Goal: Information Seeking & Learning: Learn about a topic

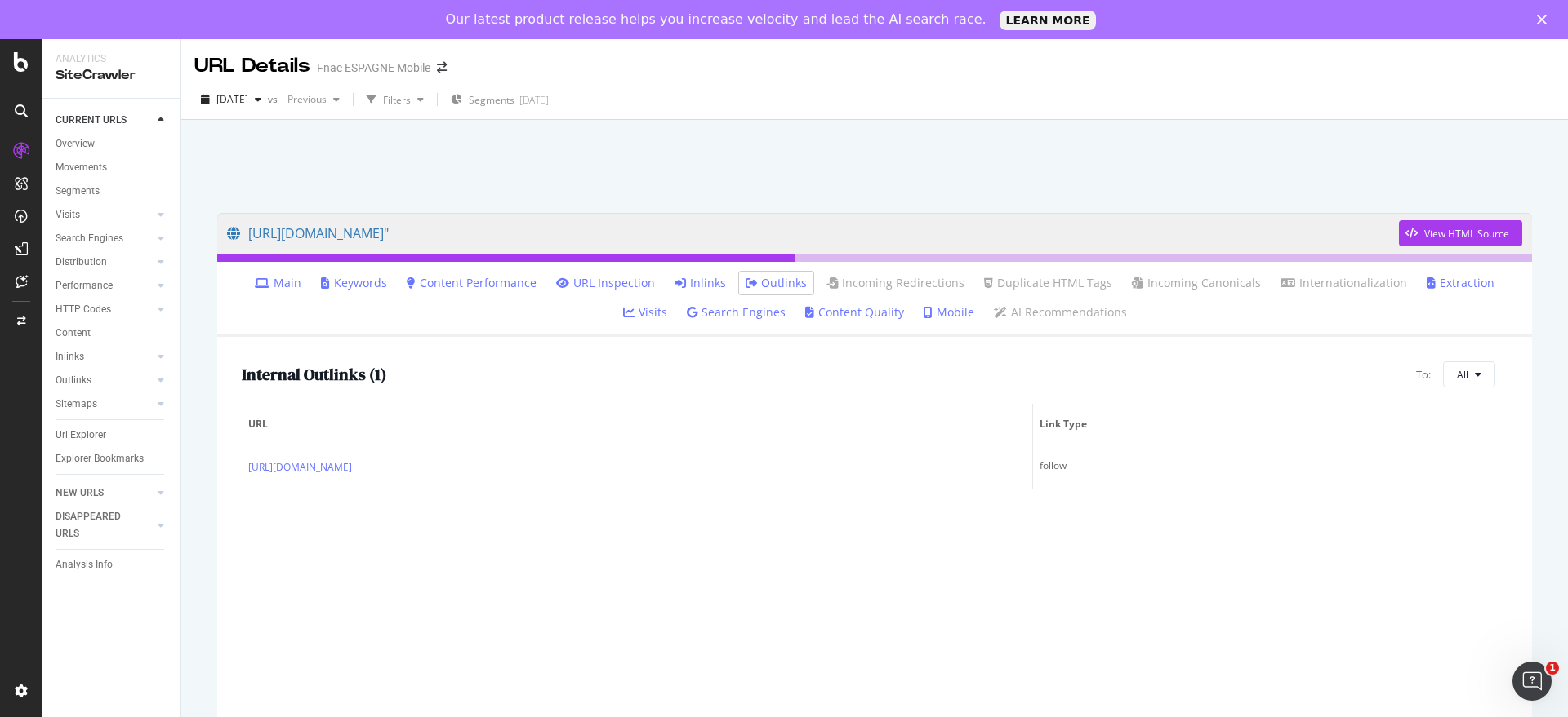
click at [681, 283] on link "Inlinks" at bounding box center [700, 283] width 51 height 17
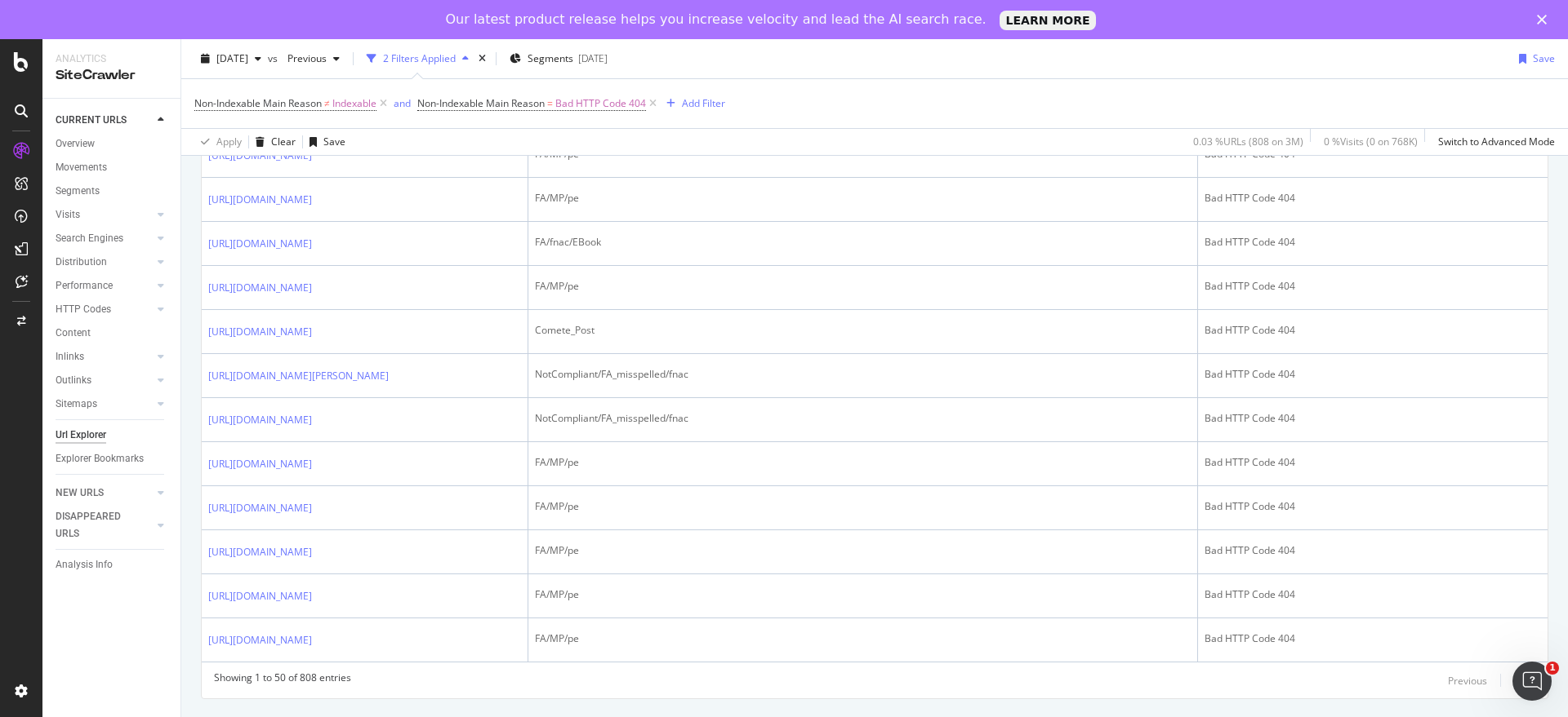
scroll to position [3090, 0]
click at [1514, 675] on div "Next" at bounding box center [1525, 681] width 21 height 14
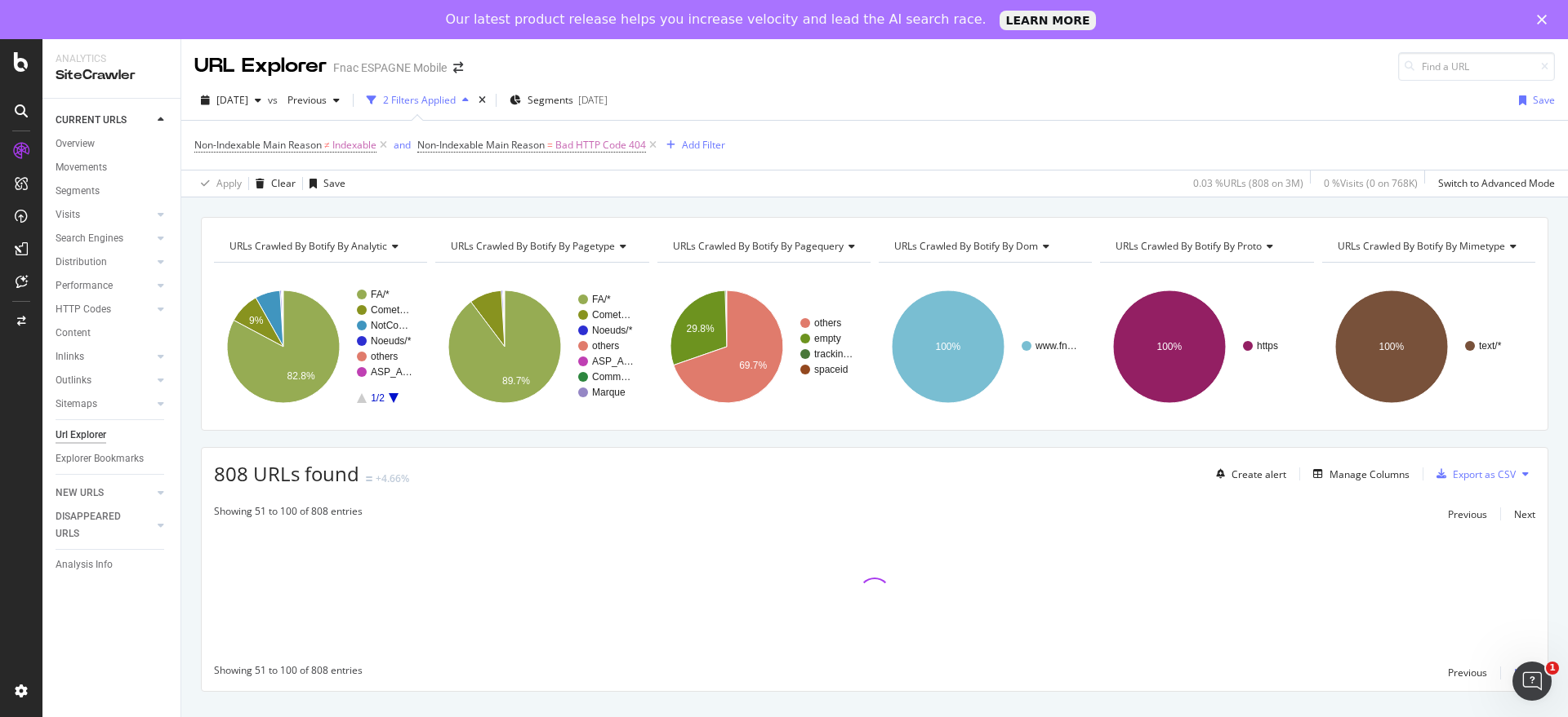
scroll to position [0, 0]
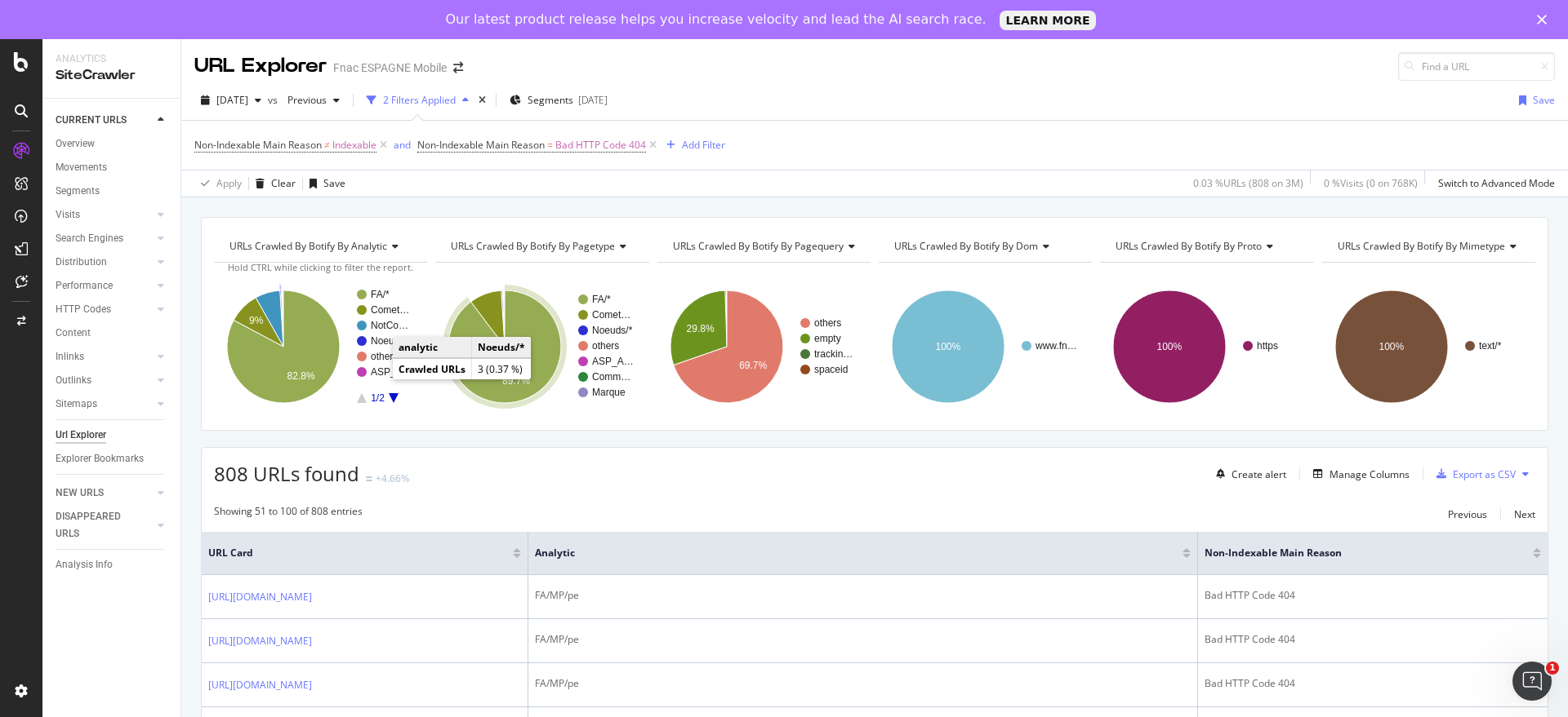
click at [376, 338] on text "Noeuds/*" at bounding box center [391, 341] width 41 height 11
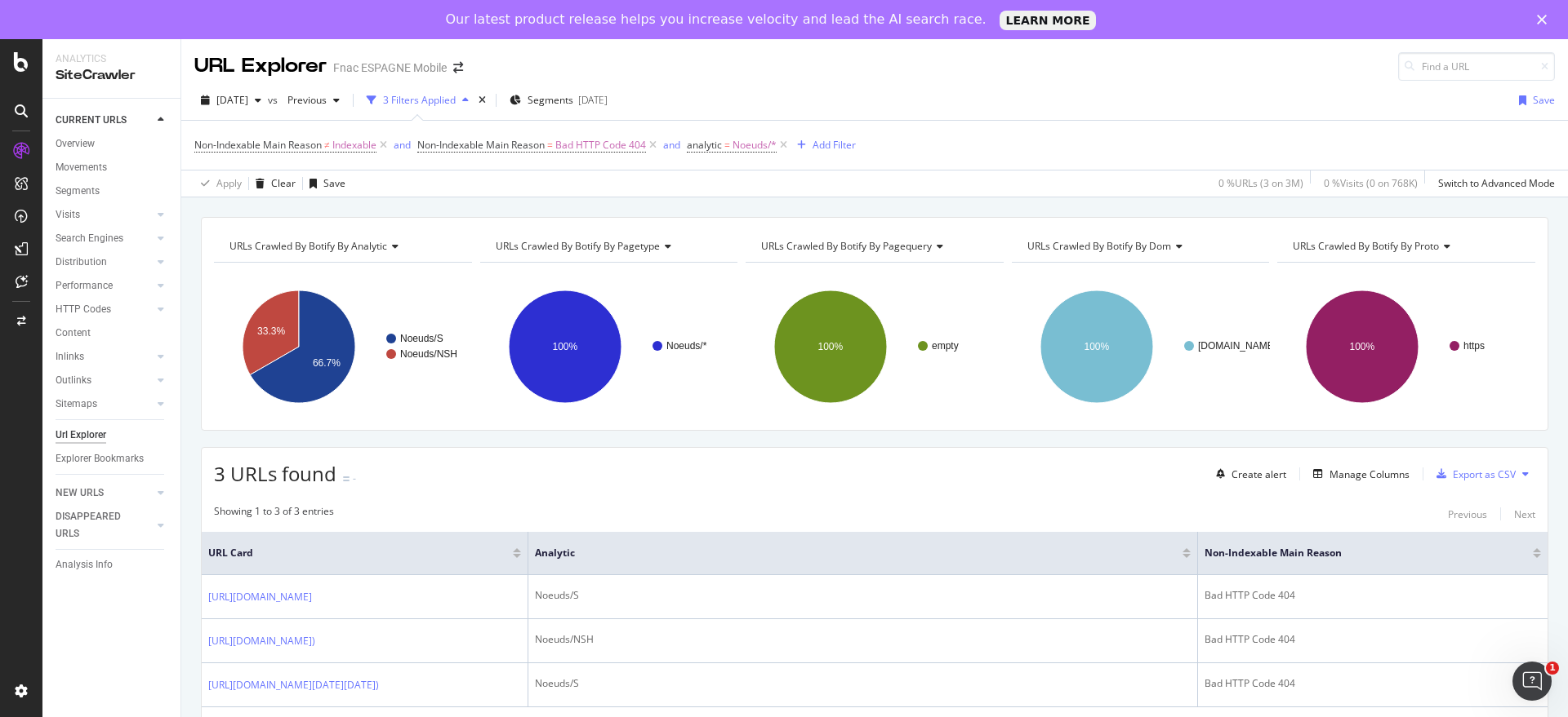
scroll to position [76, 0]
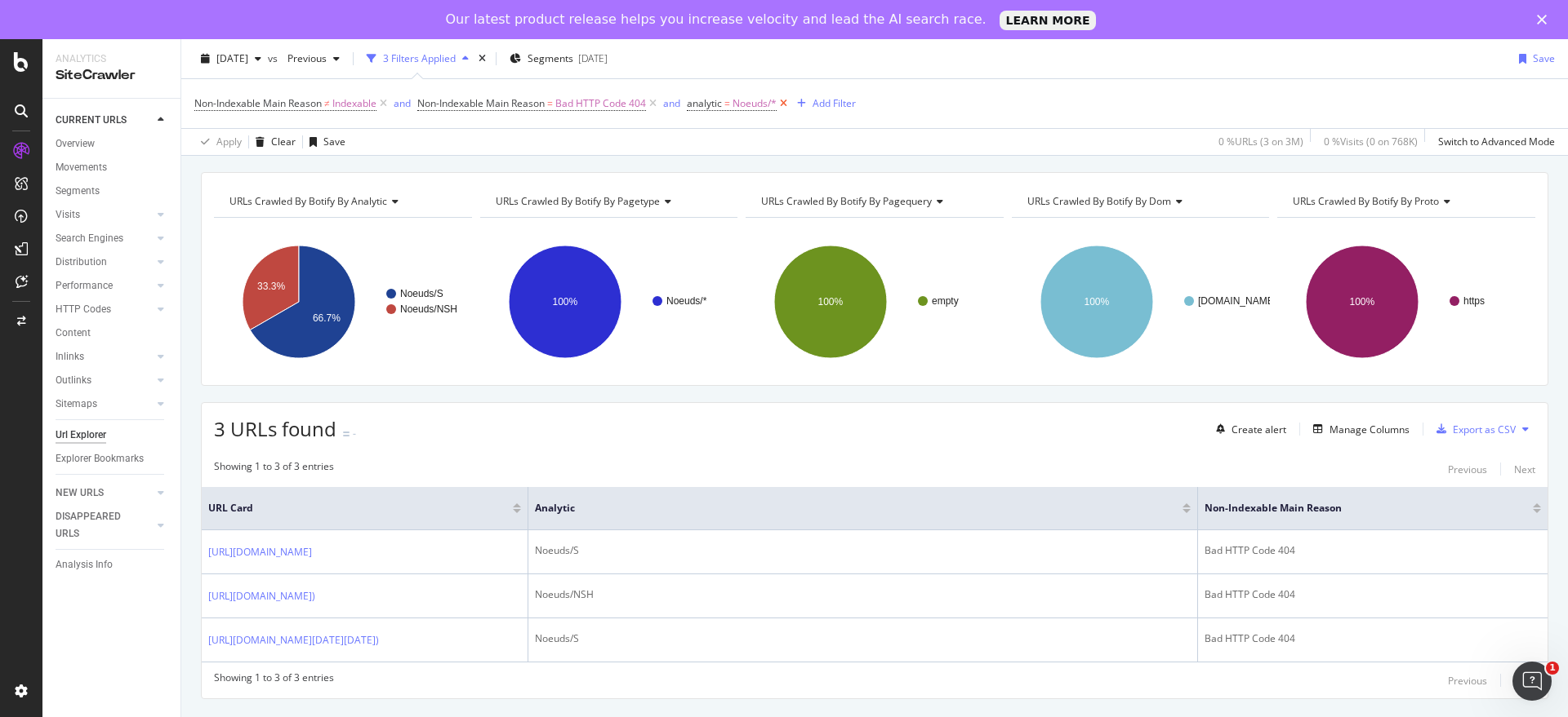
click at [790, 104] on icon at bounding box center [784, 103] width 14 height 17
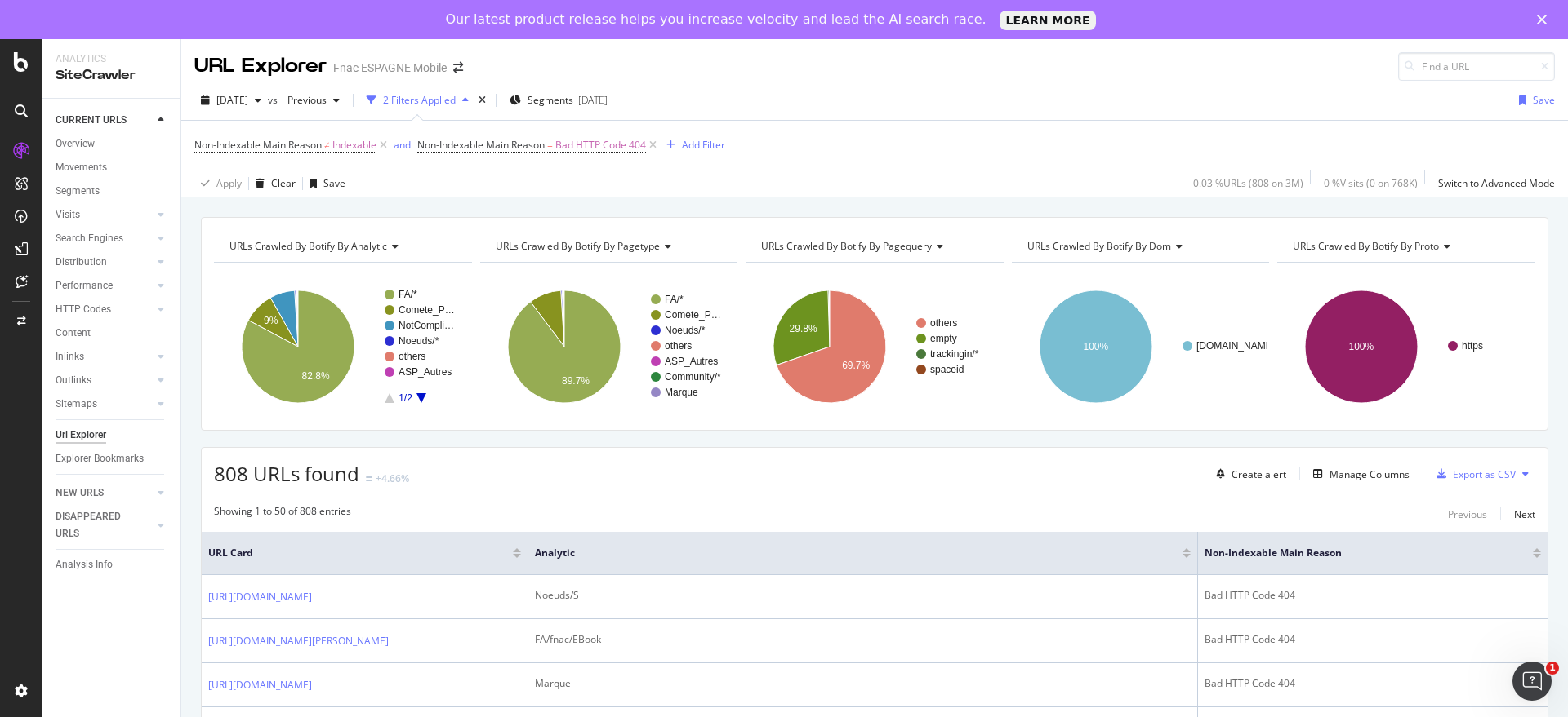
click at [416, 318] on rect "A chart." at bounding box center [420, 346] width 72 height 114
click at [420, 356] on text "others" at bounding box center [412, 356] width 27 height 11
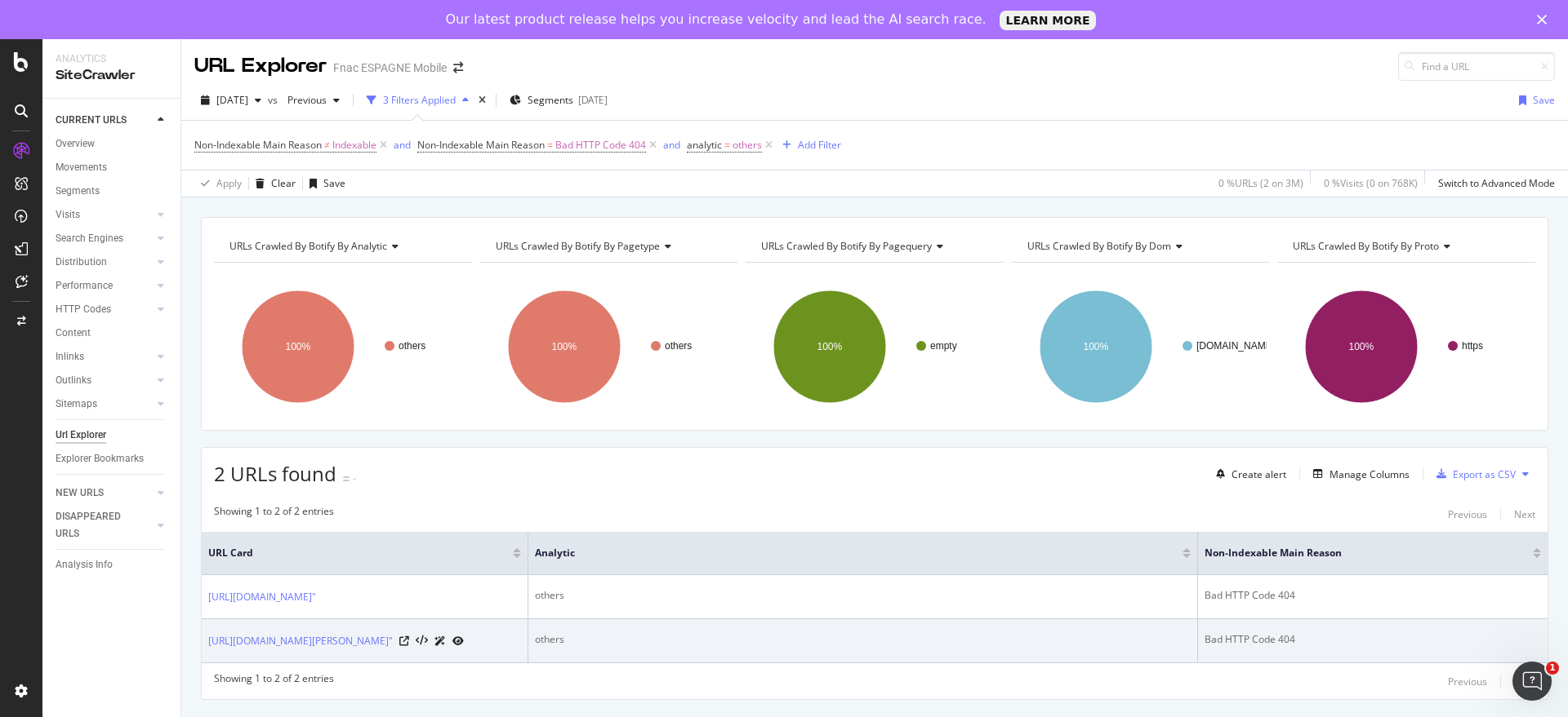
click at [446, 643] on icon at bounding box center [440, 641] width 11 height 10
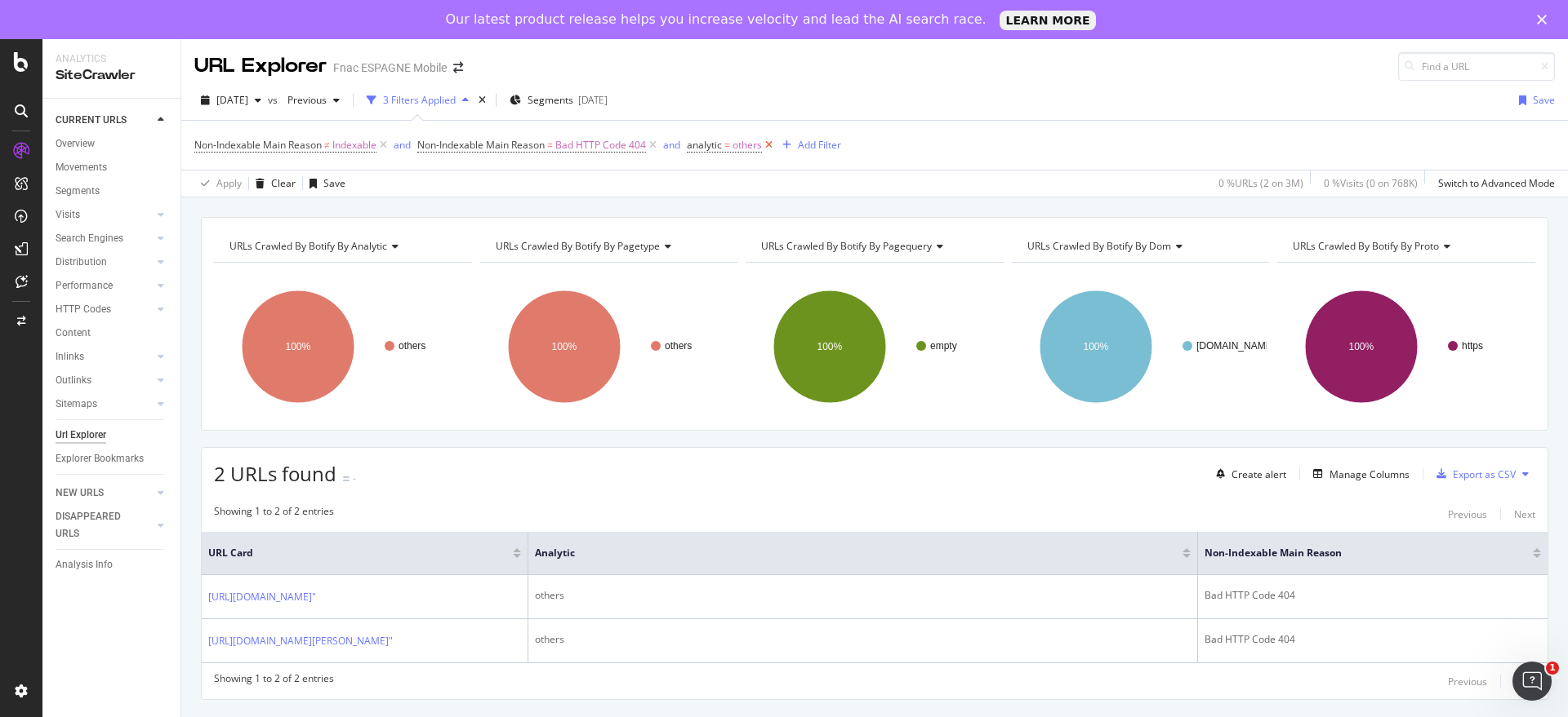
click at [769, 144] on icon at bounding box center [769, 145] width 14 height 17
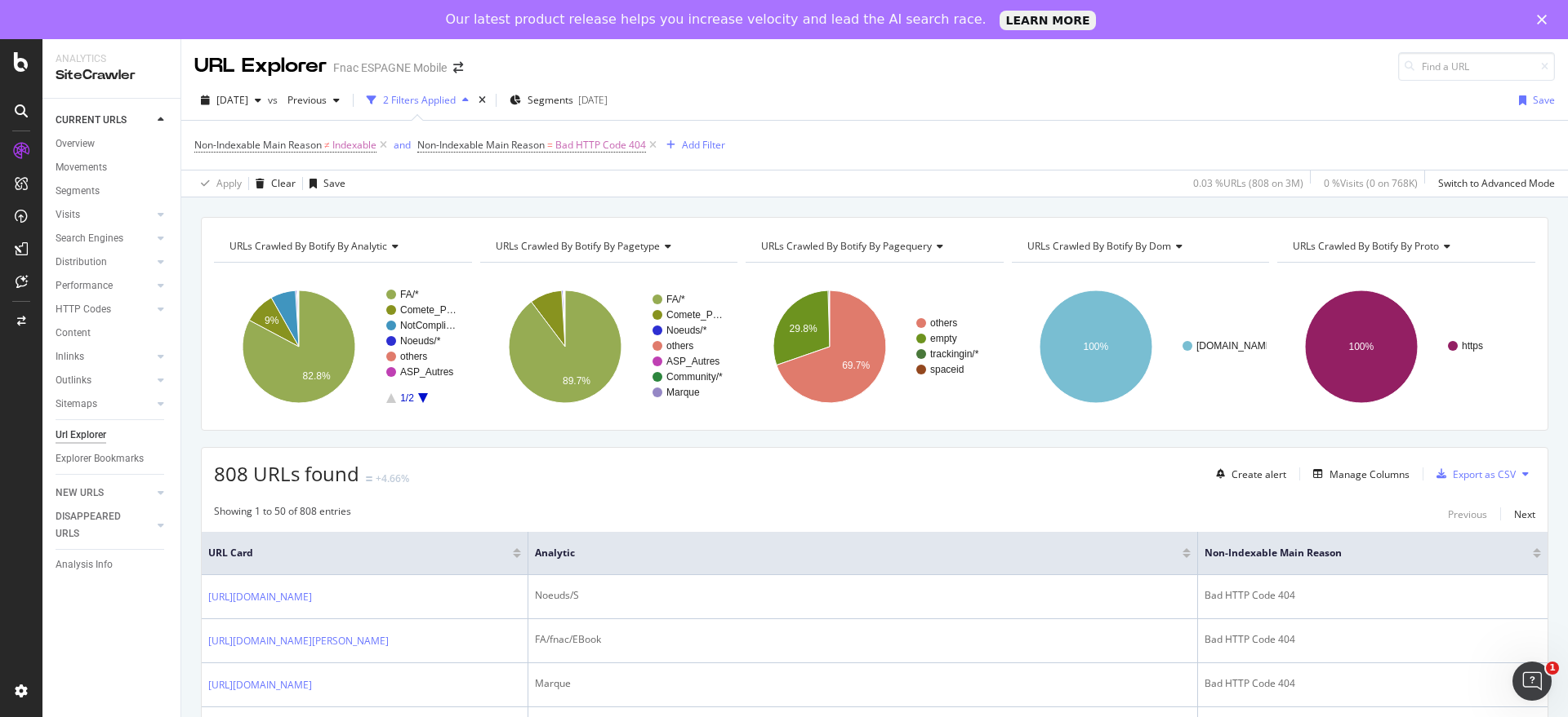
click at [420, 395] on icon "A chart." at bounding box center [422, 398] width 10 height 10
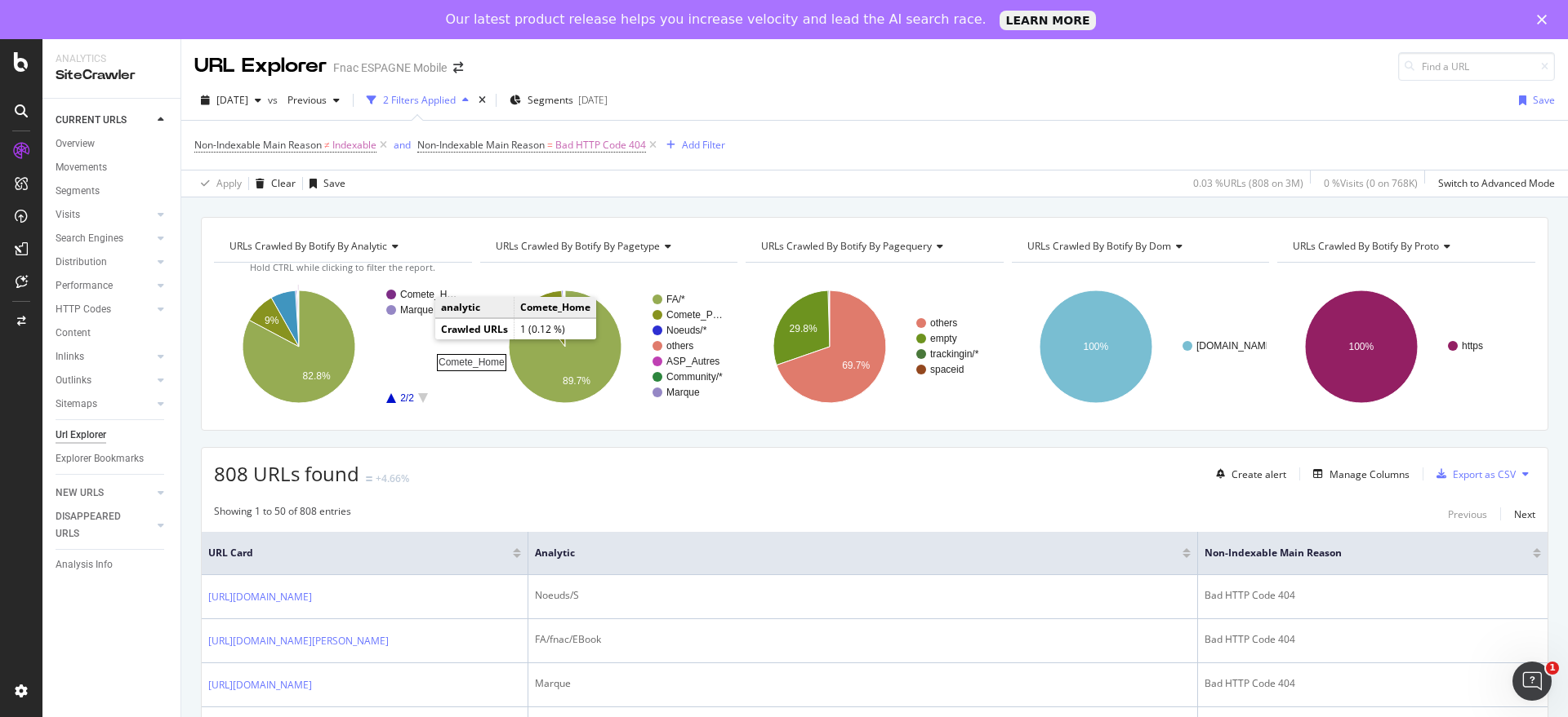
click at [418, 294] on rect "A chart." at bounding box center [429, 294] width 59 height 10
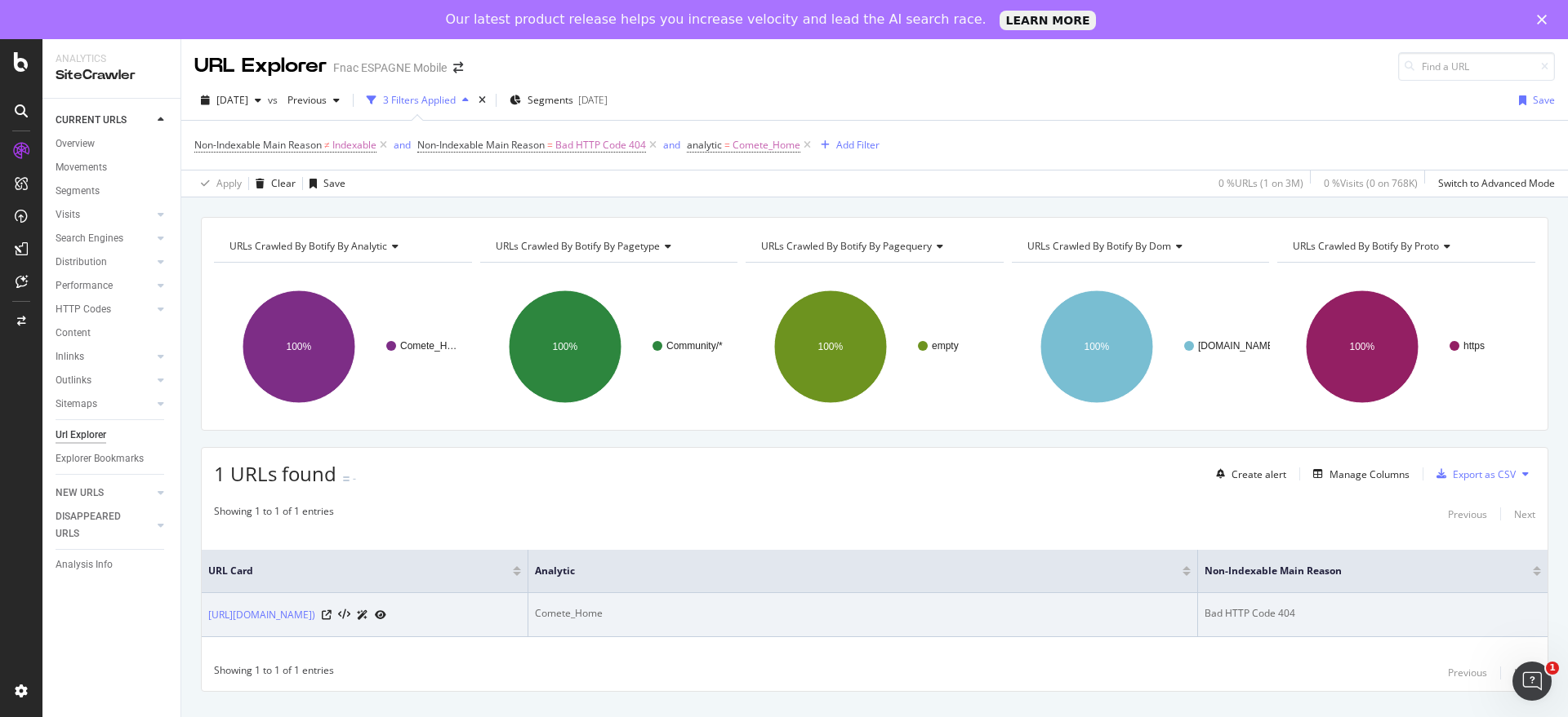
click at [368, 613] on icon at bounding box center [362, 615] width 11 height 10
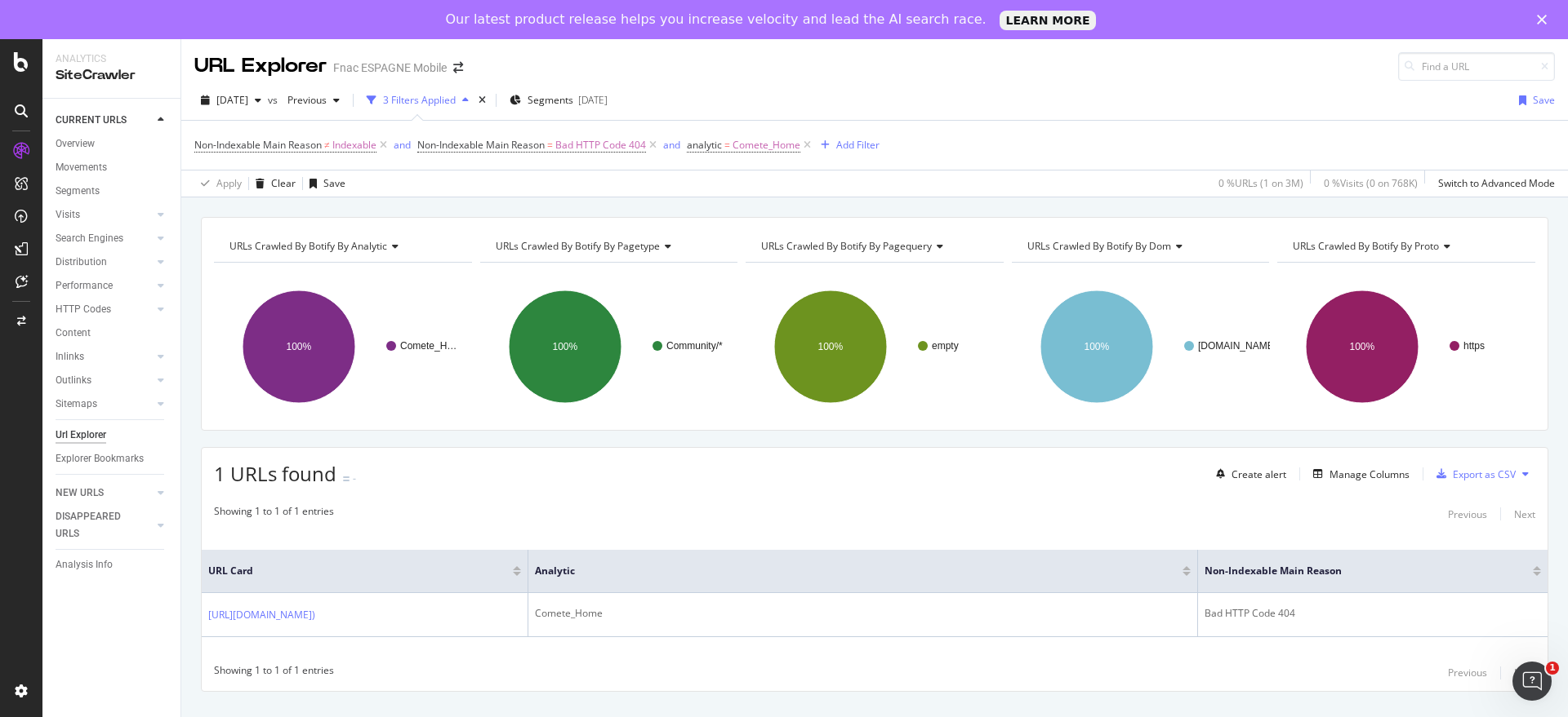
click at [812, 142] on icon at bounding box center [807, 145] width 14 height 17
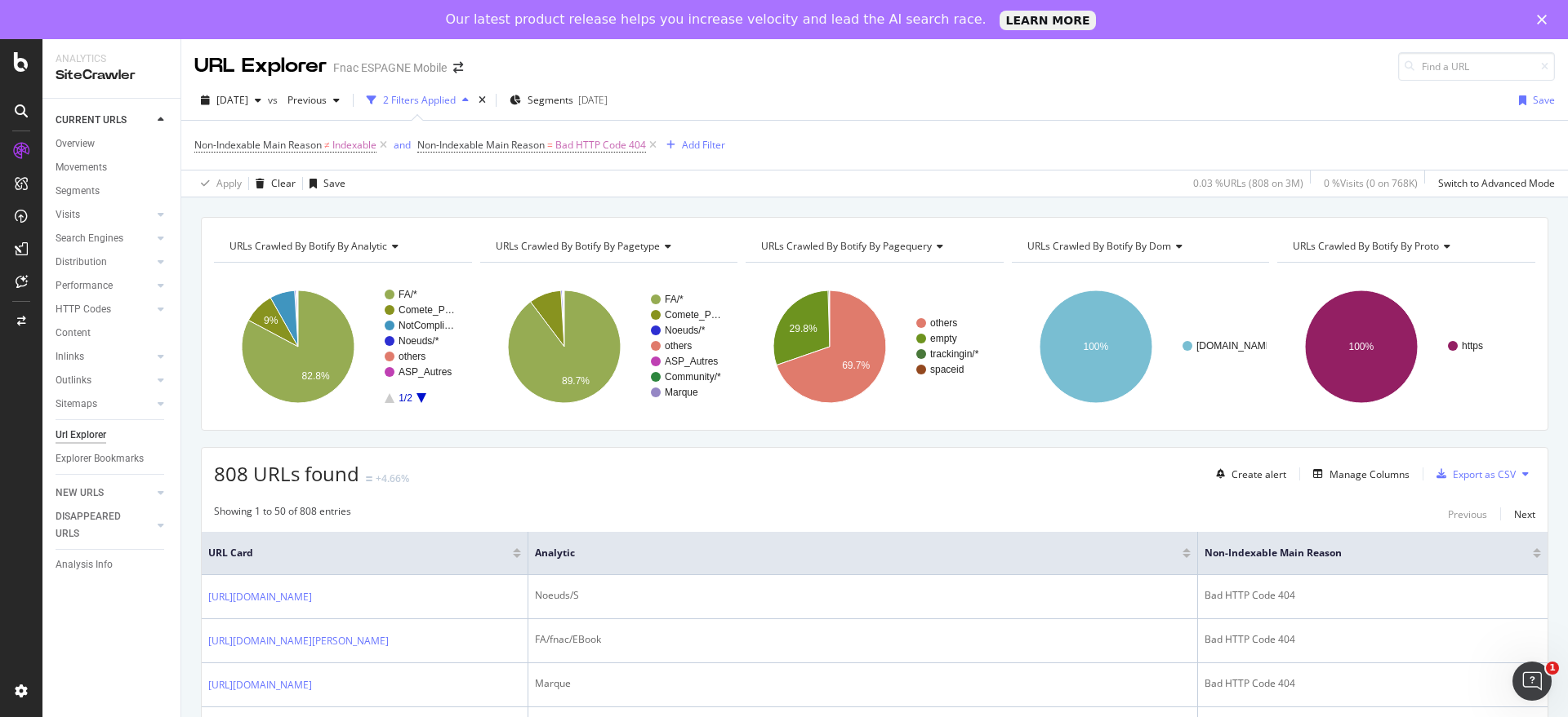
click at [420, 395] on icon "A chart." at bounding box center [421, 398] width 10 height 10
click at [385, 400] on rect "A chart." at bounding box center [420, 346] width 72 height 114
click at [389, 395] on icon "A chart." at bounding box center [389, 398] width 10 height 10
click at [442, 369] on text "ASP_Autres" at bounding box center [425, 372] width 53 height 11
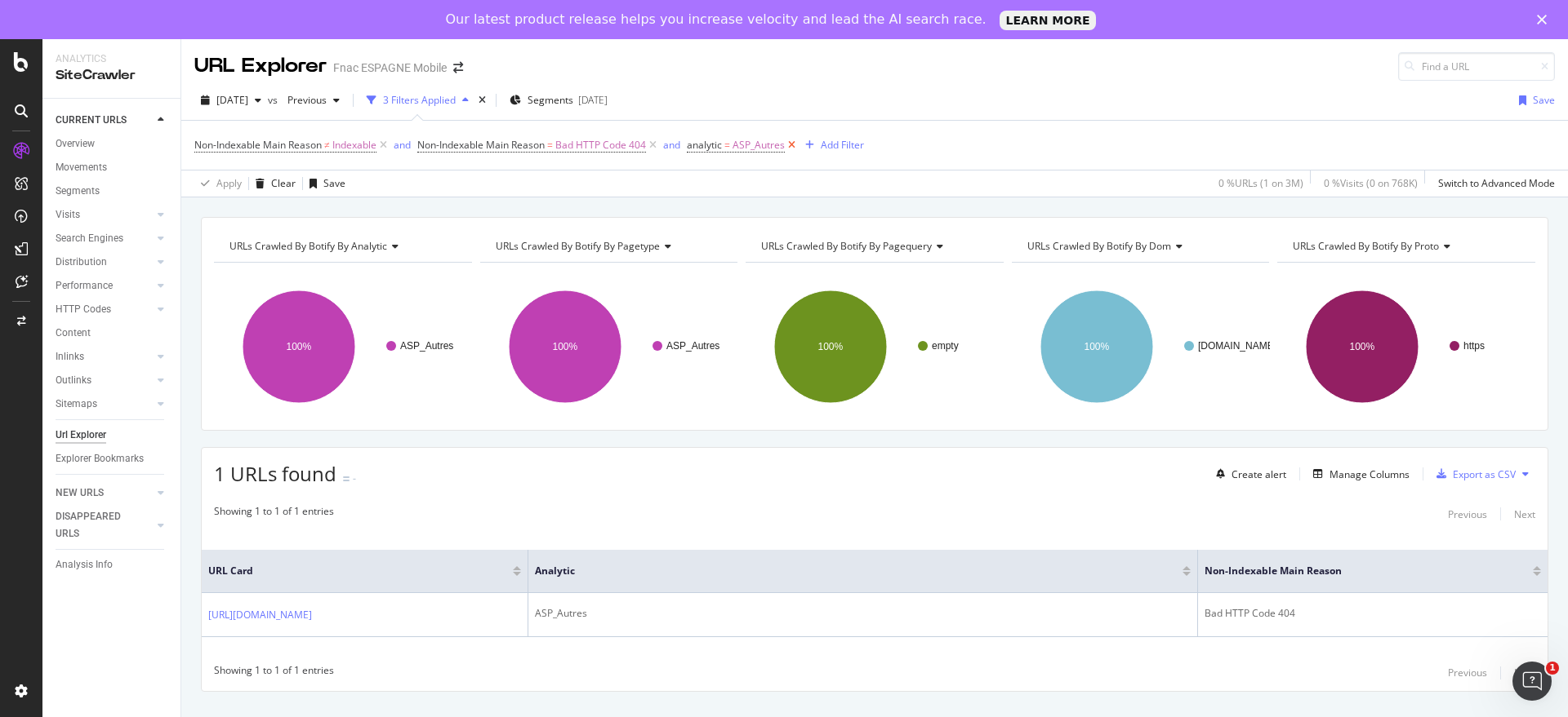
click at [797, 139] on icon at bounding box center [791, 145] width 14 height 17
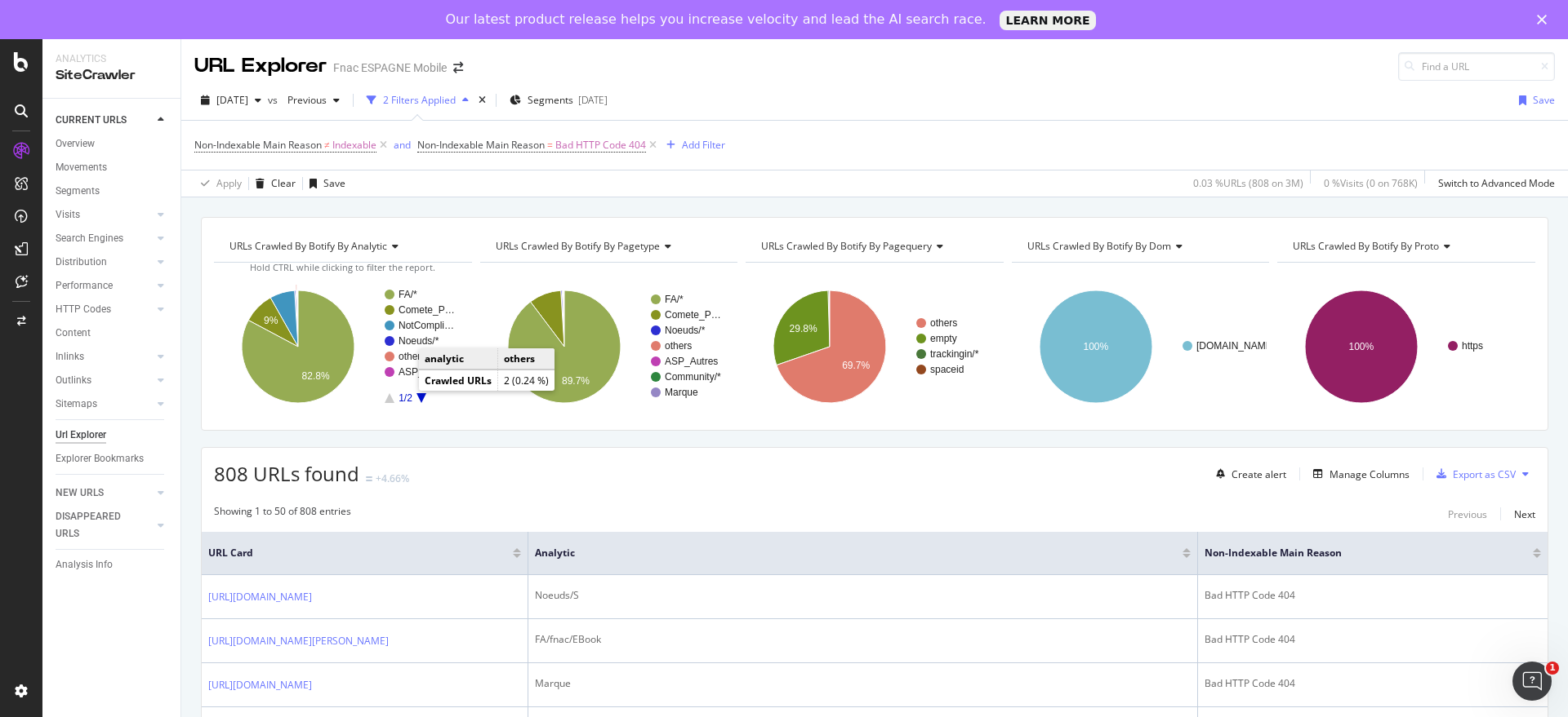
click at [403, 358] on text "others" at bounding box center [412, 356] width 27 height 11
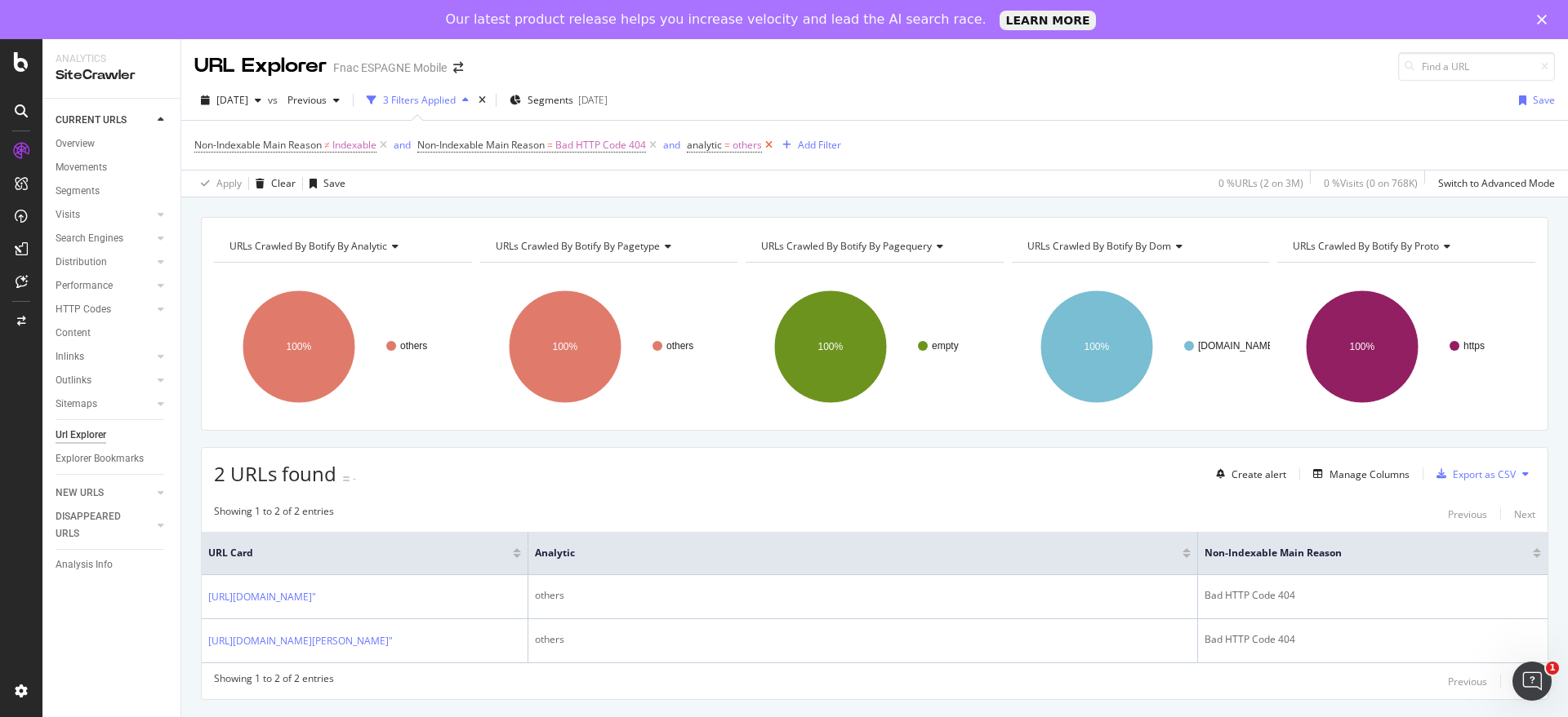
click at [773, 147] on icon at bounding box center [769, 145] width 14 height 17
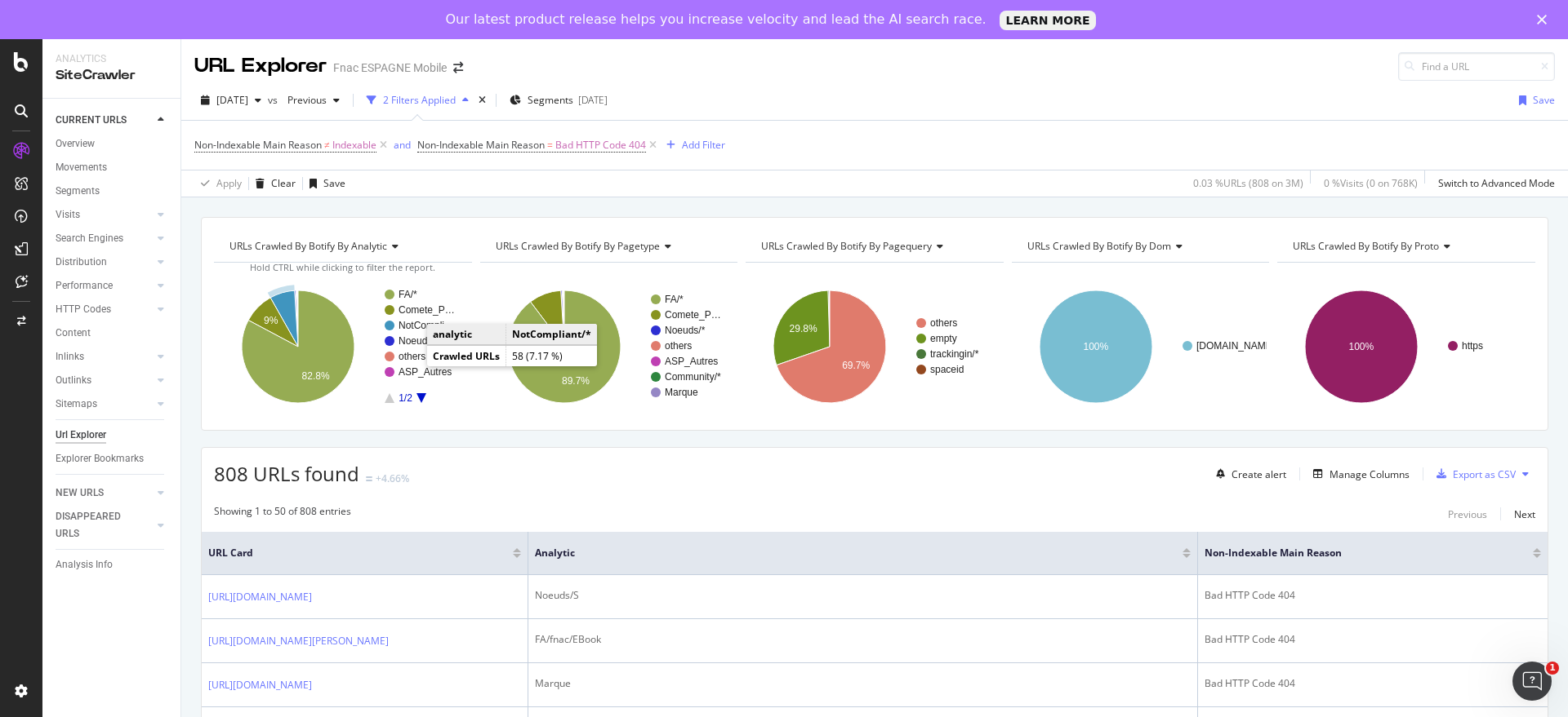
click at [409, 321] on rect "A chart." at bounding box center [427, 325] width 58 height 10
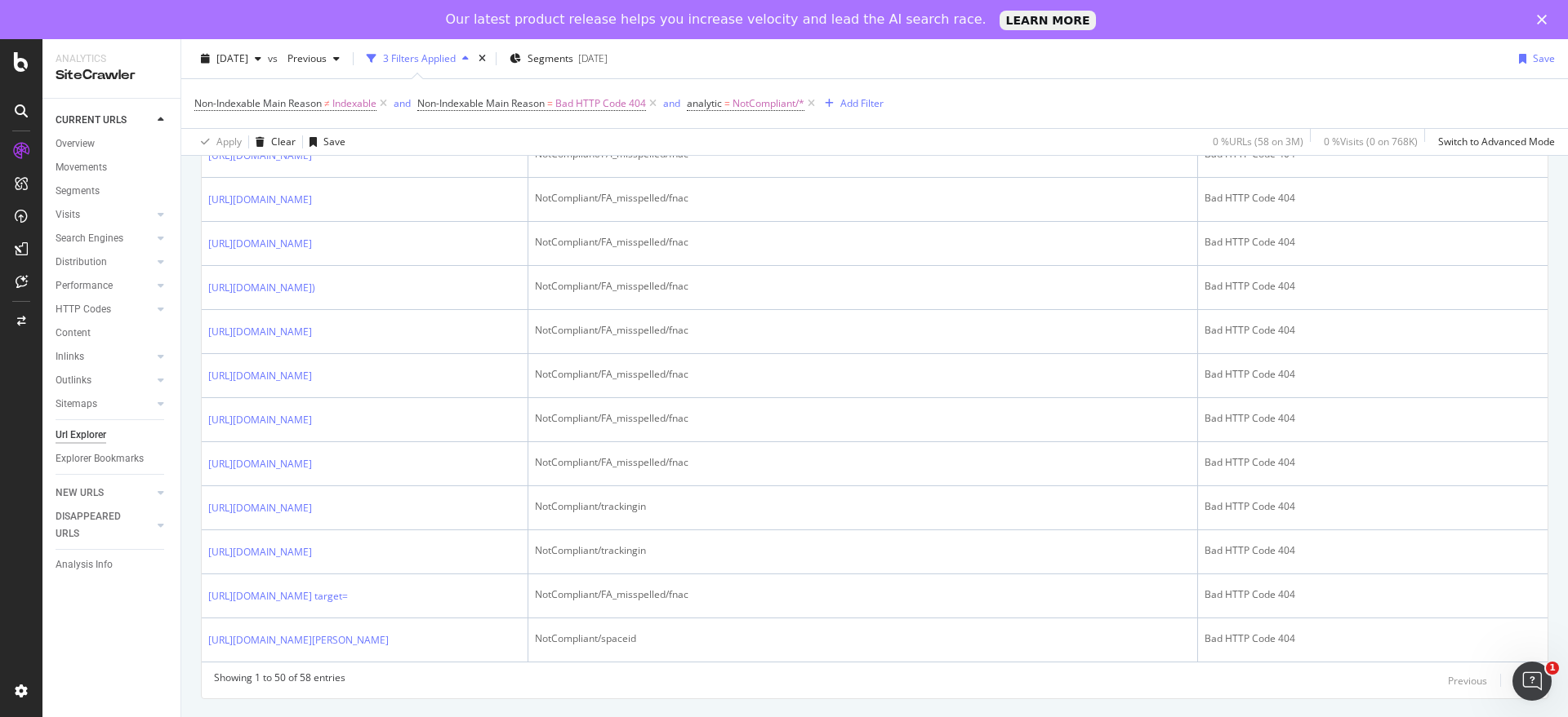
scroll to position [3218, 0]
click at [1514, 674] on div "Next" at bounding box center [1525, 681] width 21 height 14
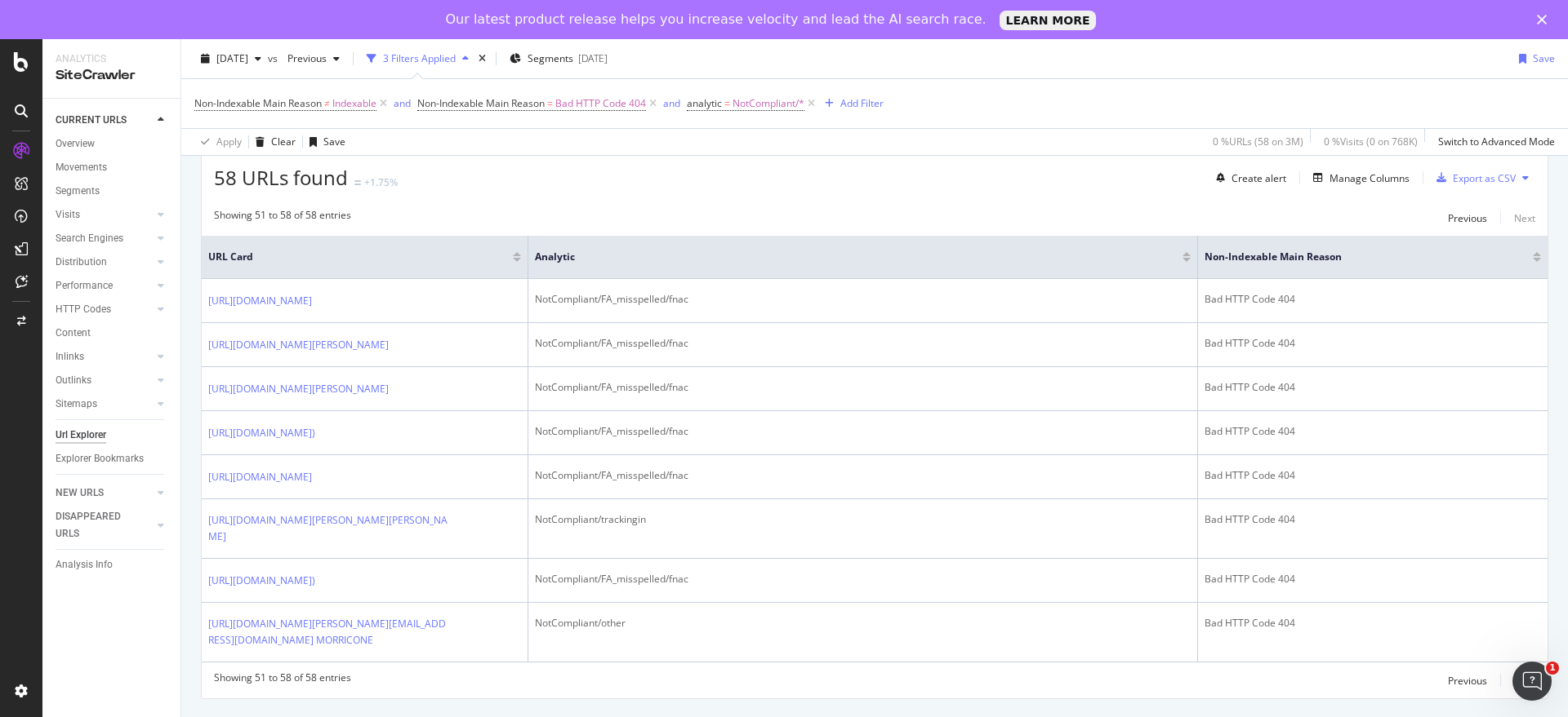
scroll to position [455, 0]
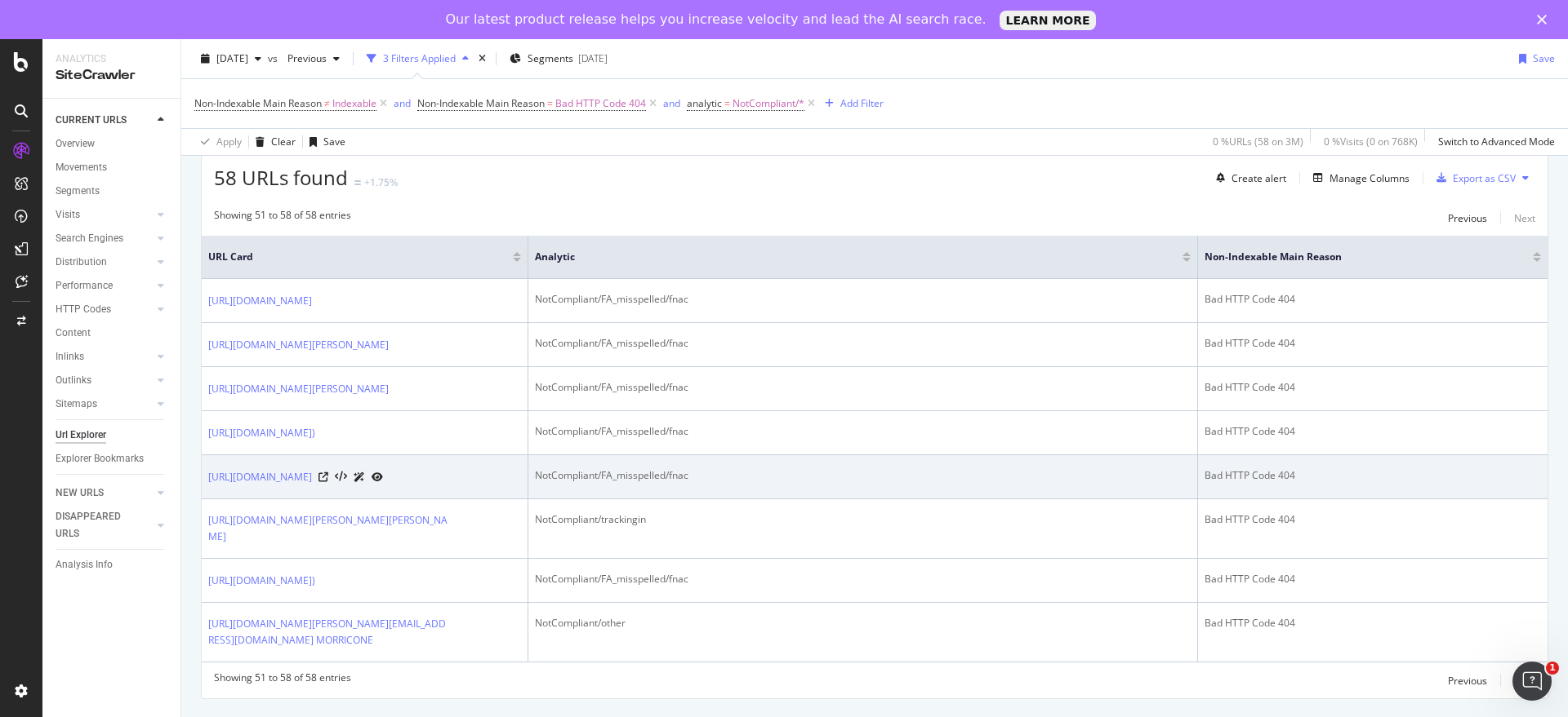
click at [365, 472] on icon at bounding box center [359, 477] width 11 height 10
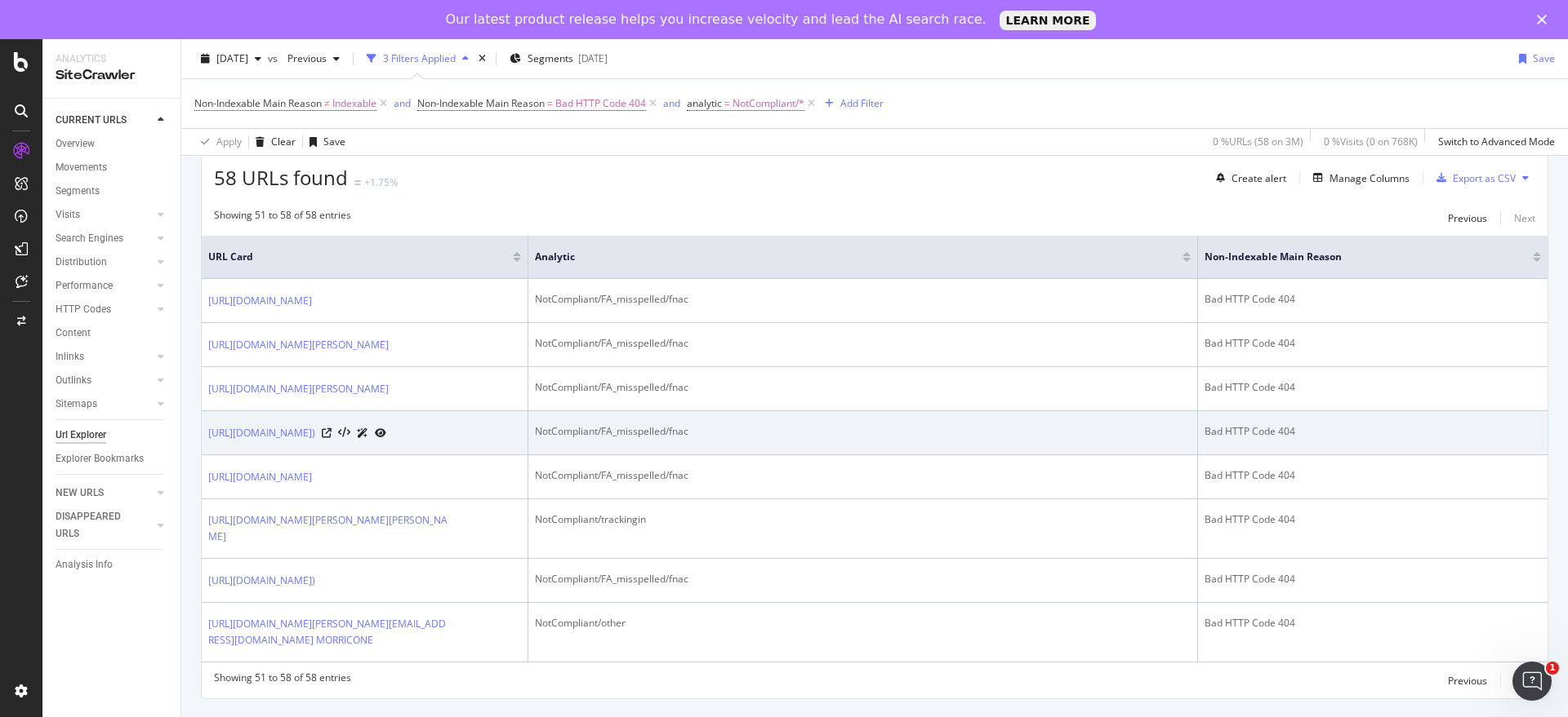
click at [368, 428] on icon at bounding box center [362, 432] width 11 height 10
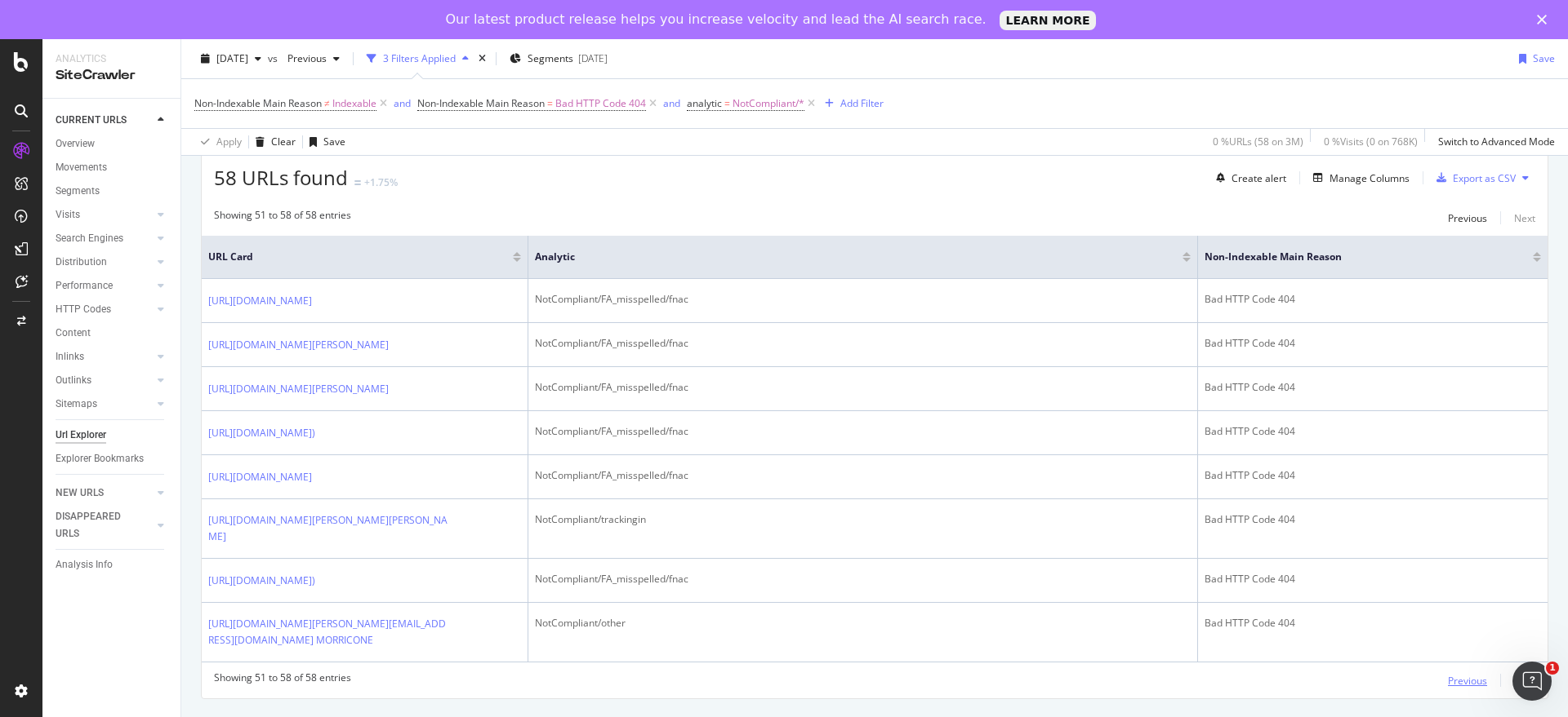
click at [1454, 676] on div "Previous" at bounding box center [1468, 681] width 39 height 14
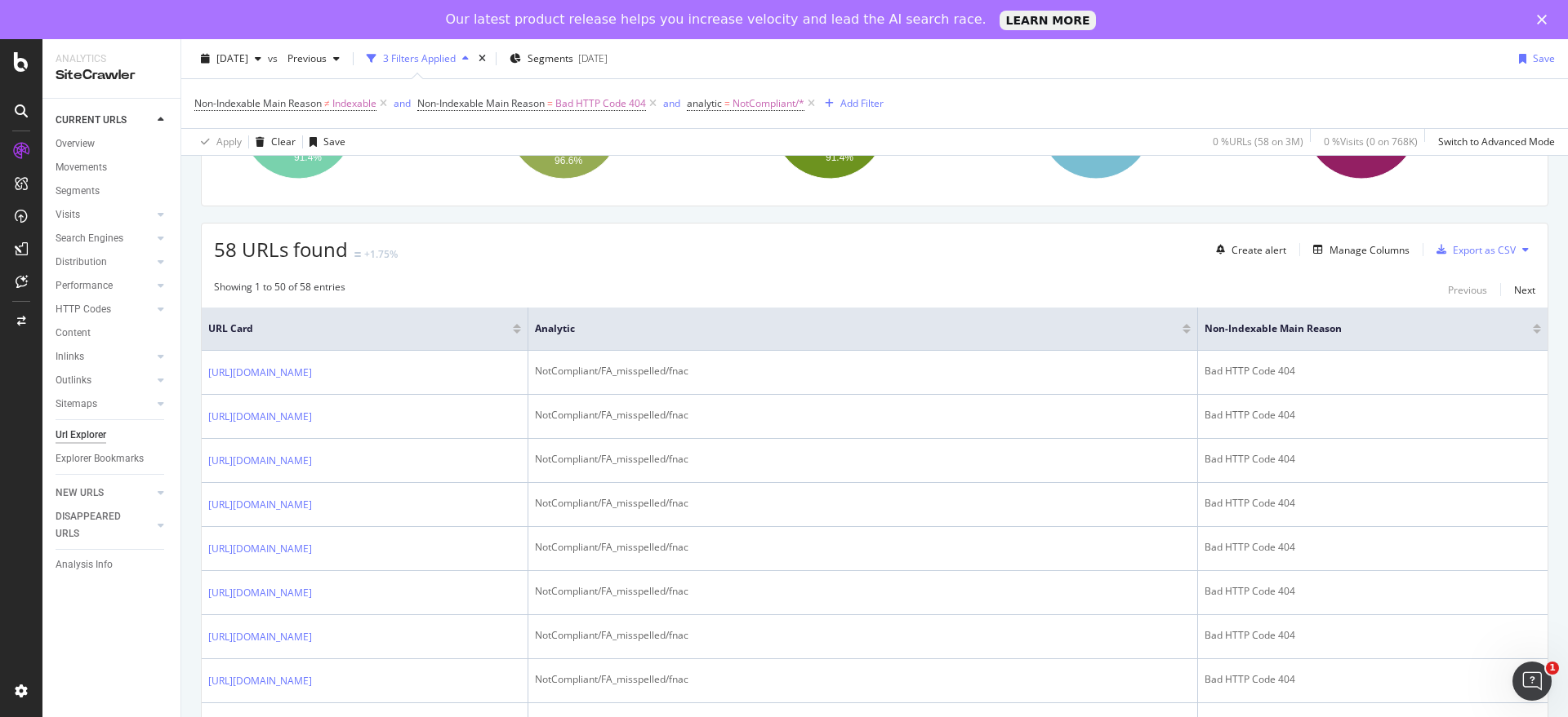
scroll to position [83, 0]
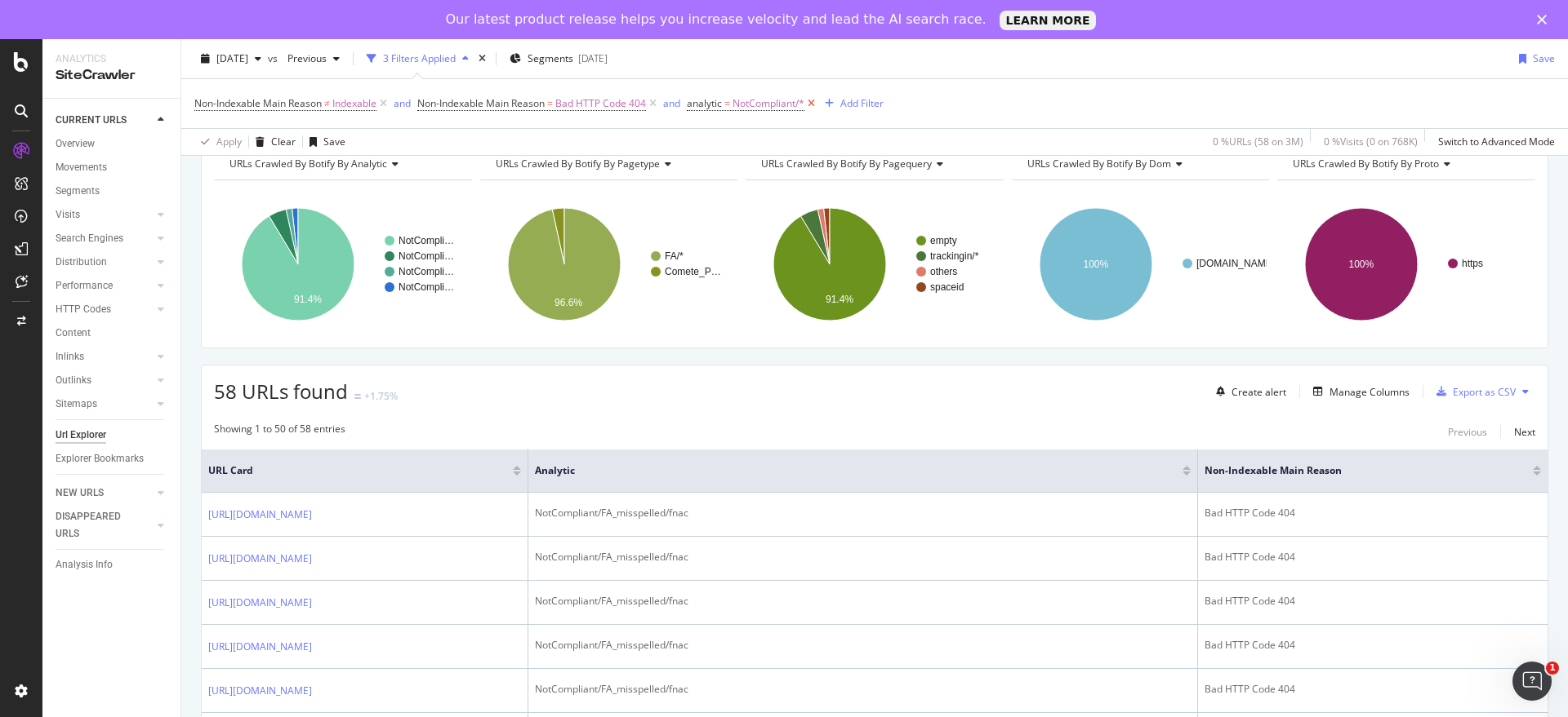
click at [814, 105] on icon at bounding box center [812, 103] width 14 height 17
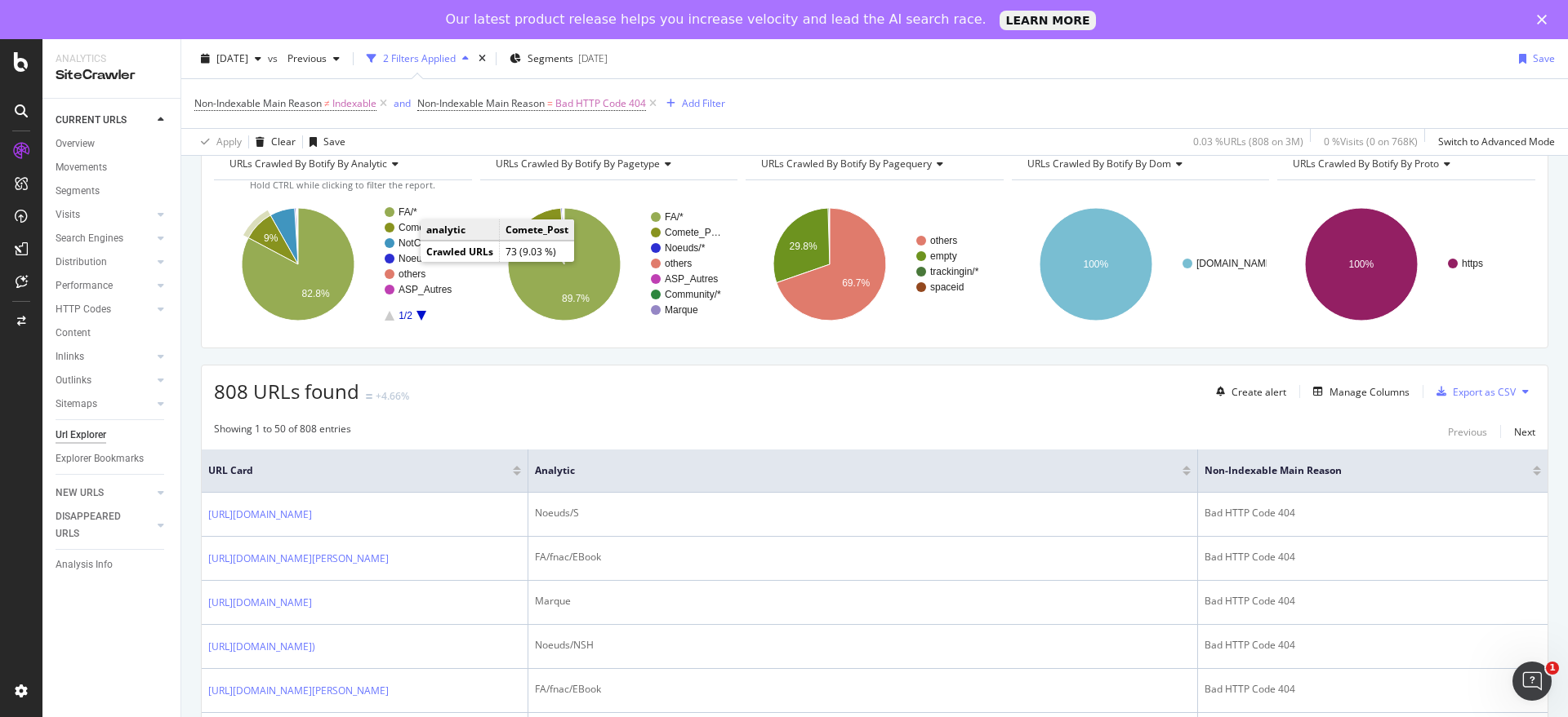
click at [405, 222] on text "Comete_P…" at bounding box center [427, 227] width 56 height 11
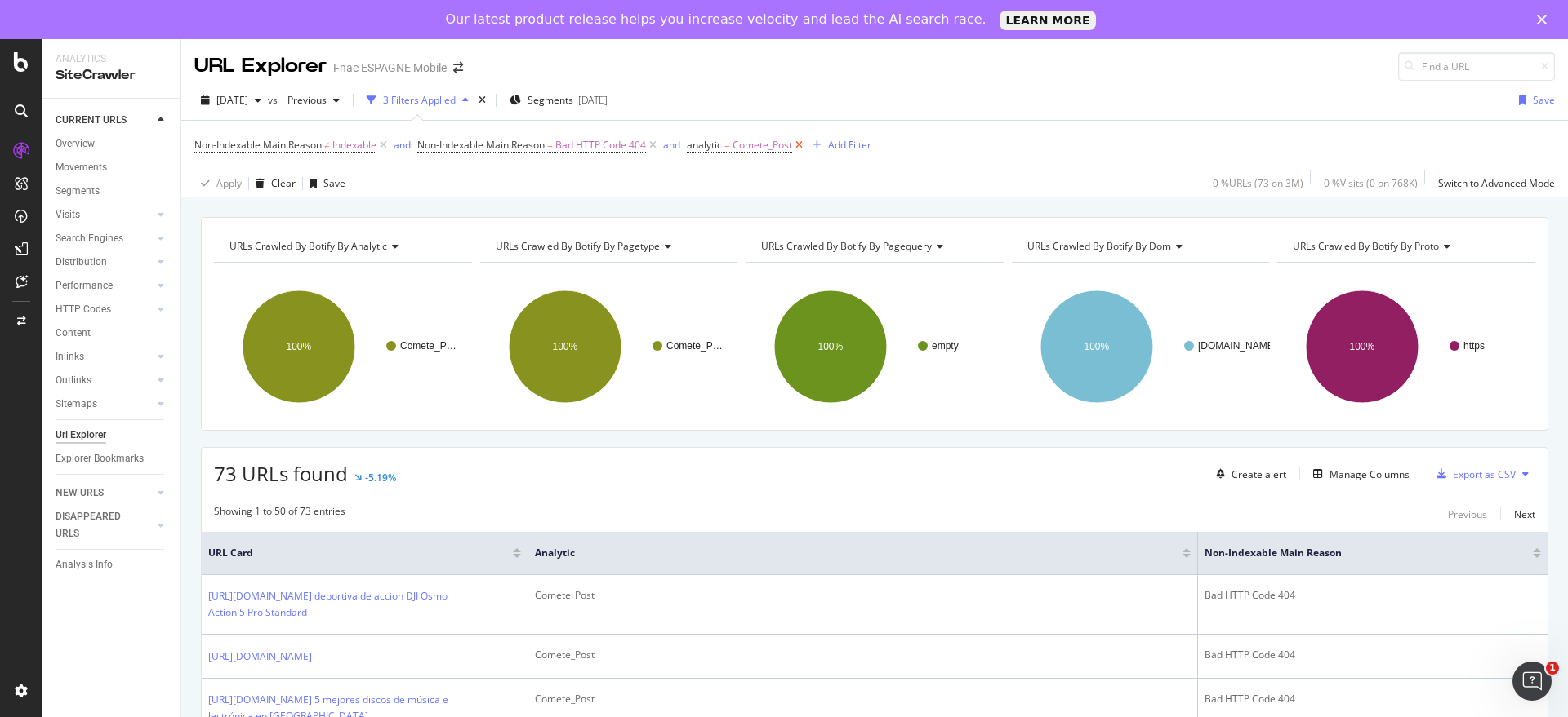
click at [802, 143] on icon at bounding box center [799, 145] width 14 height 17
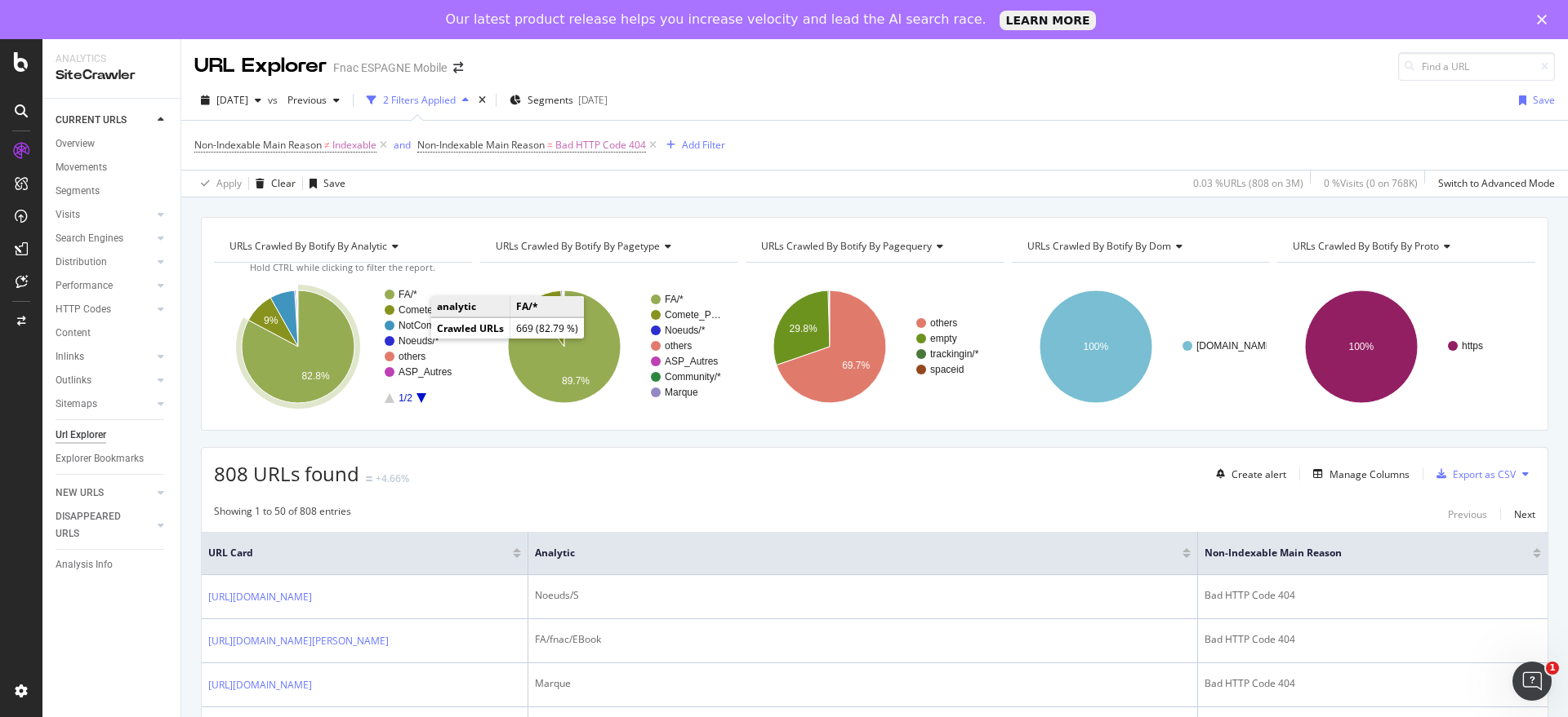
click at [408, 292] on text "FA/*" at bounding box center [407, 294] width 19 height 11
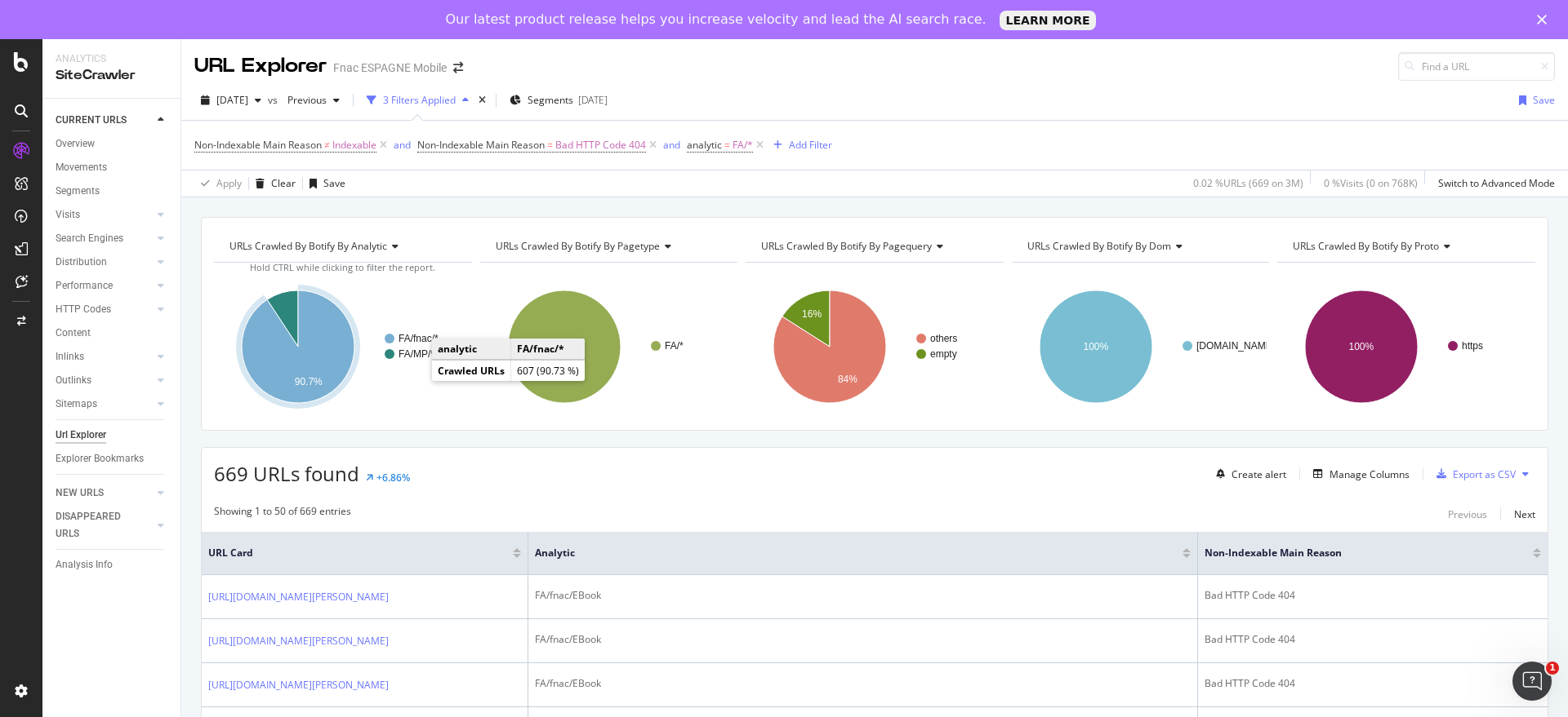
click at [416, 339] on text "FA/fnac/*" at bounding box center [418, 338] width 40 height 11
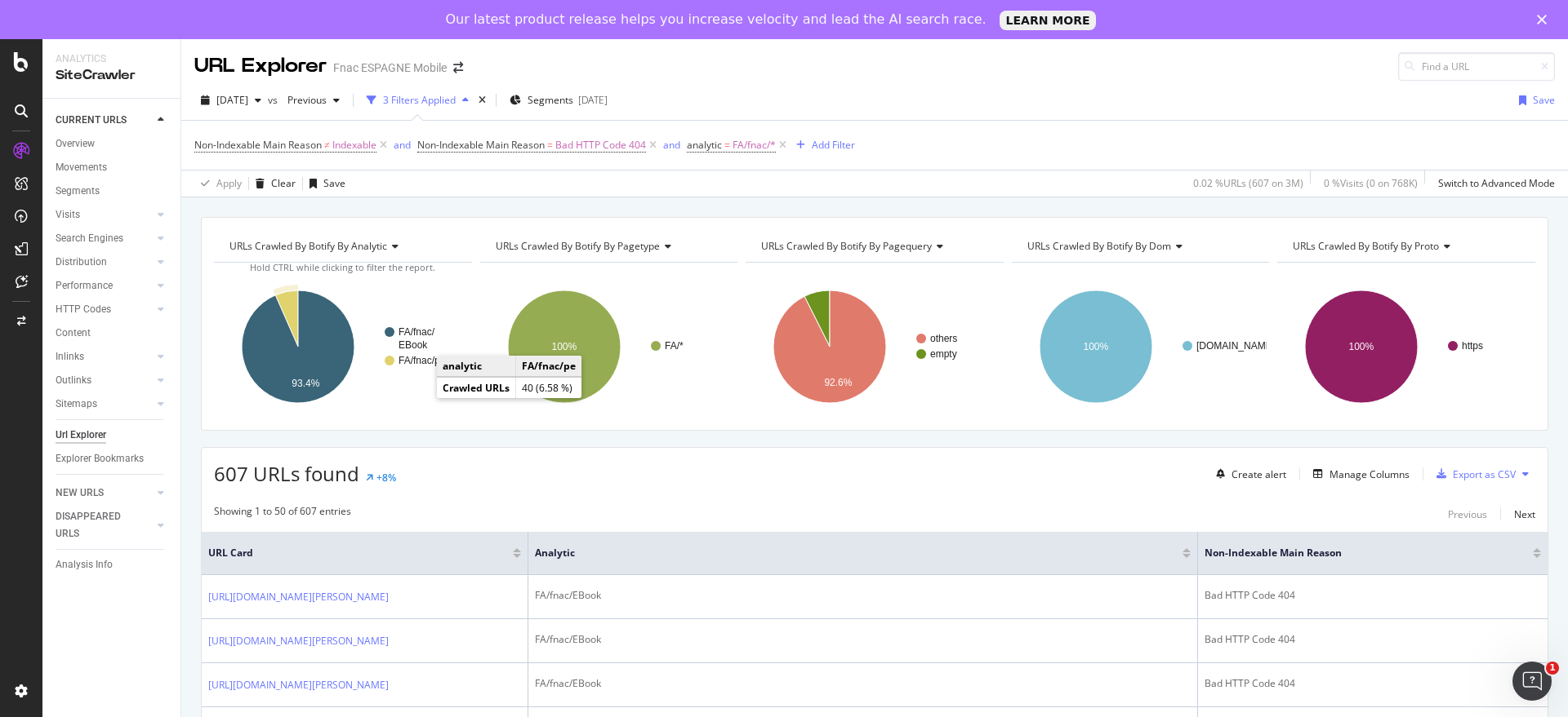
click at [420, 359] on text "FA/fnac/pe" at bounding box center [422, 360] width 48 height 11
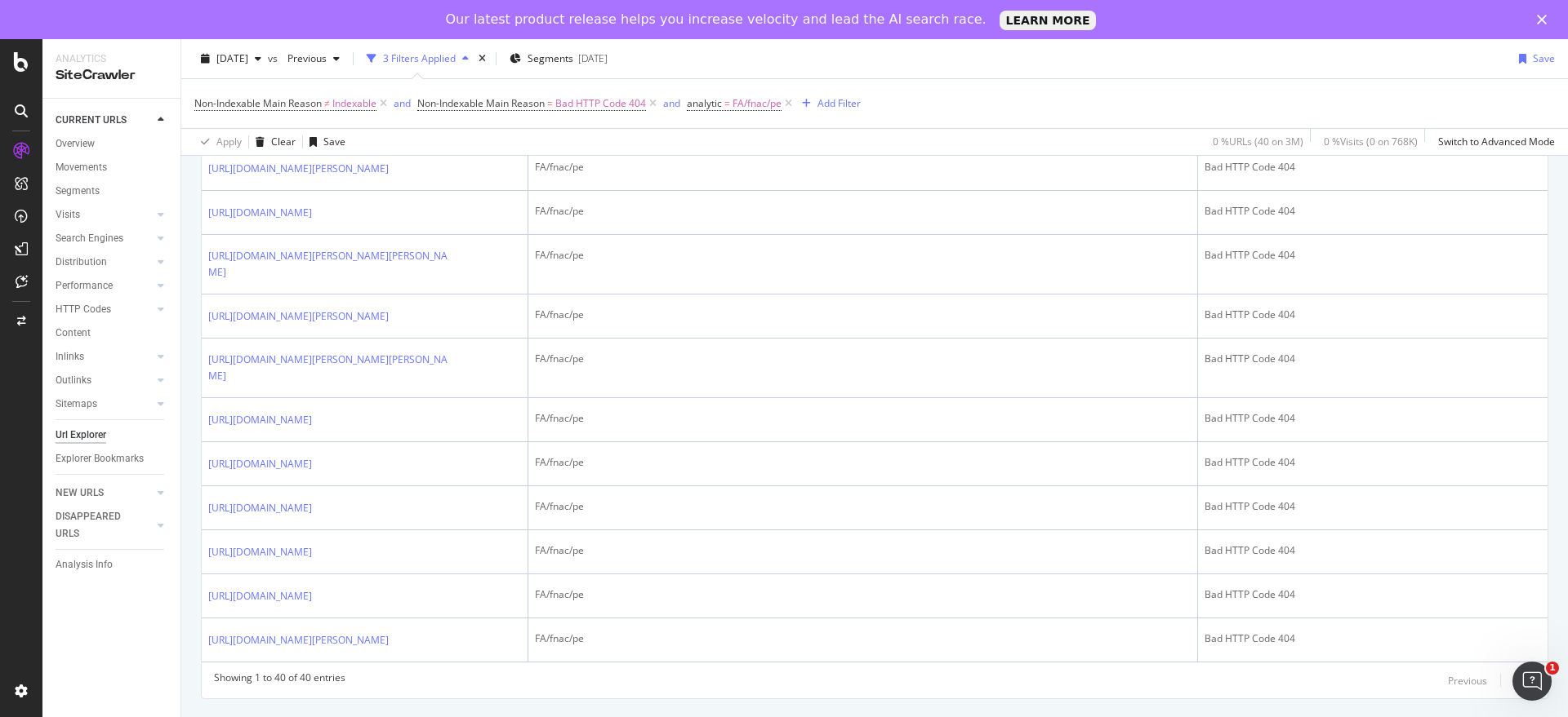
scroll to position [2204, 0]
drag, startPoint x: 1556, startPoint y: 544, endPoint x: 19, endPoint y: 17, distance: 1624.8
click at [1531, 678] on icon "Open Intercom Messenger" at bounding box center [1532, 682] width 27 height 27
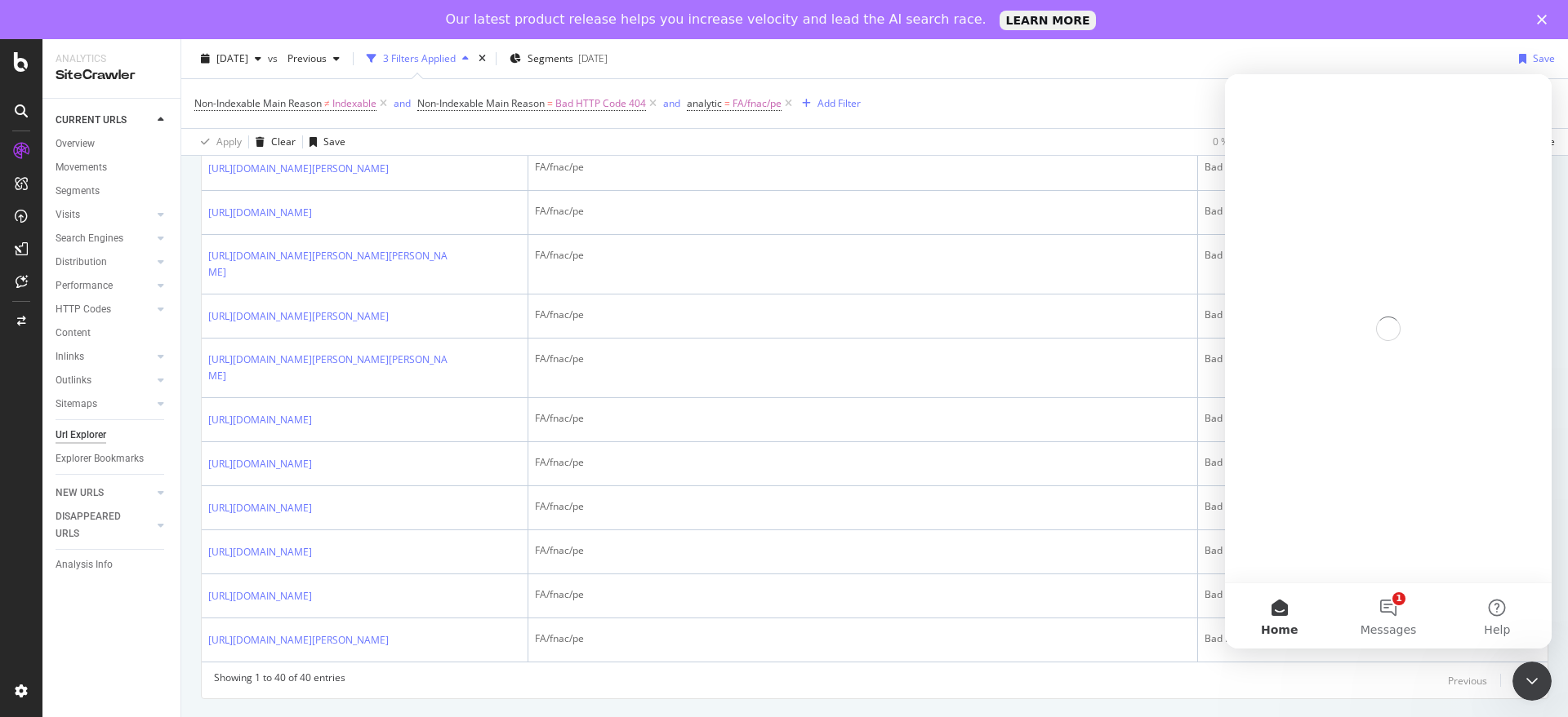
scroll to position [0, 0]
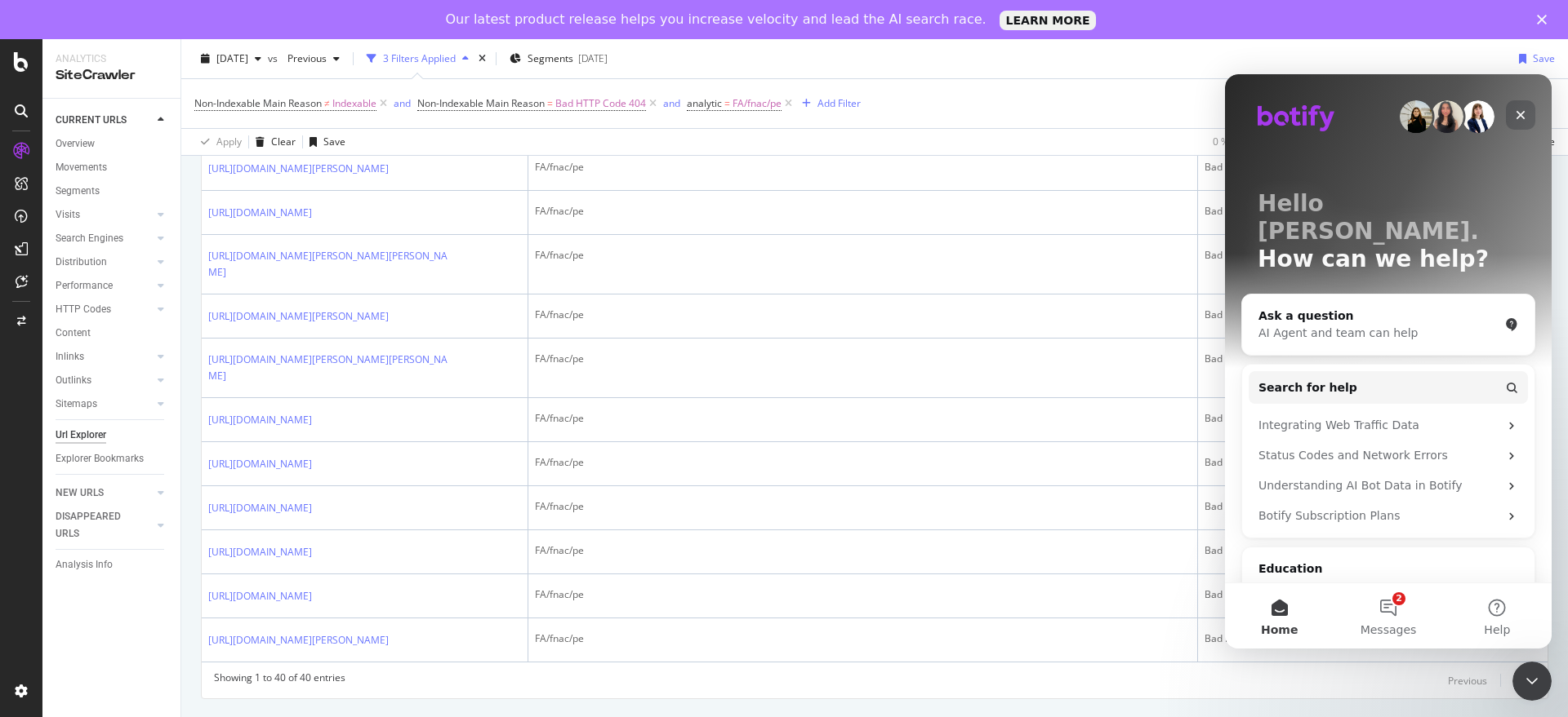
click at [1520, 109] on icon "Close" at bounding box center [1520, 115] width 13 height 13
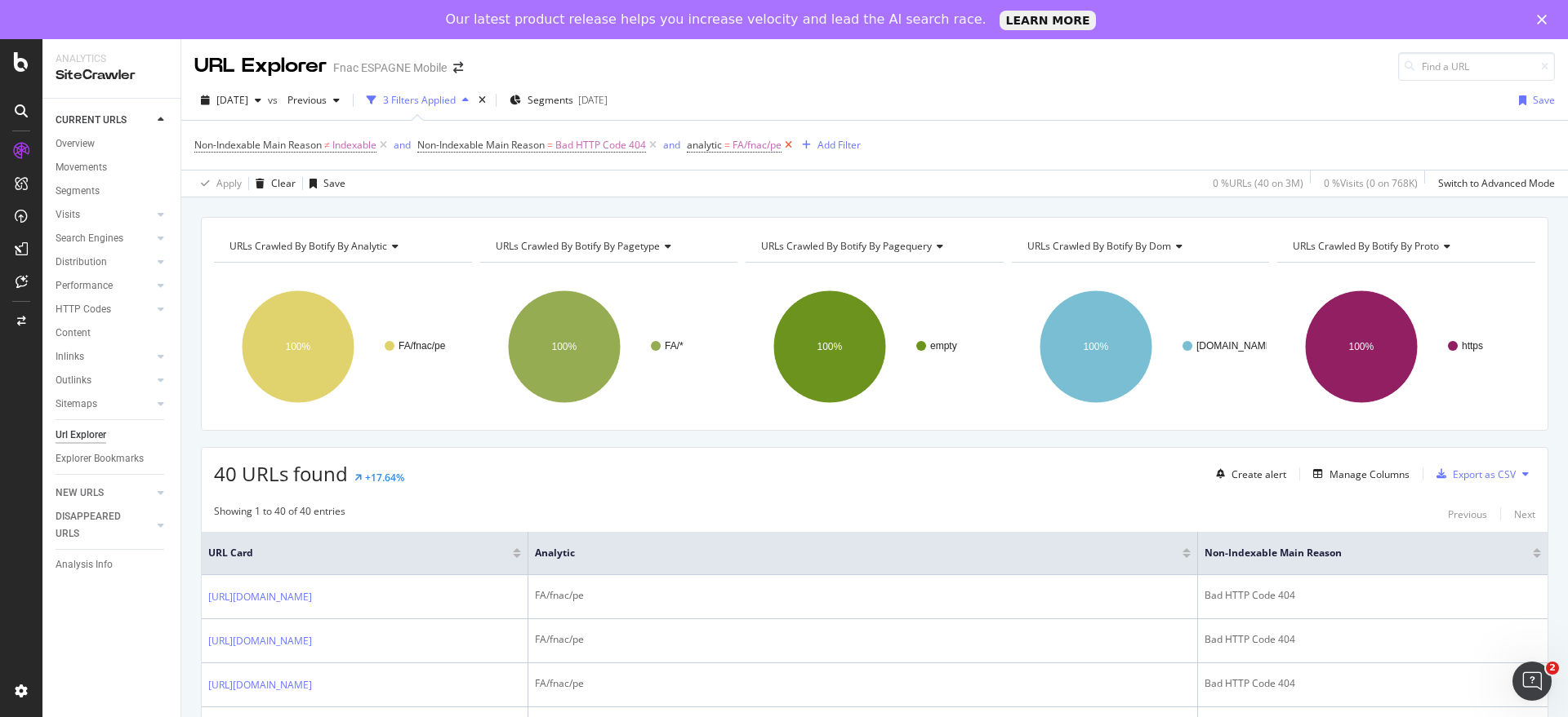
click at [786, 143] on icon at bounding box center [789, 145] width 14 height 17
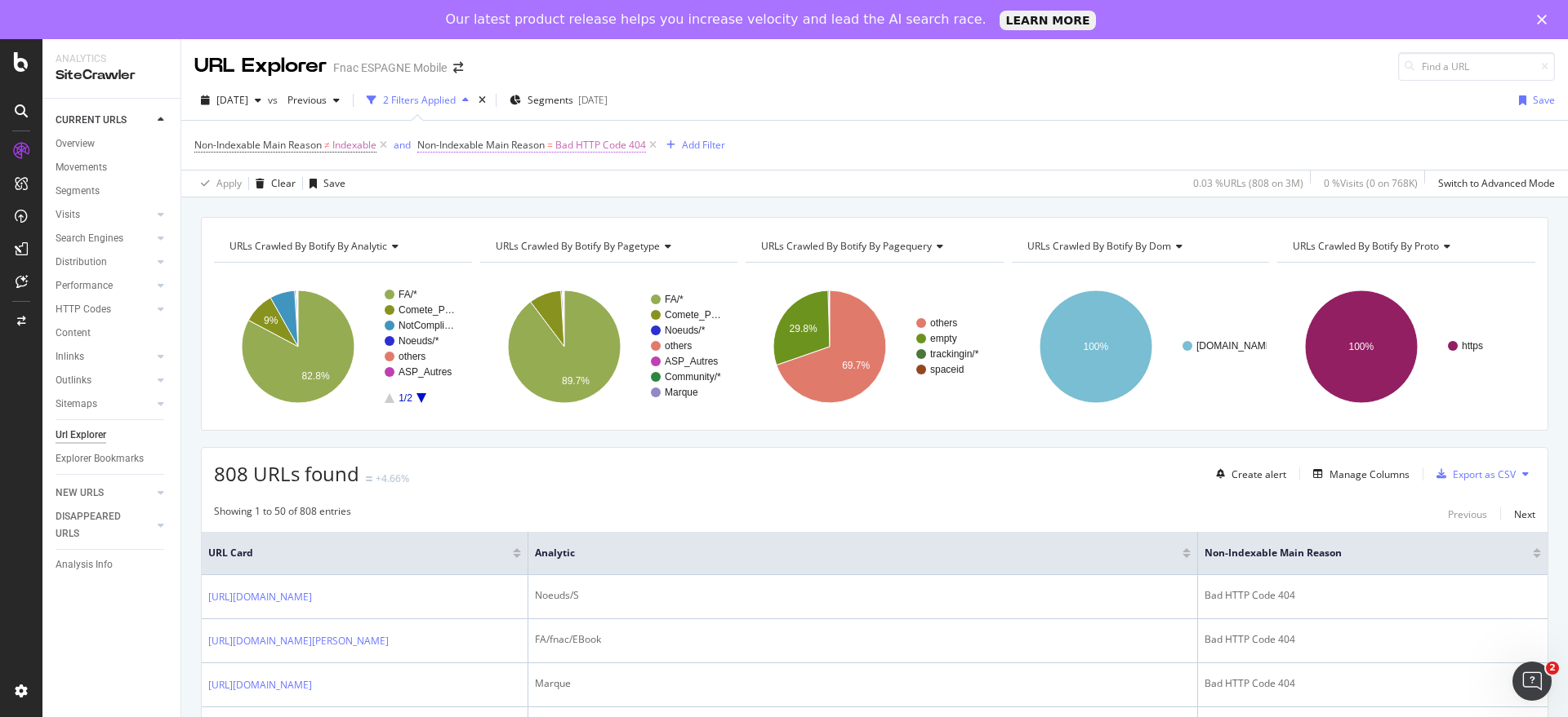
click at [606, 147] on span "Bad HTTP Code 404" at bounding box center [600, 145] width 91 height 23
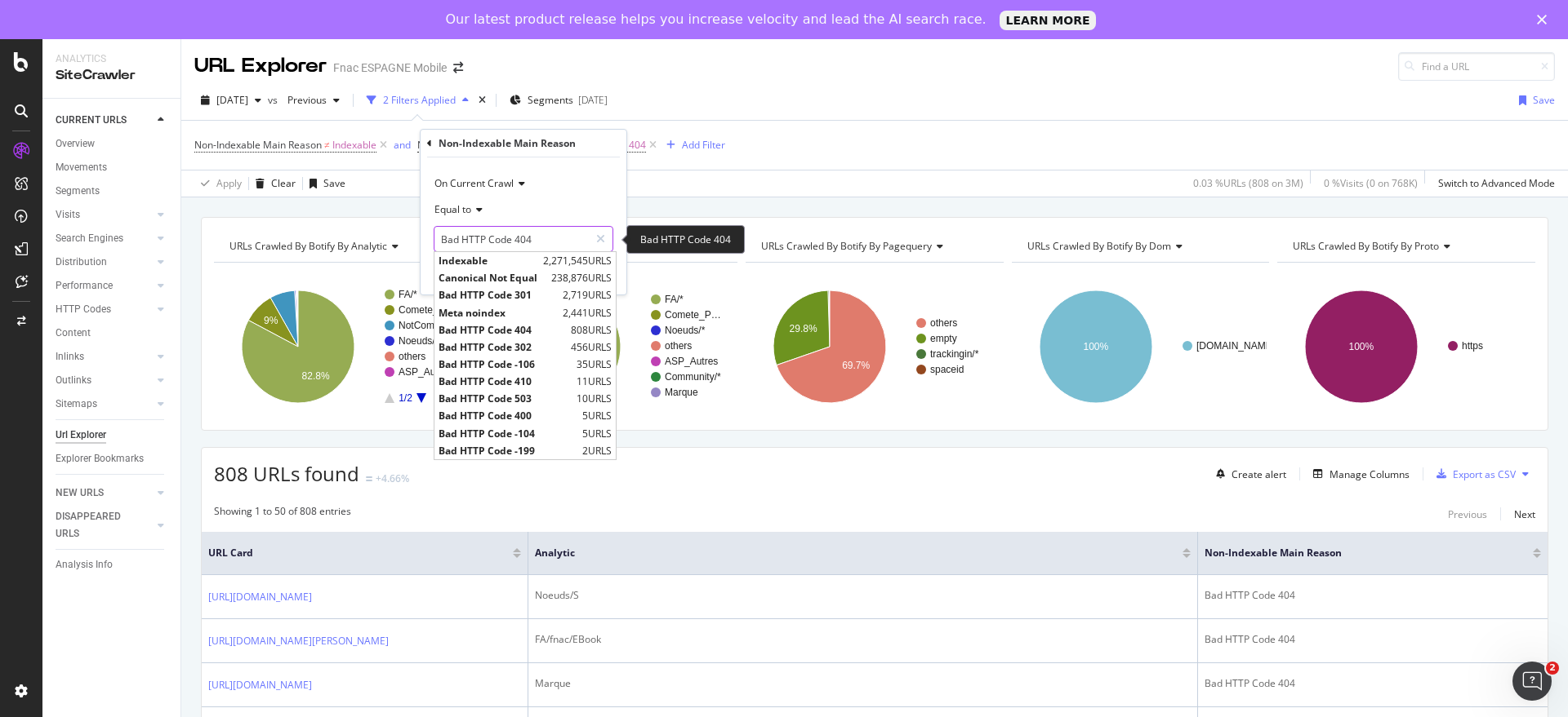
click at [554, 234] on input "Bad HTTP Code 404" at bounding box center [511, 240] width 154 height 26
click at [533, 345] on span "Bad HTTP Code 302" at bounding box center [502, 347] width 128 height 14
type input "Bad HTTP Code 302"
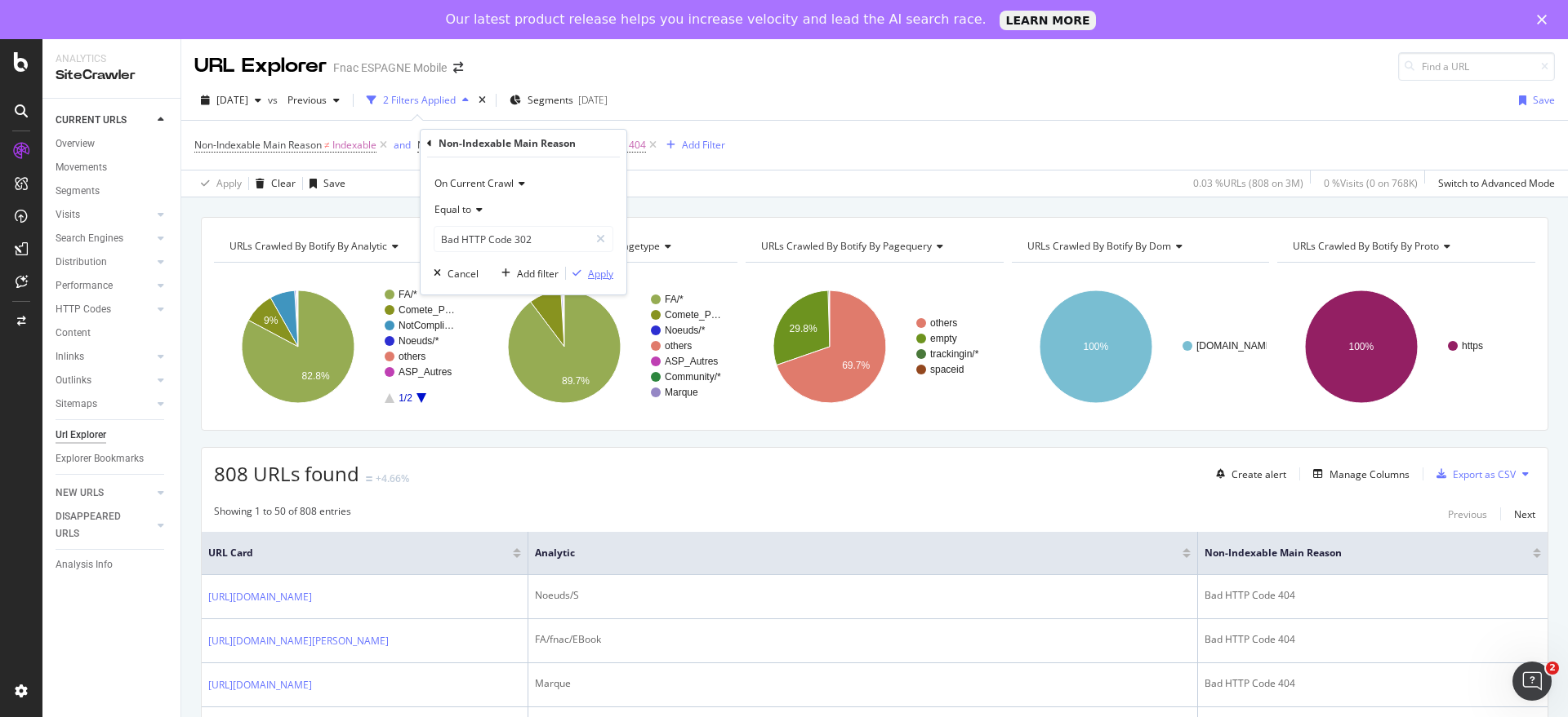
click at [591, 277] on div "Apply" at bounding box center [600, 274] width 26 height 14
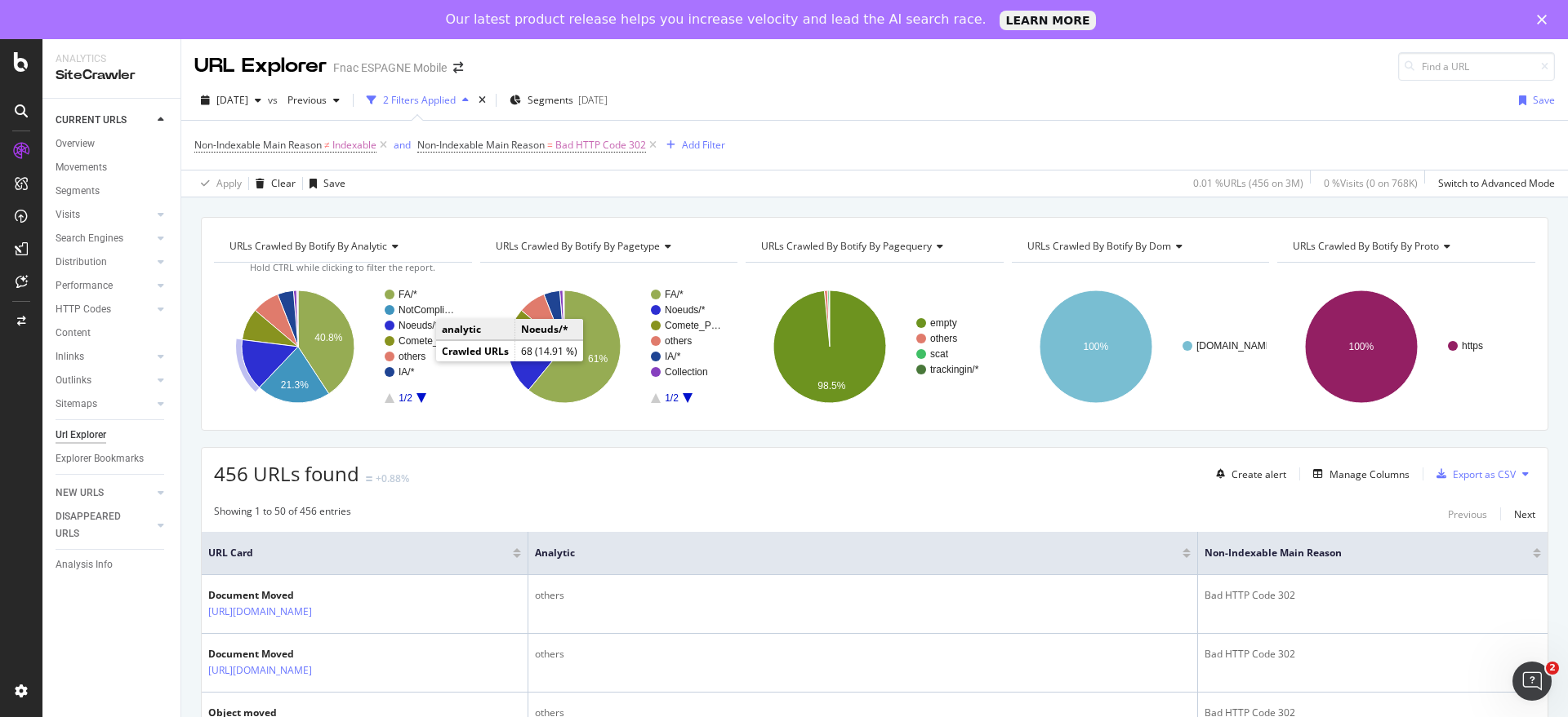
click at [420, 325] on text "Noeuds/*" at bounding box center [419, 325] width 41 height 11
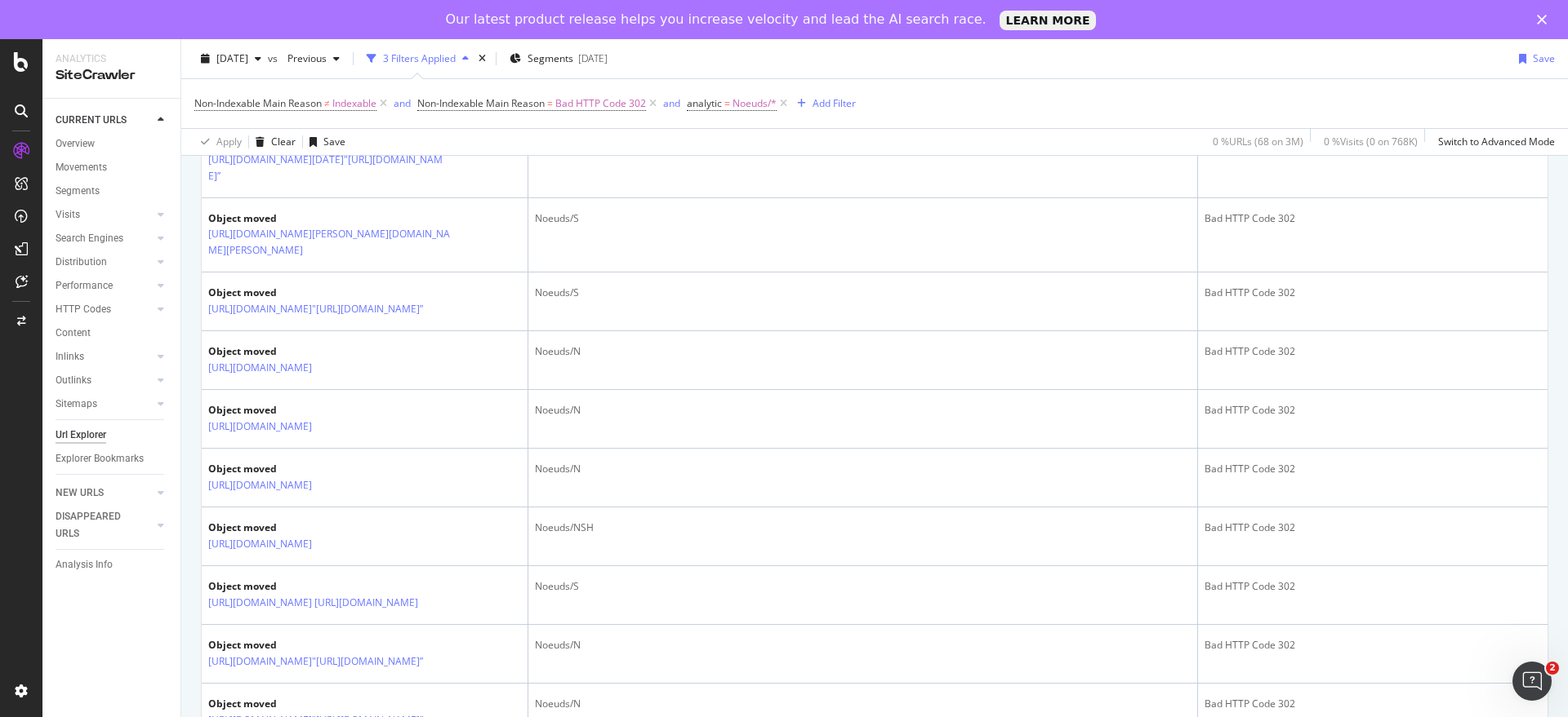
scroll to position [477, 0]
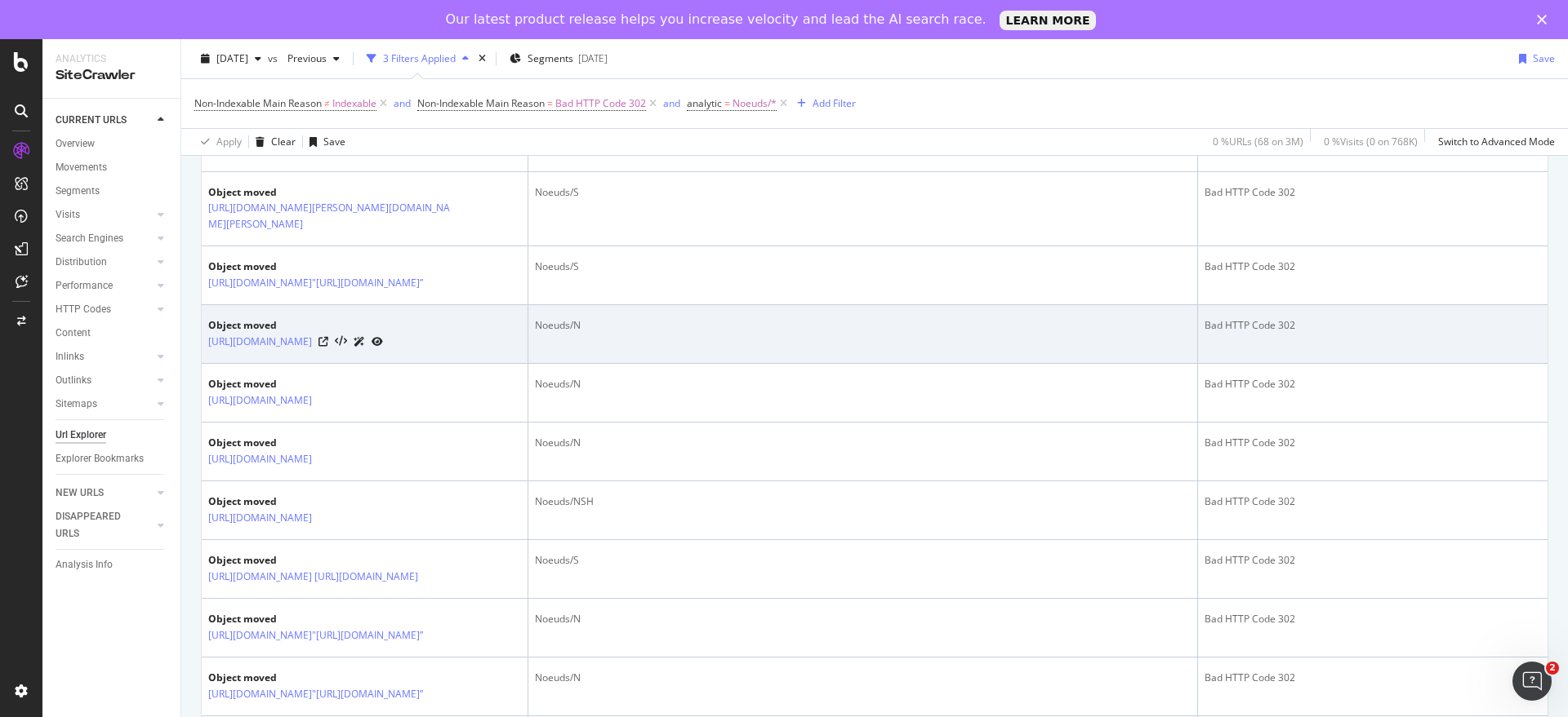
click at [365, 347] on icon at bounding box center [359, 342] width 11 height 10
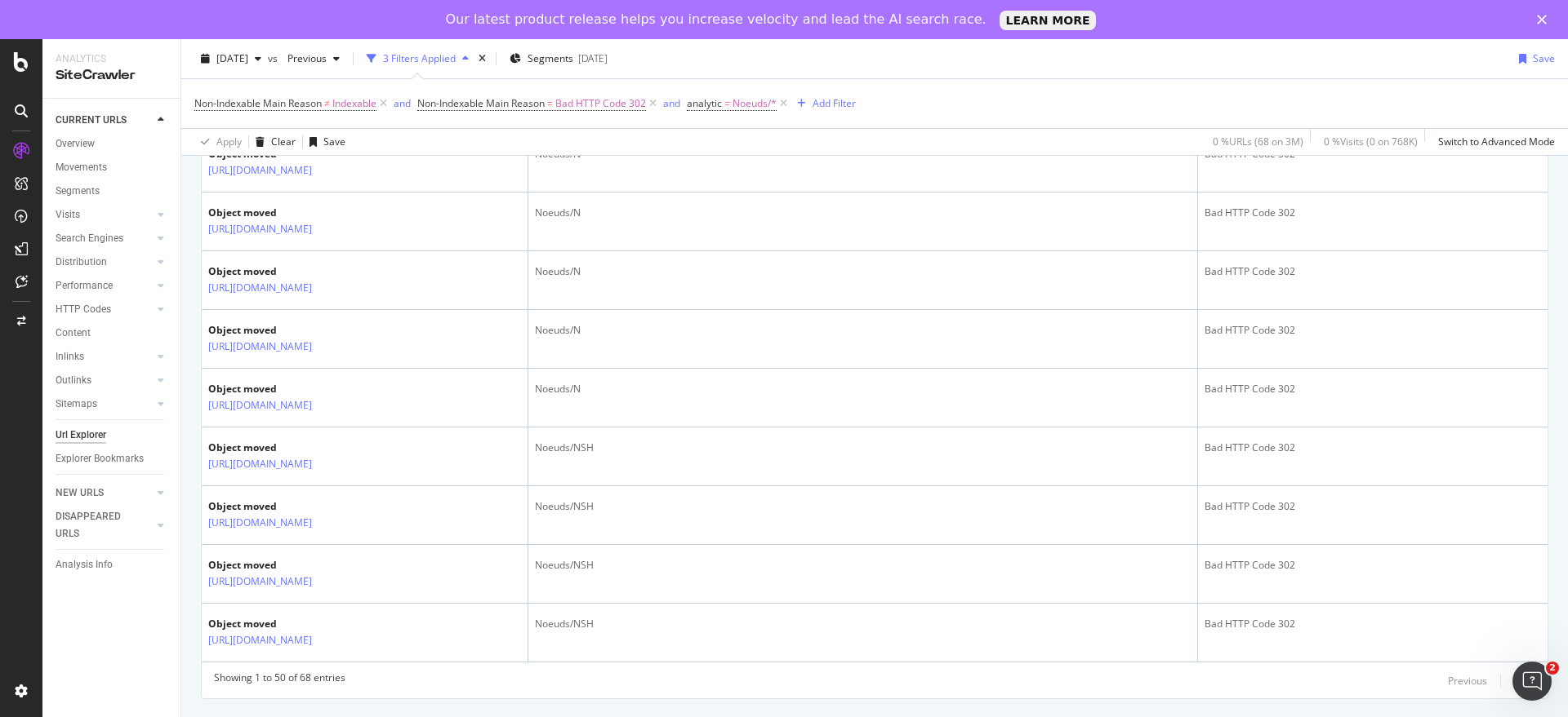
scroll to position [3640, 0]
click at [1514, 684] on div "Next" at bounding box center [1525, 681] width 21 height 14
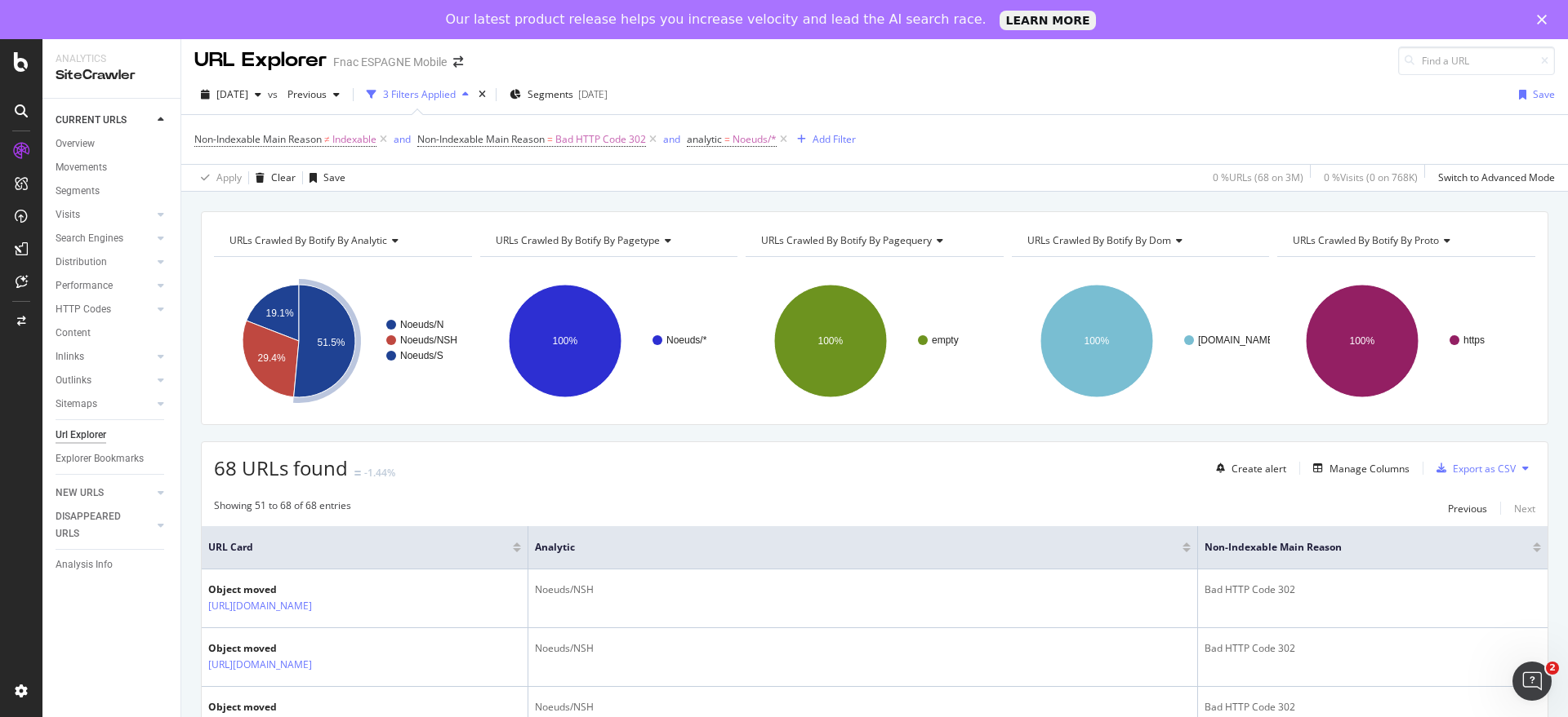
scroll to position [0, 0]
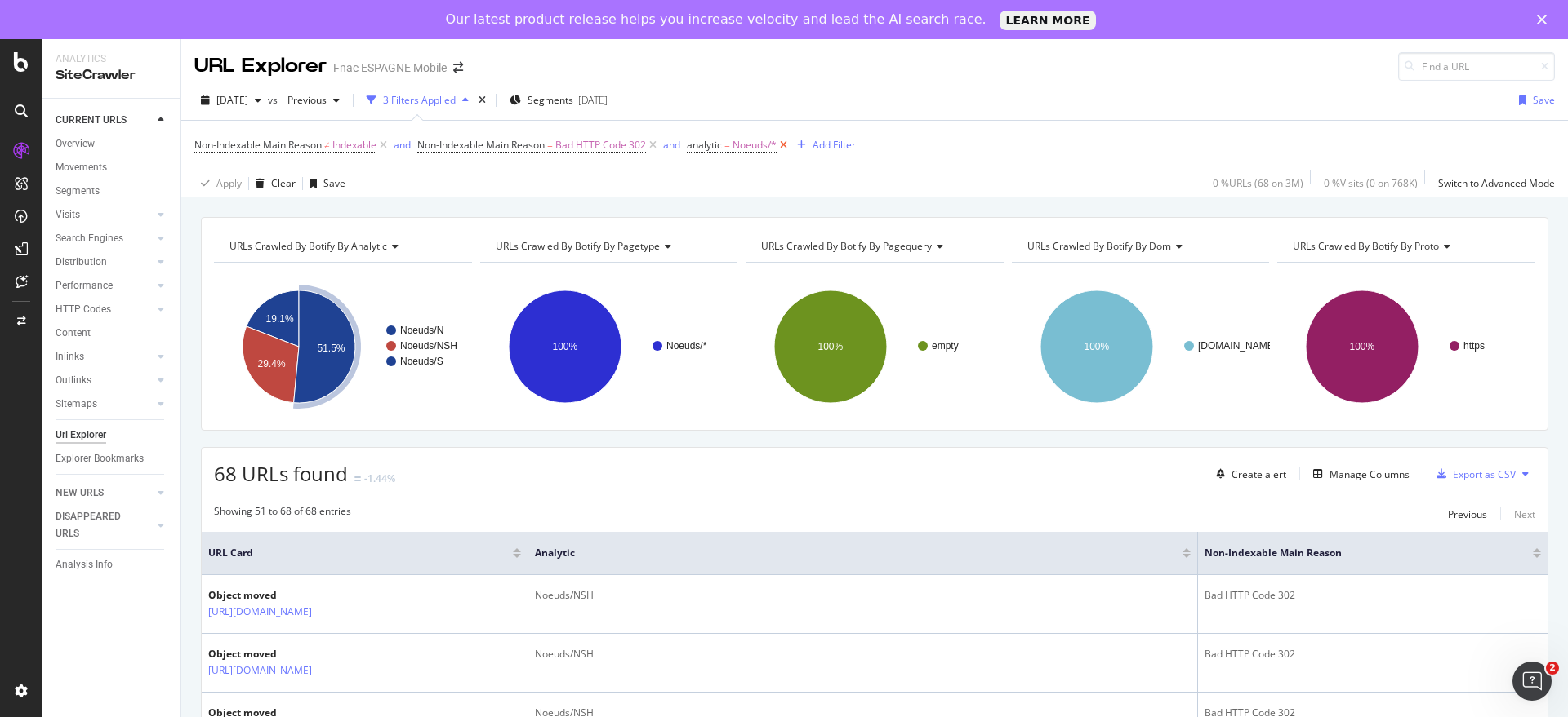
click at [787, 144] on icon at bounding box center [784, 145] width 14 height 17
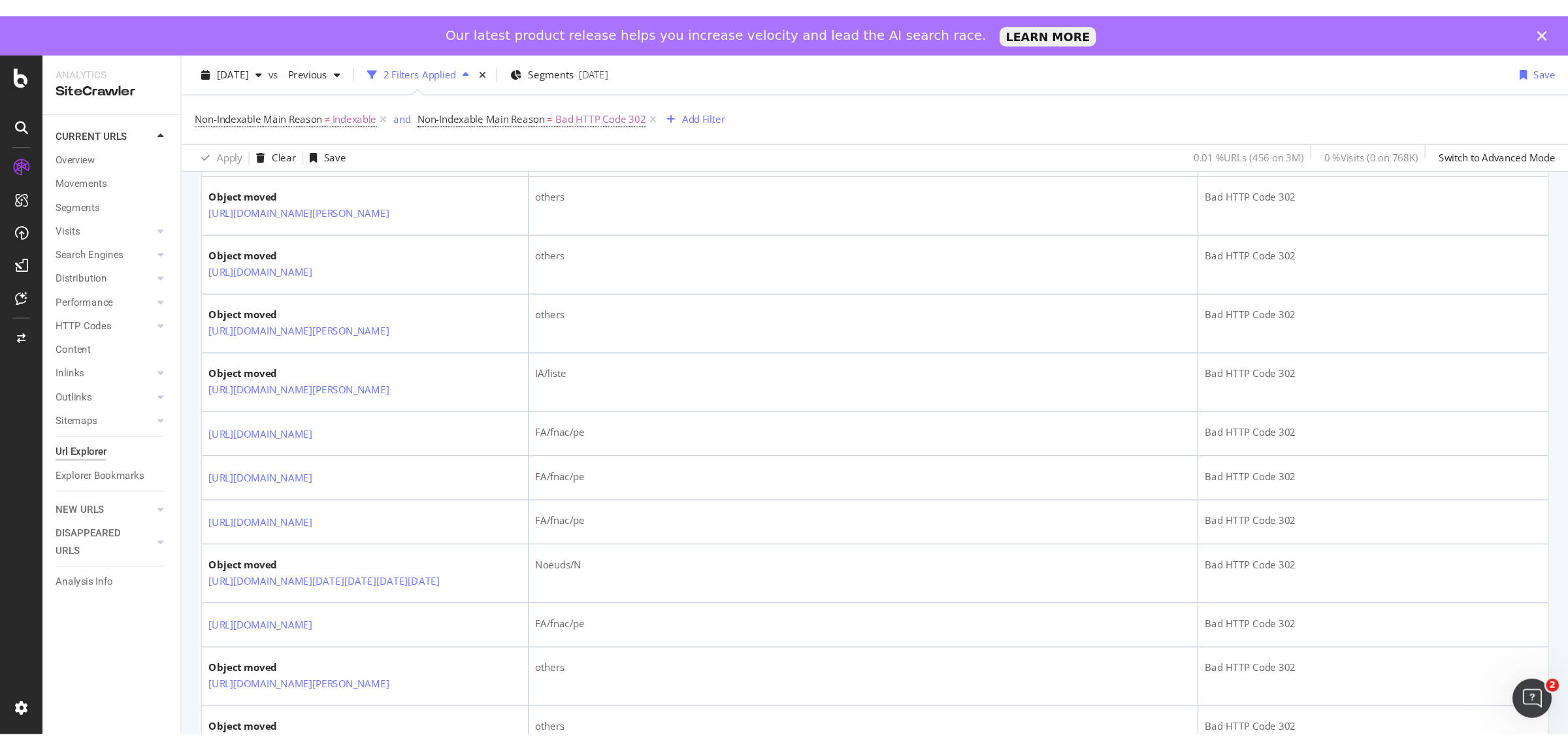
scroll to position [1036, 0]
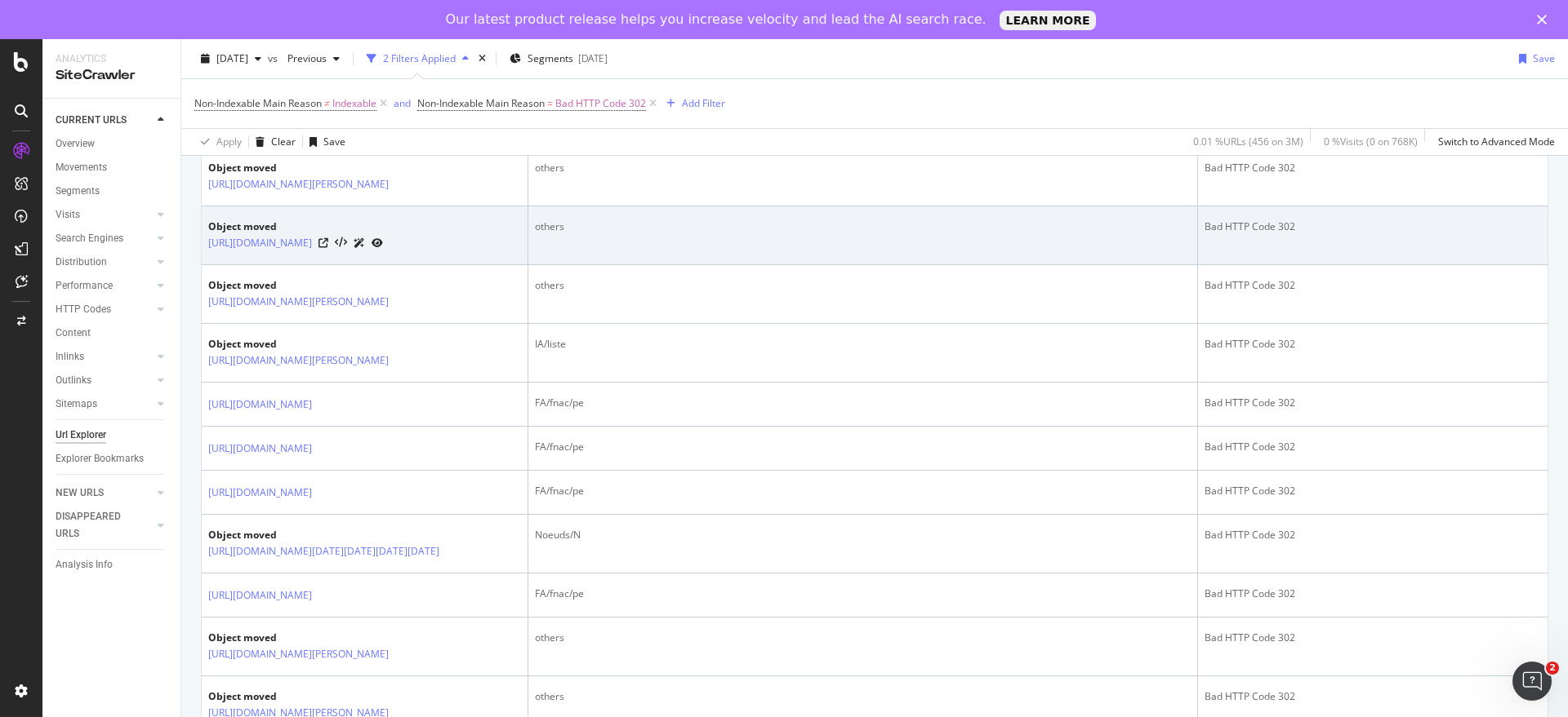
click at [365, 248] on icon at bounding box center [359, 243] width 11 height 10
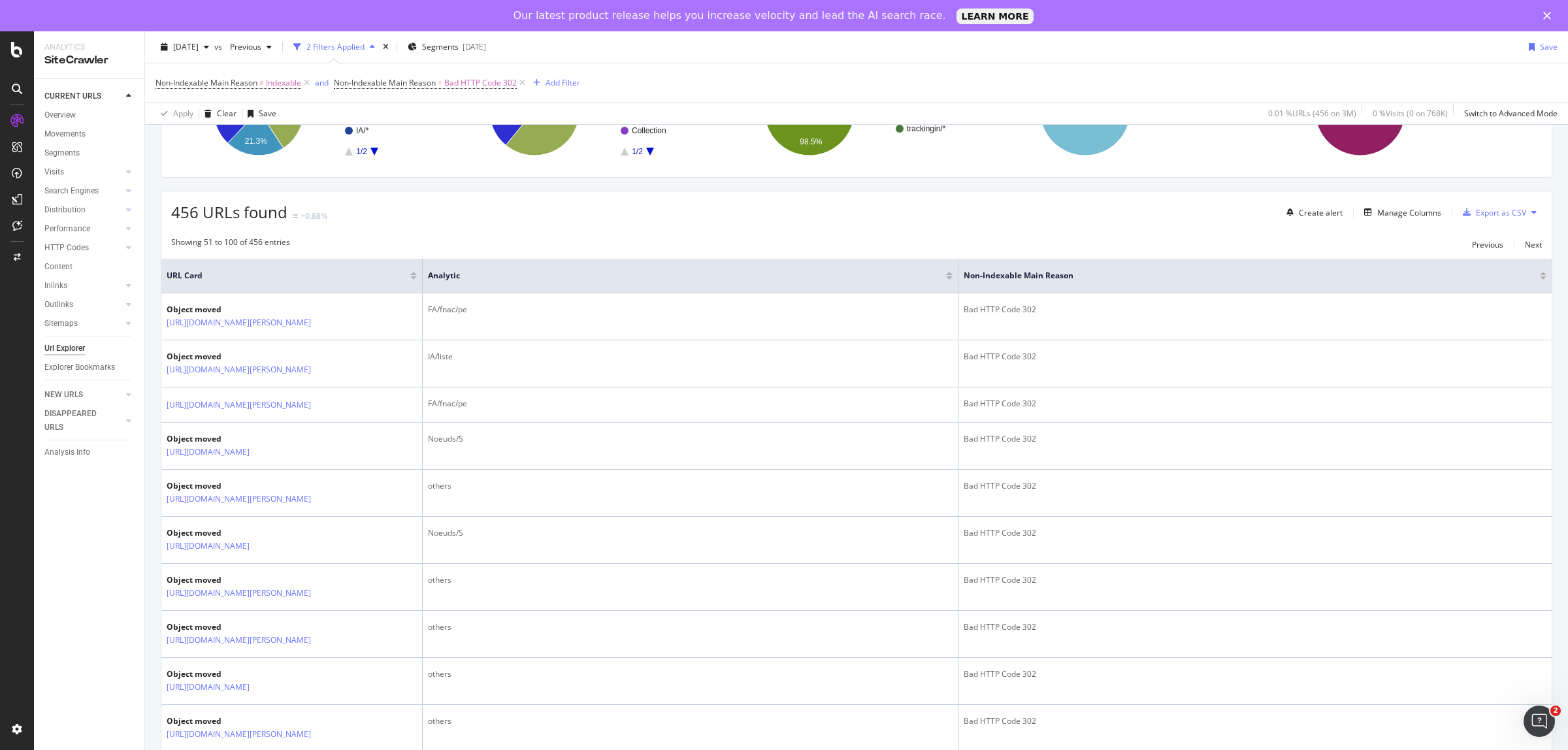
scroll to position [18, 0]
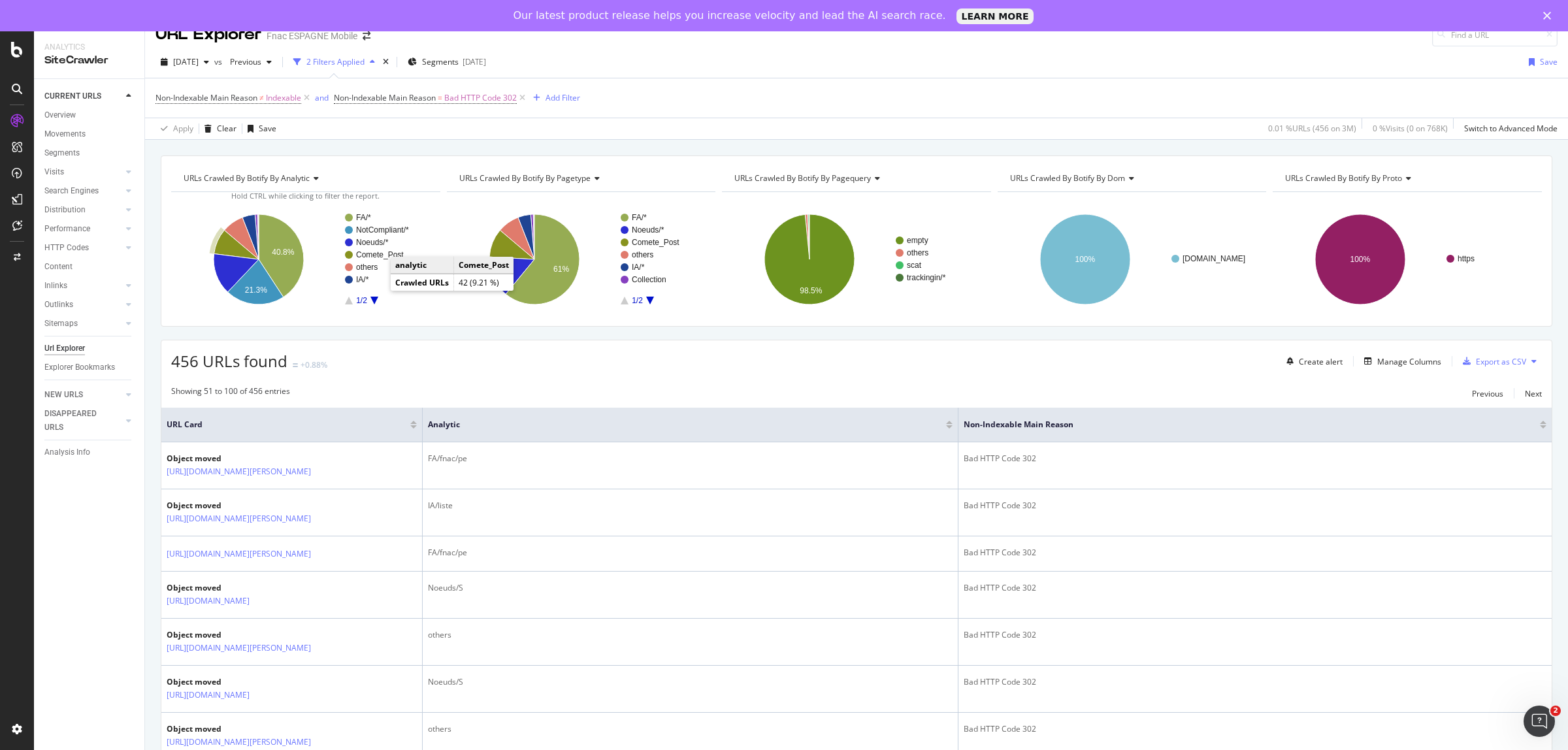
click at [380, 256] on text "Comete_Post" at bounding box center [380, 254] width 48 height 9
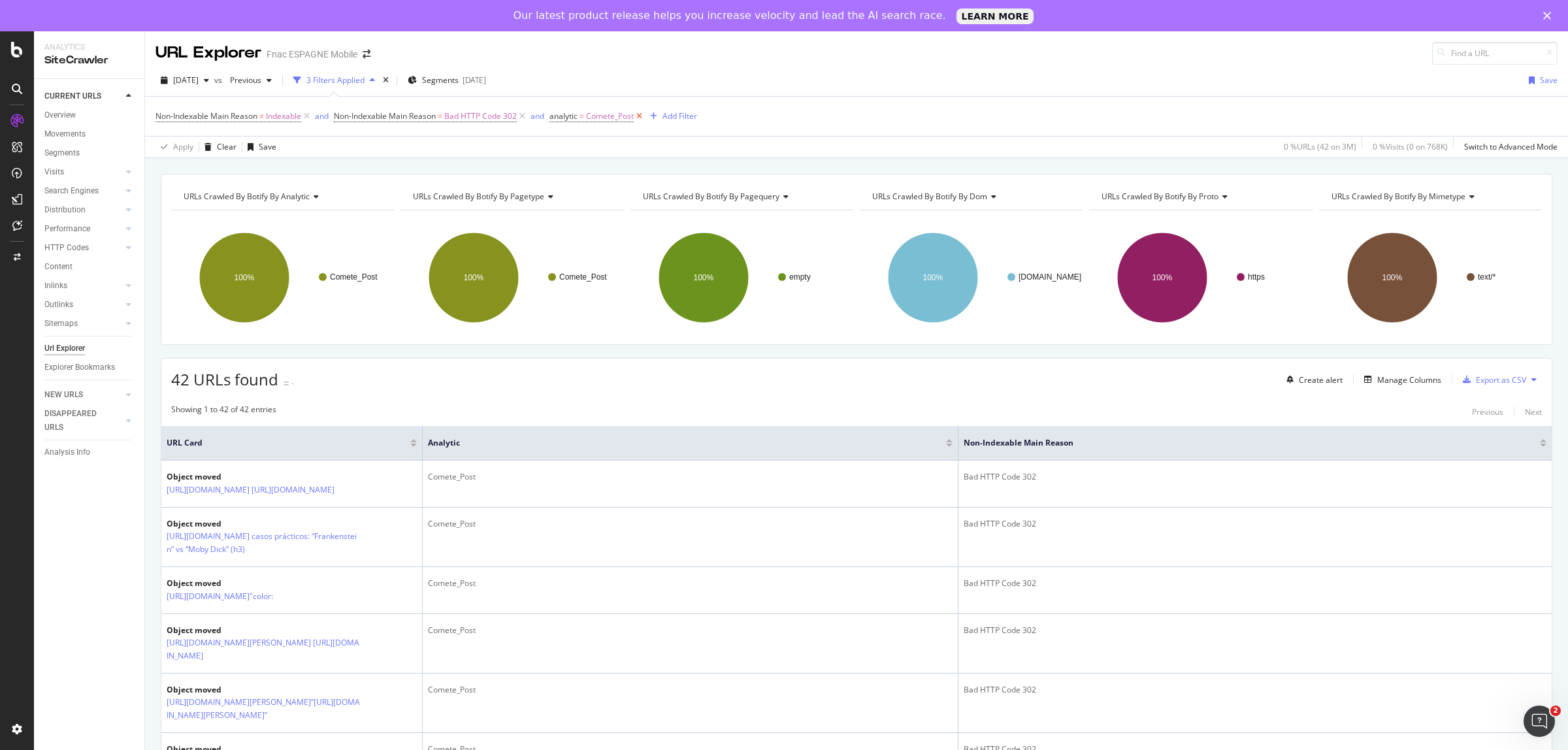
click at [645, 114] on icon at bounding box center [639, 116] width 11 height 13
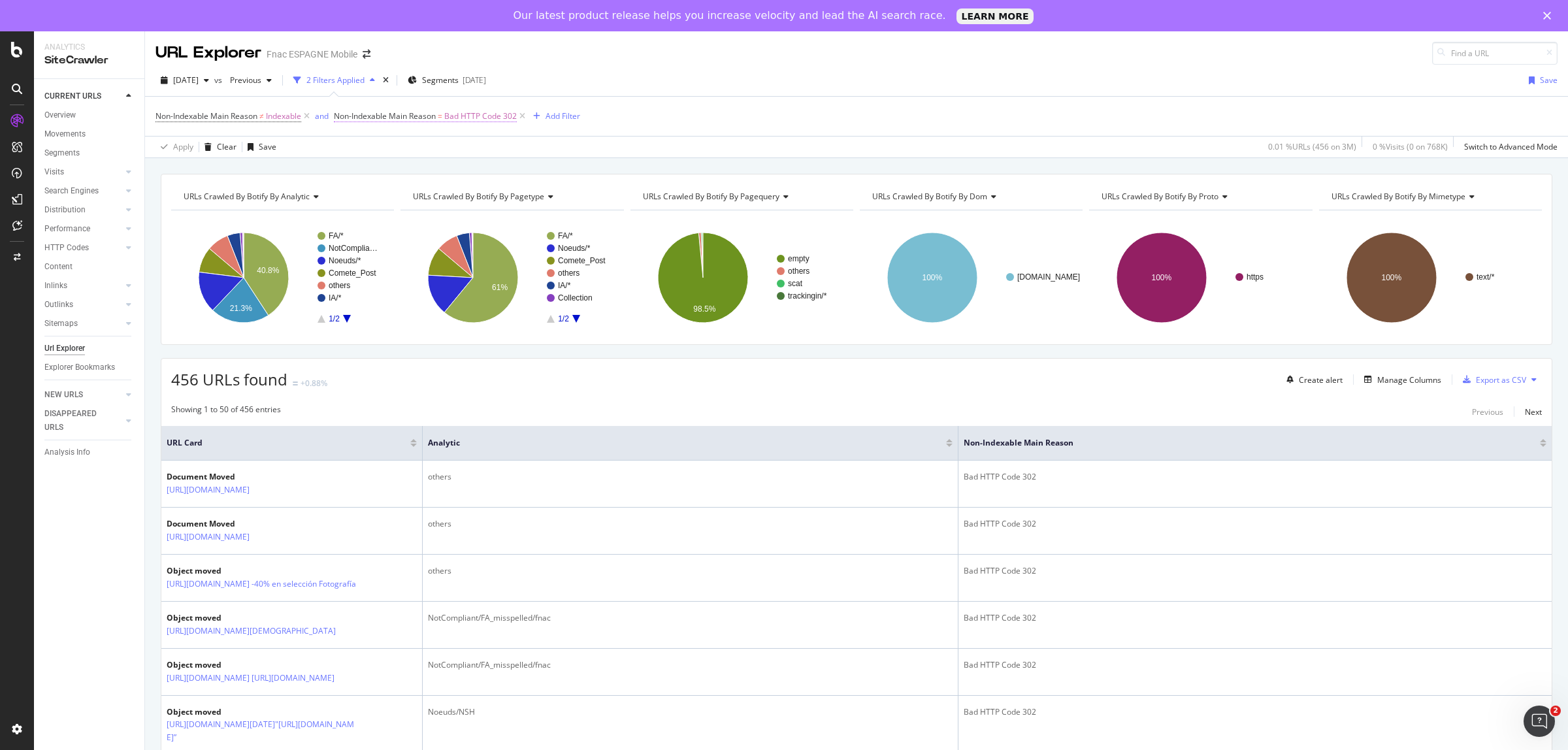
click at [501, 113] on span "Bad HTTP Code 302" at bounding box center [480, 116] width 73 height 18
click at [408, 191] on input "Bad HTTP Code 302" at bounding box center [409, 192] width 123 height 21
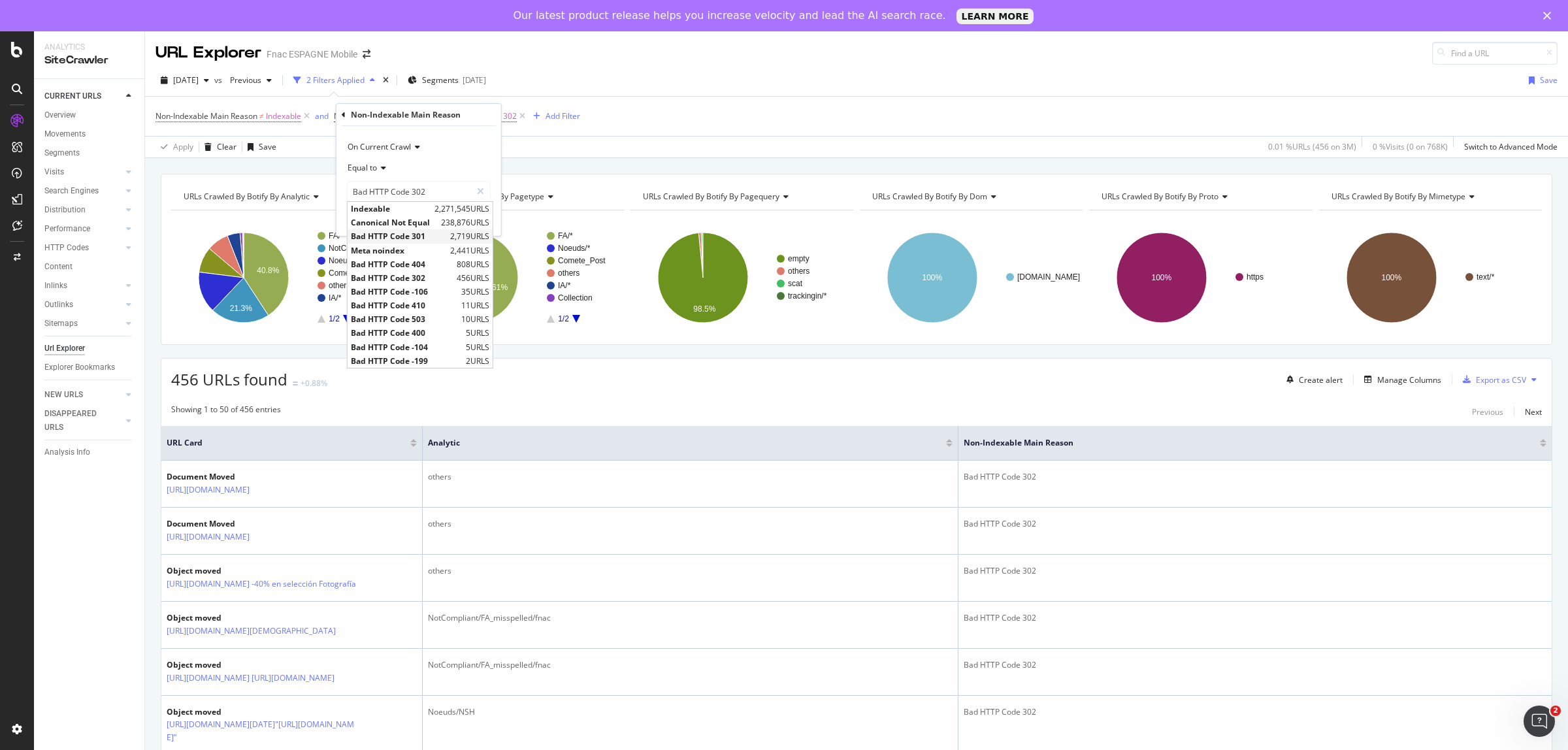
click at [417, 234] on span "Bad HTTP Code 301" at bounding box center [399, 236] width 96 height 11
type input "Bad HTTP Code 301"
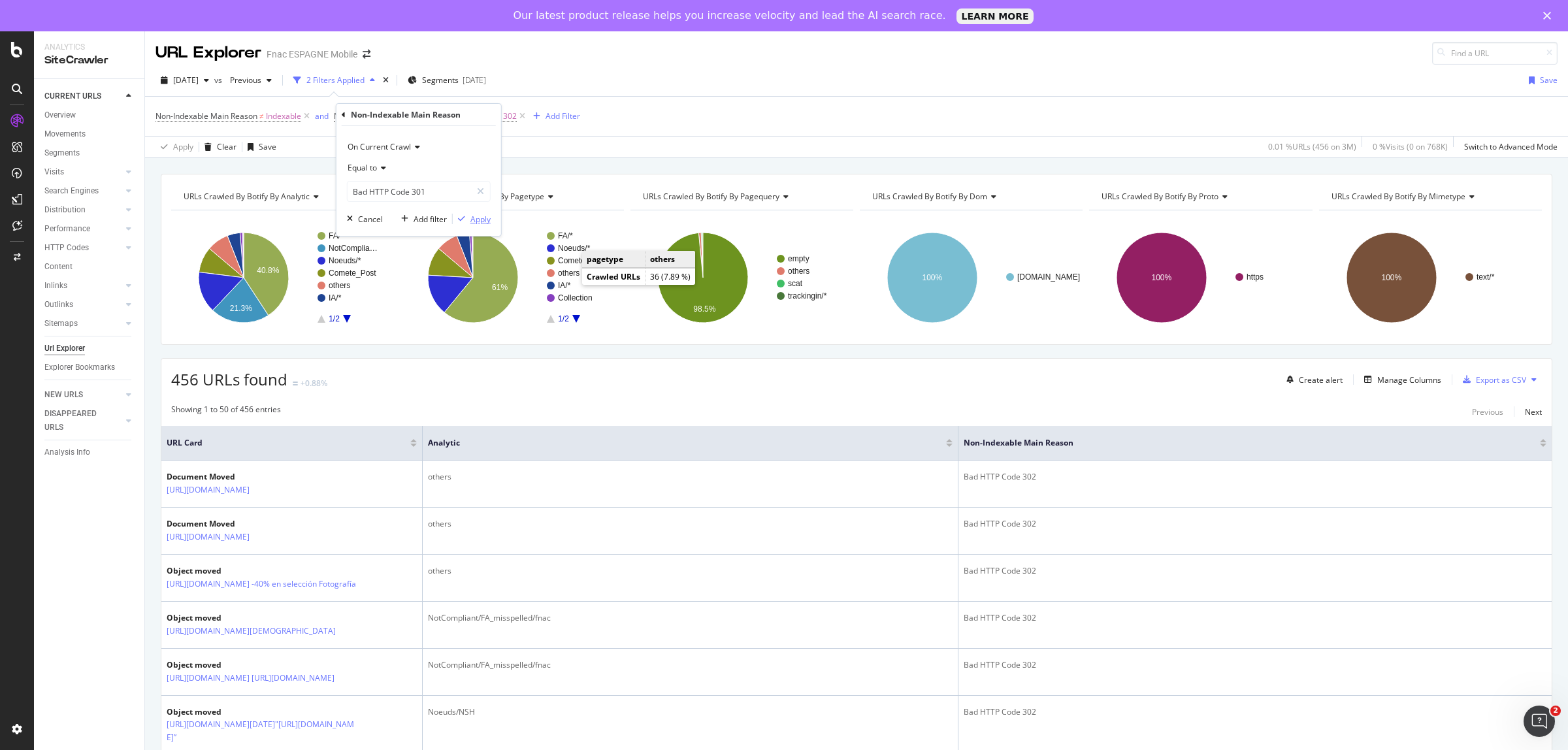
click at [474, 219] on div "Apply" at bounding box center [480, 219] width 20 height 11
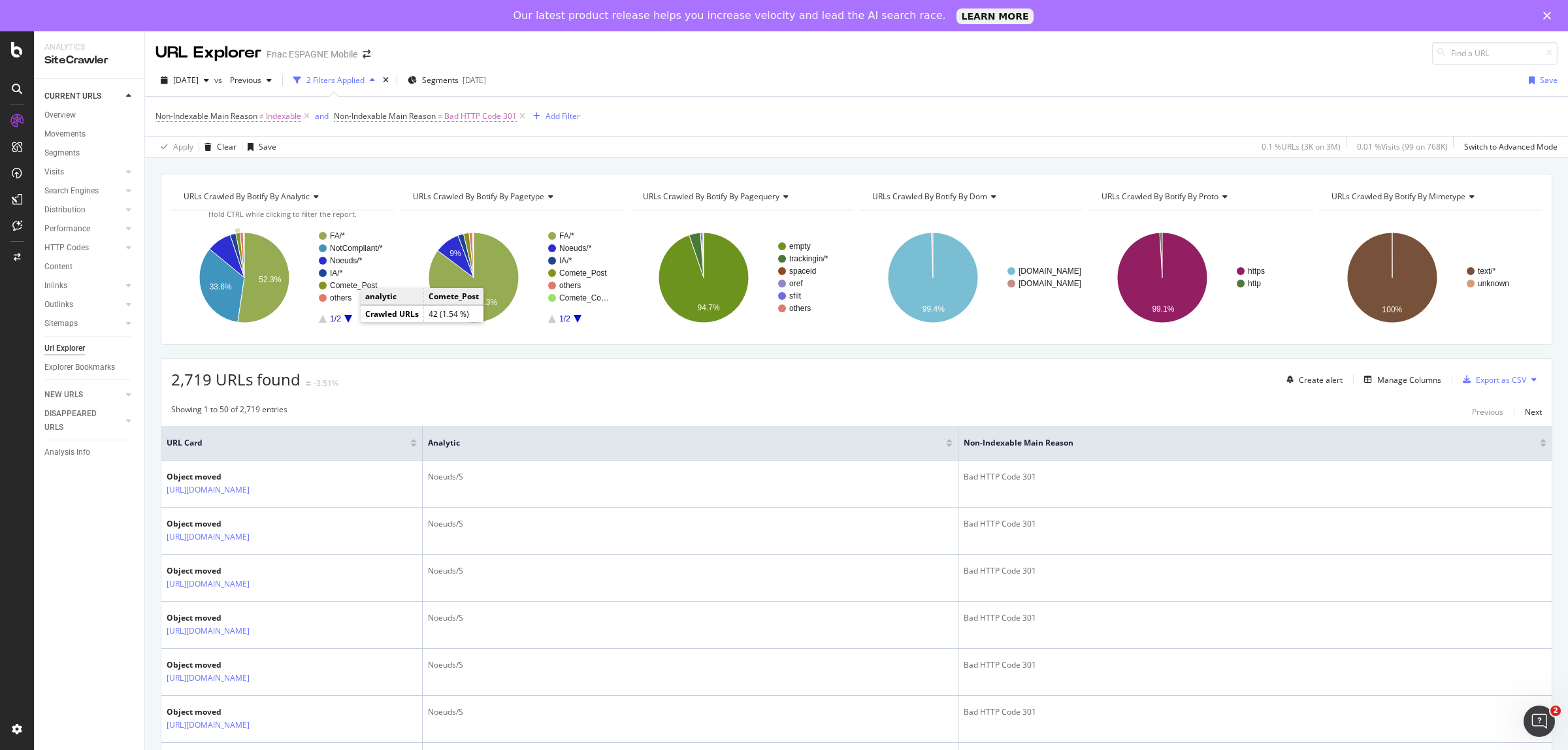
click at [348, 289] on text "Comete_Post" at bounding box center [354, 285] width 48 height 9
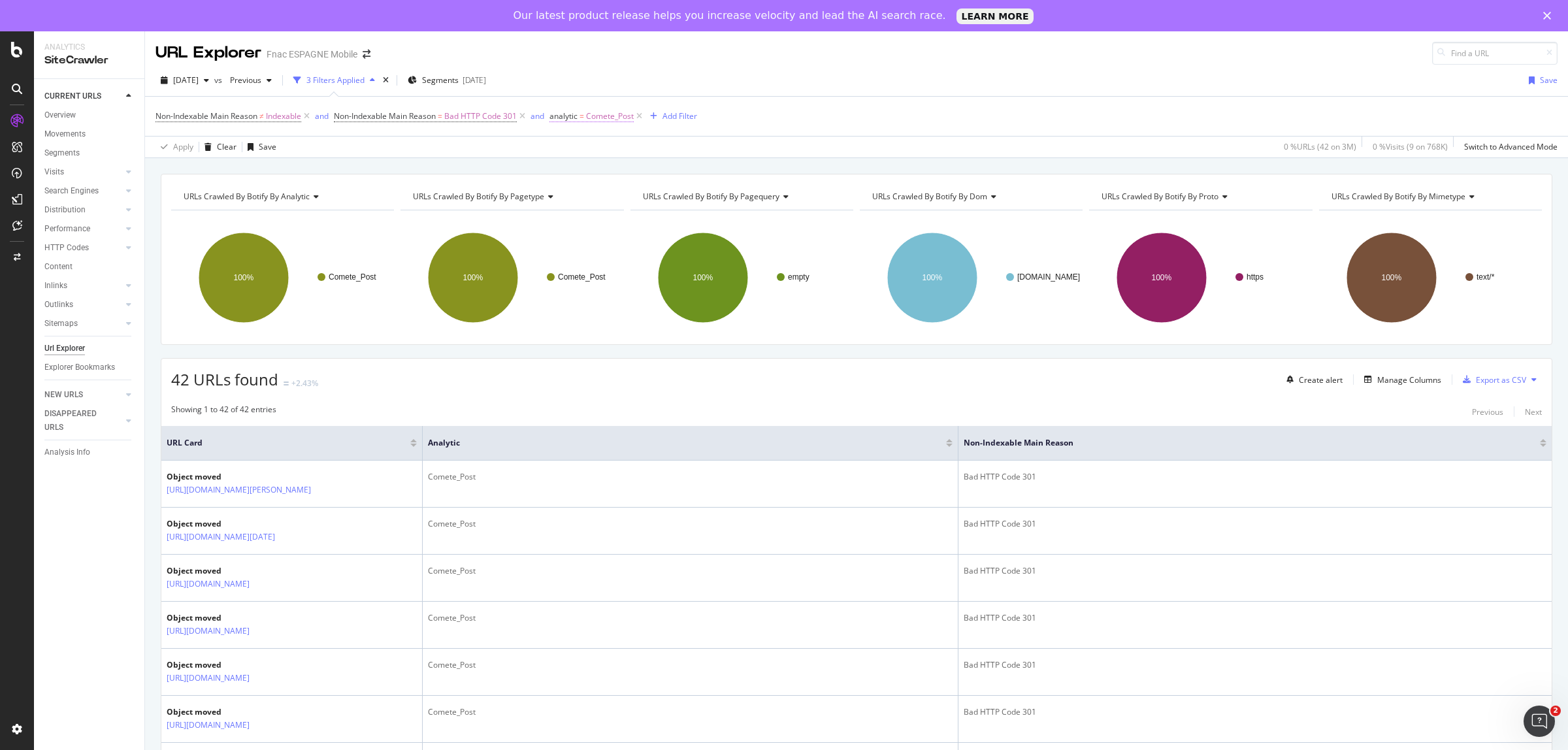
click at [628, 119] on span "Comete_Post" at bounding box center [610, 116] width 48 height 18
click at [596, 190] on div at bounding box center [635, 192] width 142 height 21
click at [843, 121] on div "Non-Indexable Main Reason ≠ Indexable and Non-Indexable Main Reason = Bad HTTP …" at bounding box center [857, 116] width 1402 height 39
click at [638, 119] on icon at bounding box center [639, 116] width 11 height 13
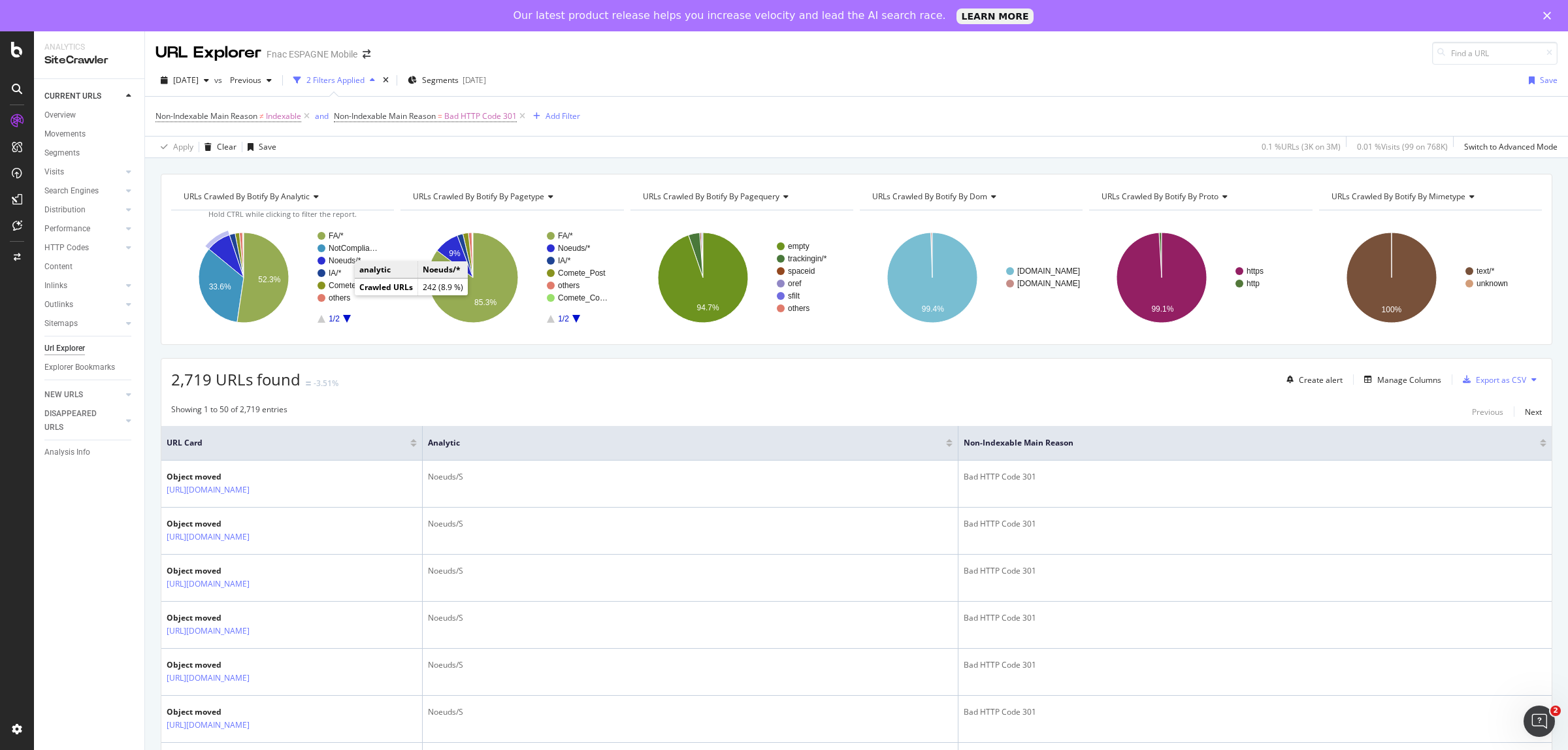
click at [343, 262] on text "Noeuds/*" at bounding box center [345, 260] width 32 height 9
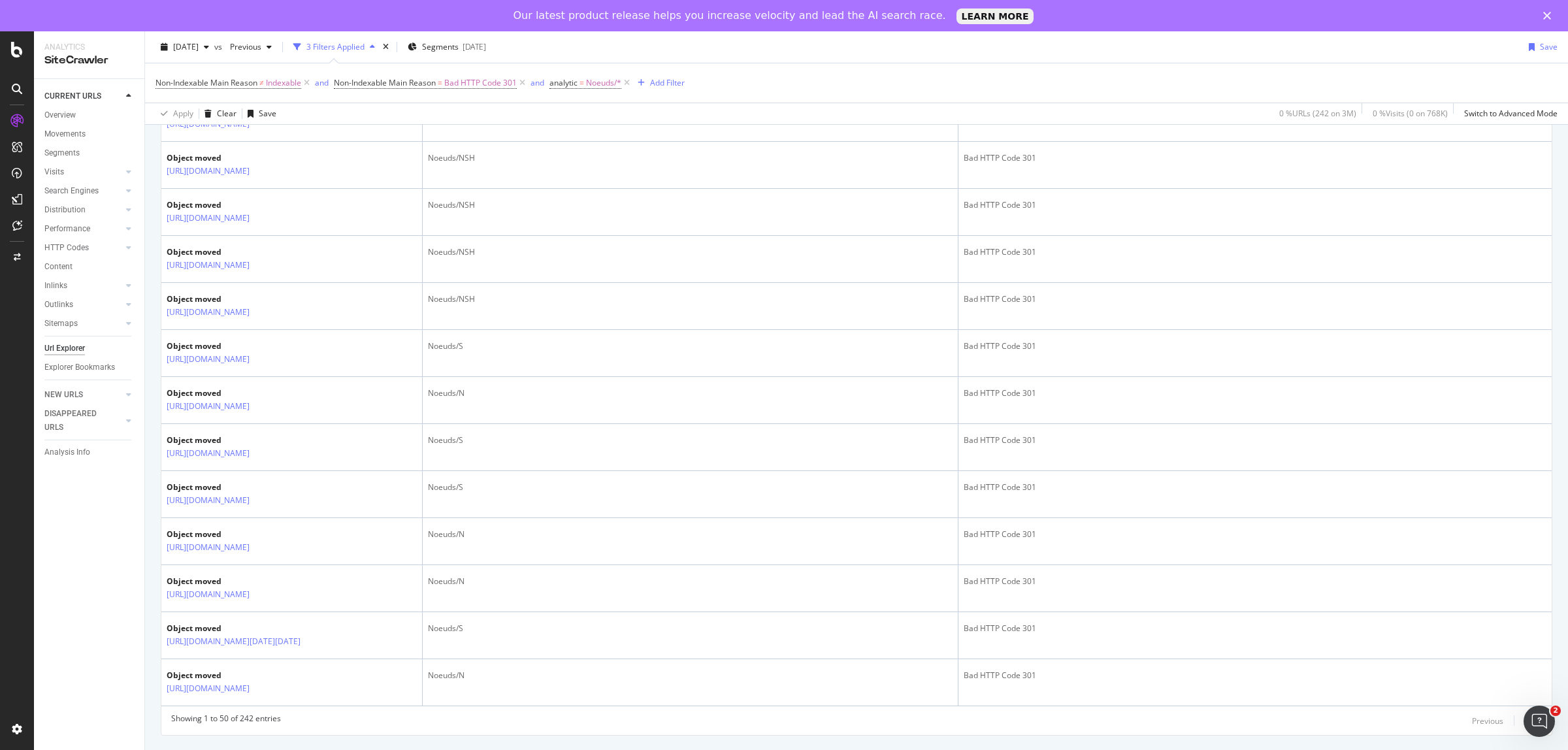
scroll to position [2474, 0]
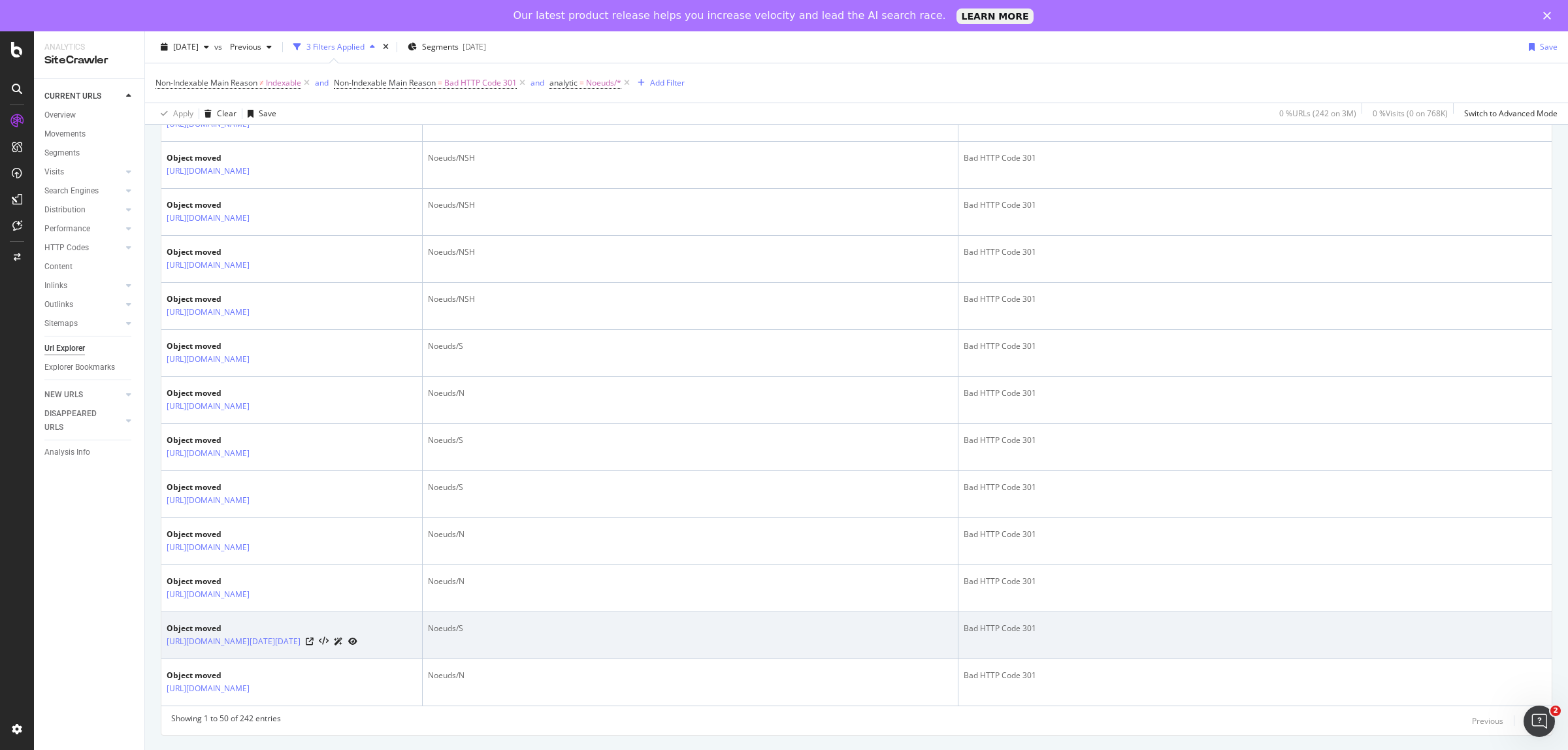
click at [343, 574] on icon at bounding box center [338, 641] width 9 height 8
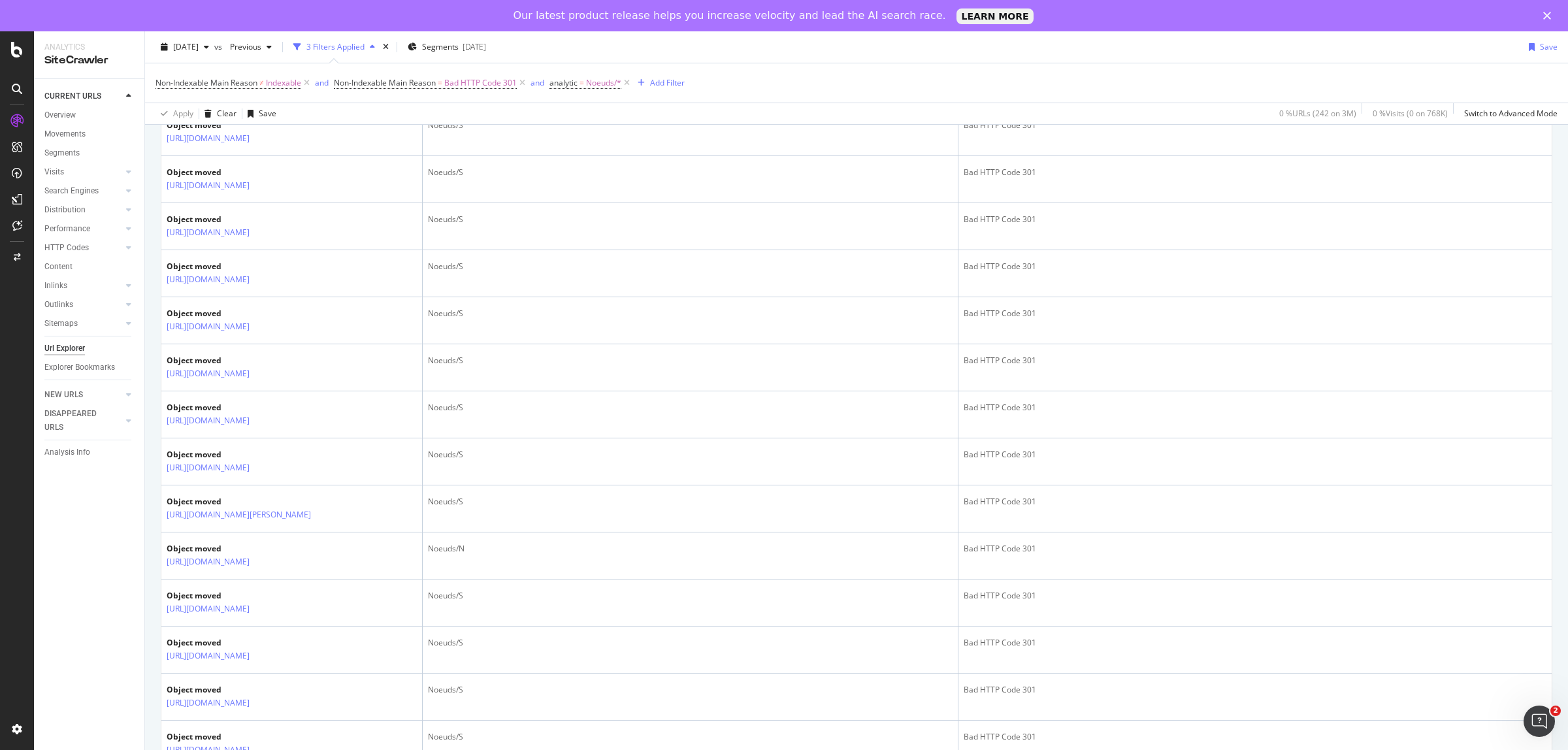
scroll to position [0, 0]
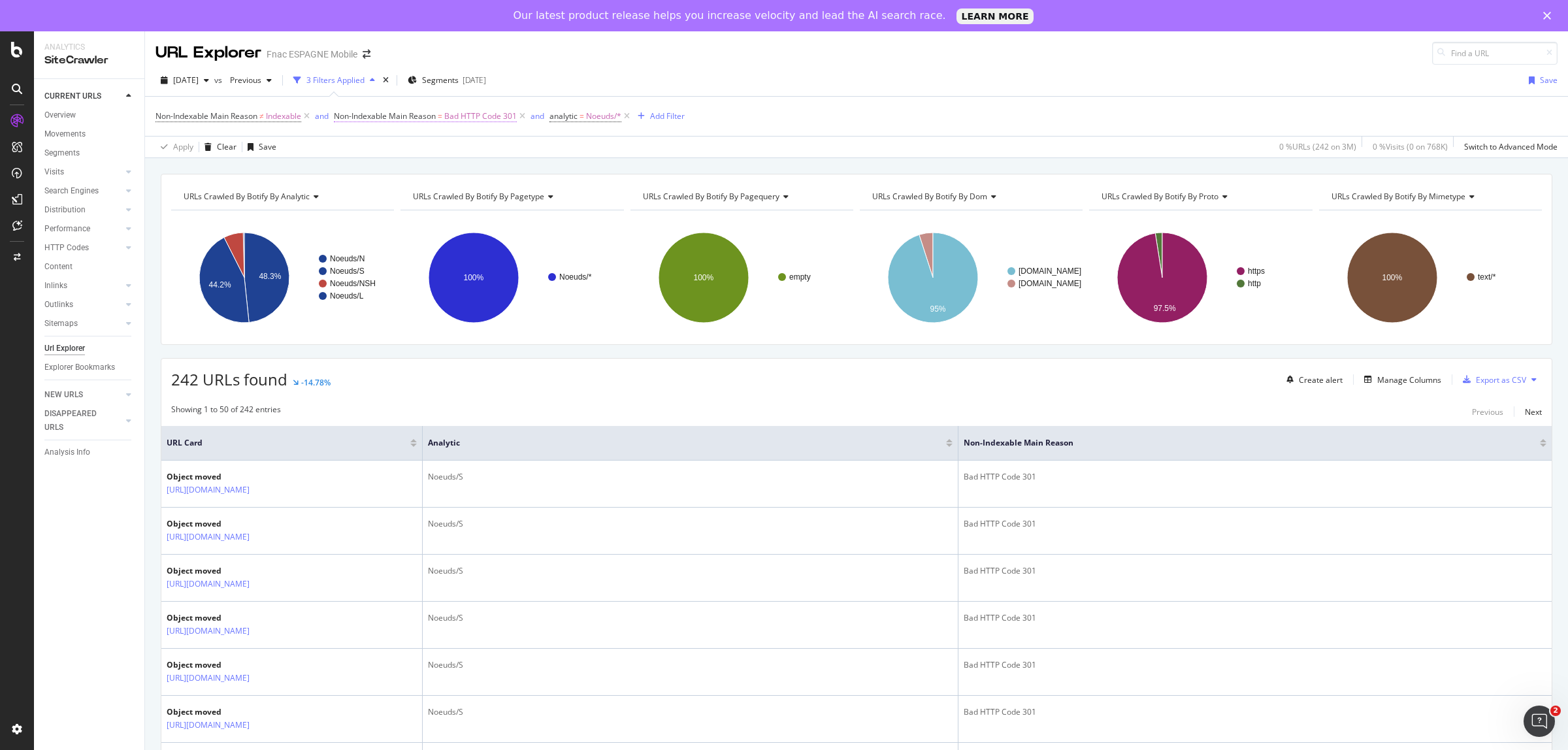
click at [513, 118] on span "Bad HTTP Code 301" at bounding box center [480, 116] width 73 height 18
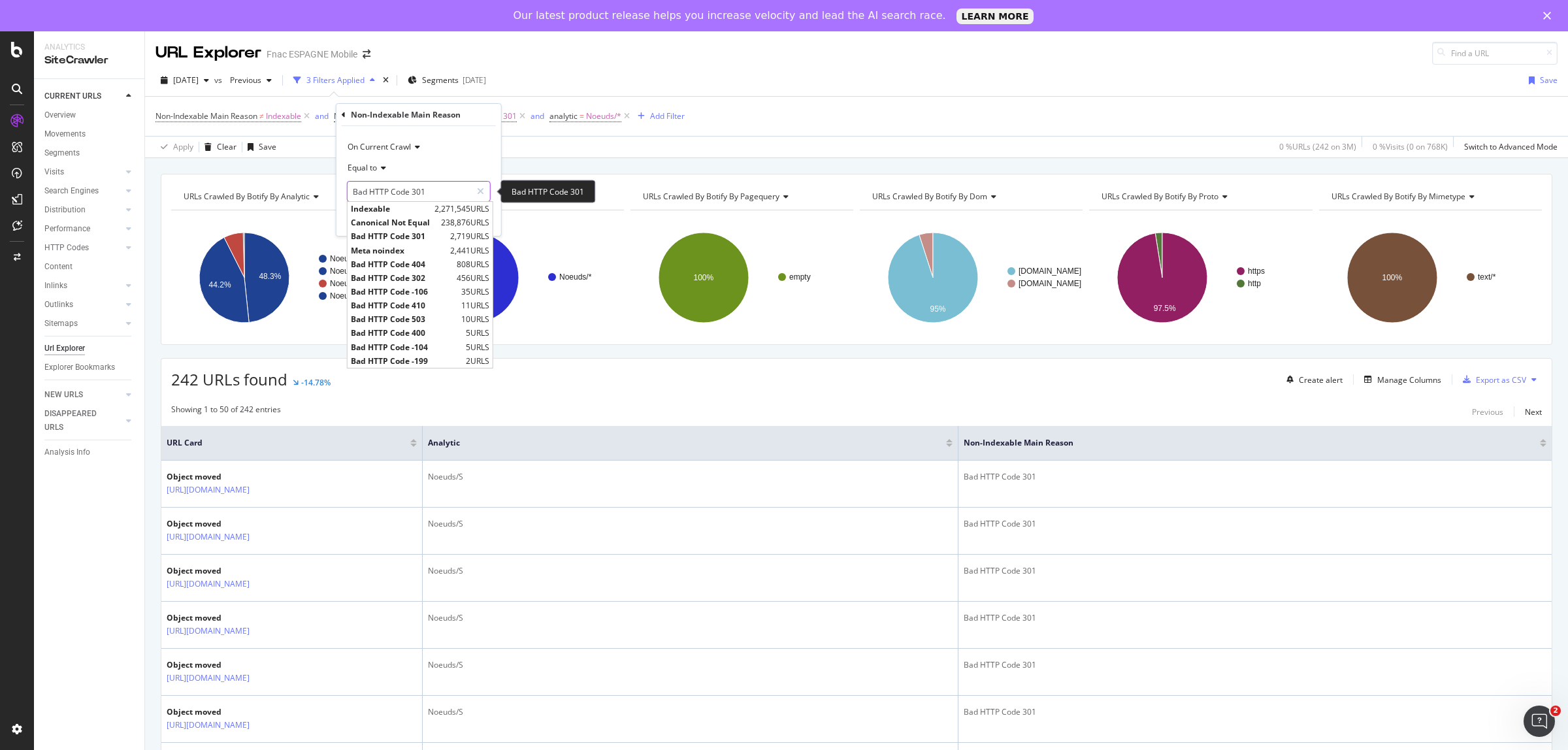
click at [452, 190] on input "Bad HTTP Code 301" at bounding box center [409, 192] width 123 height 21
click at [433, 274] on span "Bad HTTP Code 302" at bounding box center [402, 278] width 102 height 11
type input "Bad HTTP Code 302"
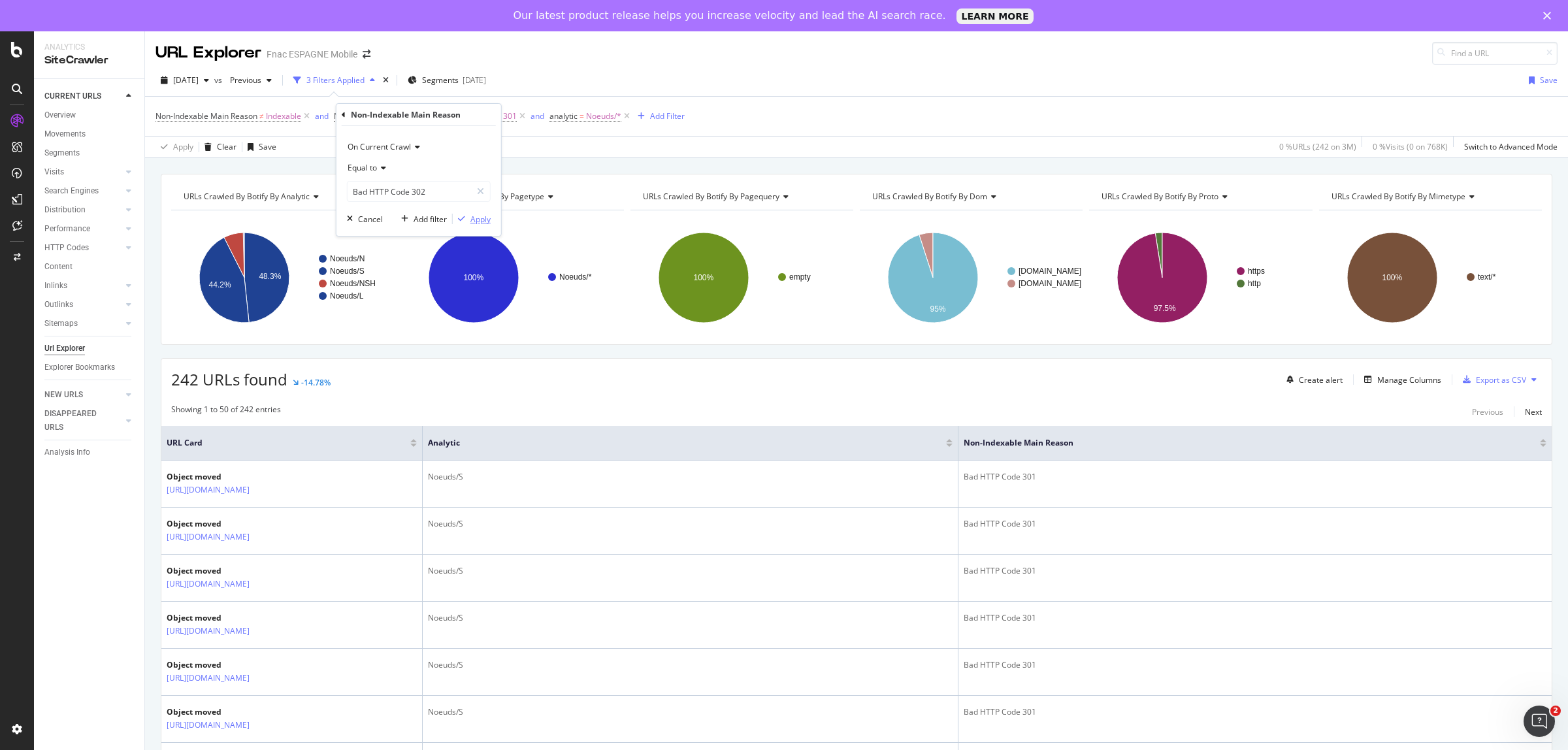
click at [472, 218] on div "Apply" at bounding box center [480, 219] width 20 height 11
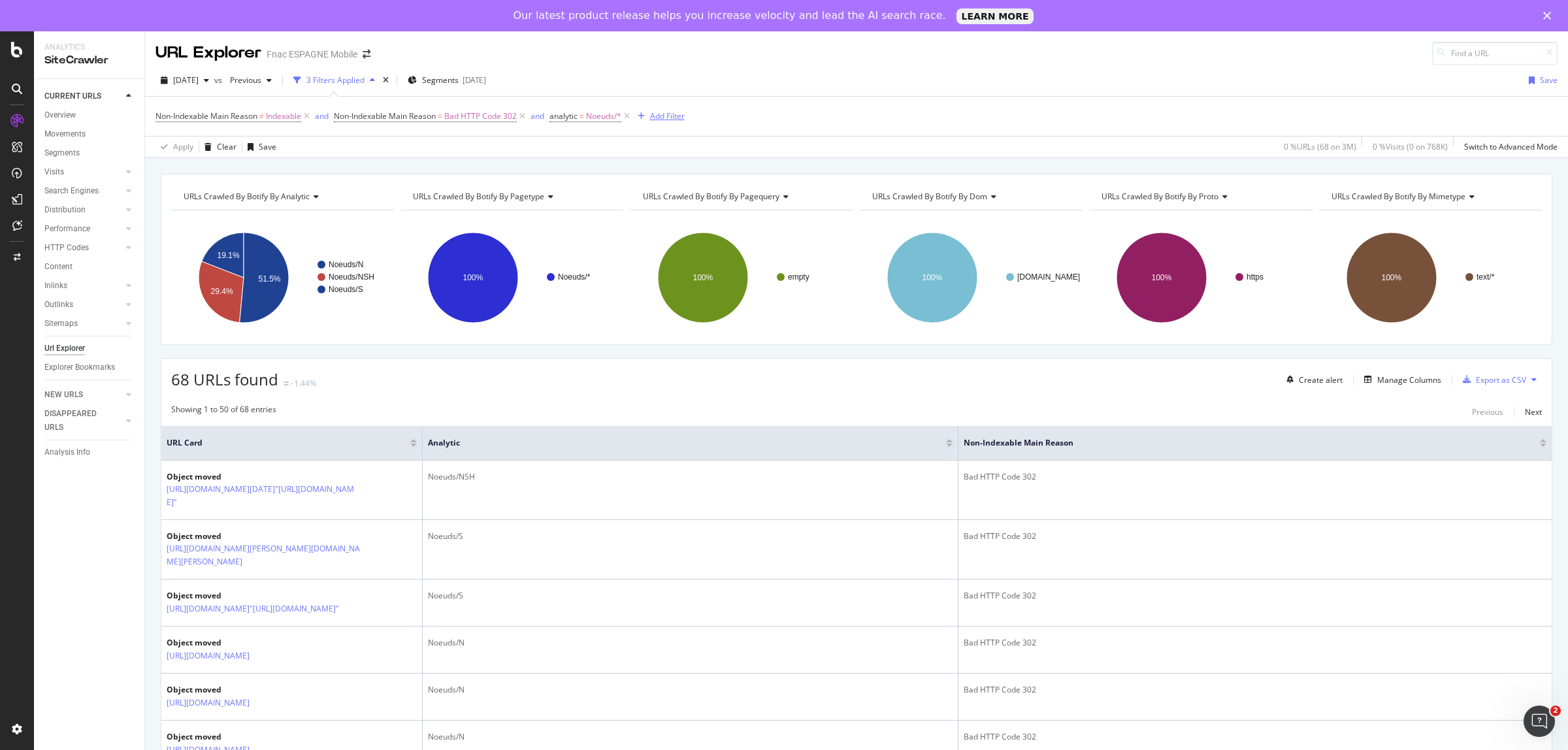
click at [670, 114] on div "Add Filter" at bounding box center [667, 116] width 35 height 11
click at [968, 102] on div "Non-Indexable Main Reason ≠ Indexable and Non-Indexable Main Reason = Bad HTTP …" at bounding box center [857, 116] width 1402 height 39
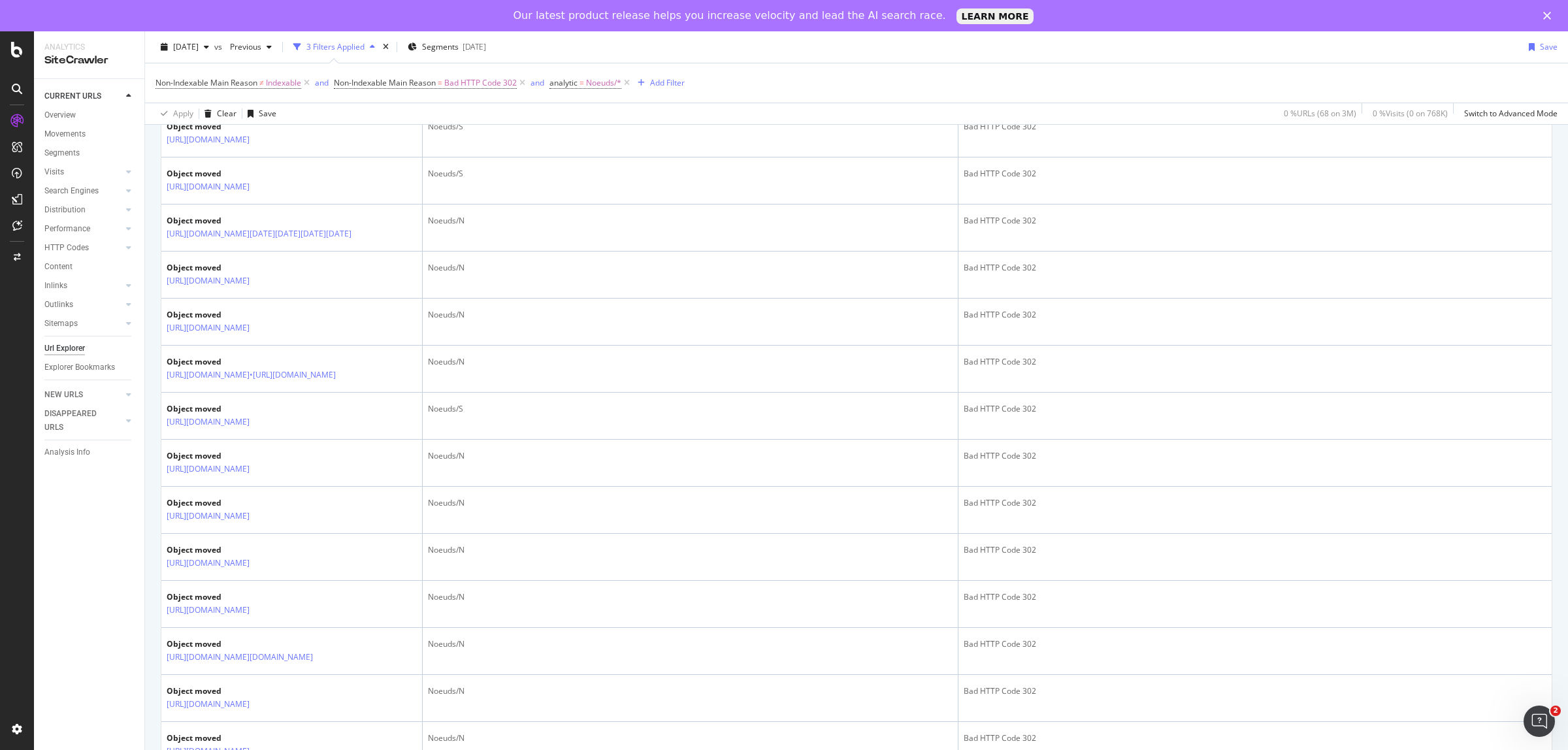
scroll to position [898, 0]
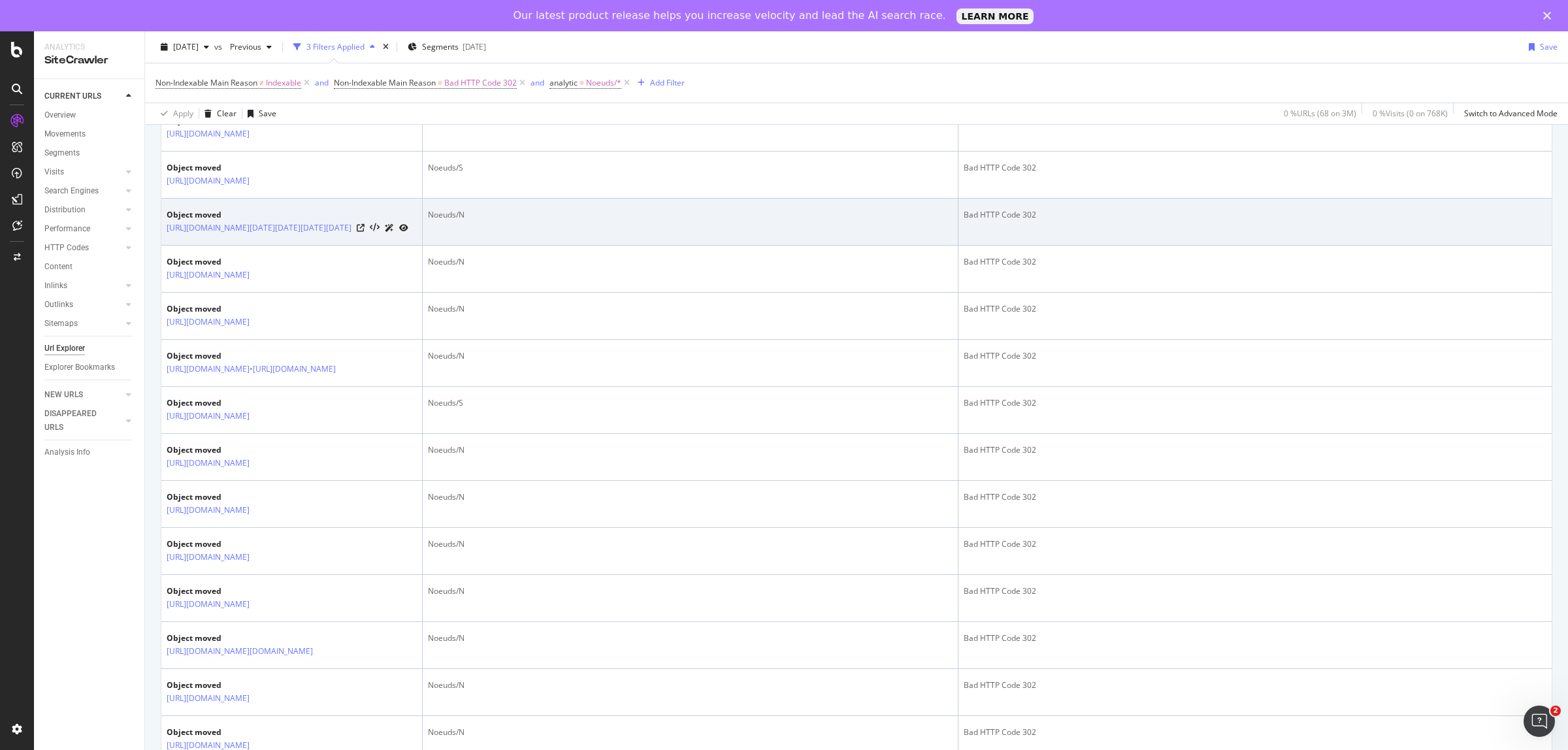
click at [394, 235] on link at bounding box center [389, 227] width 9 height 13
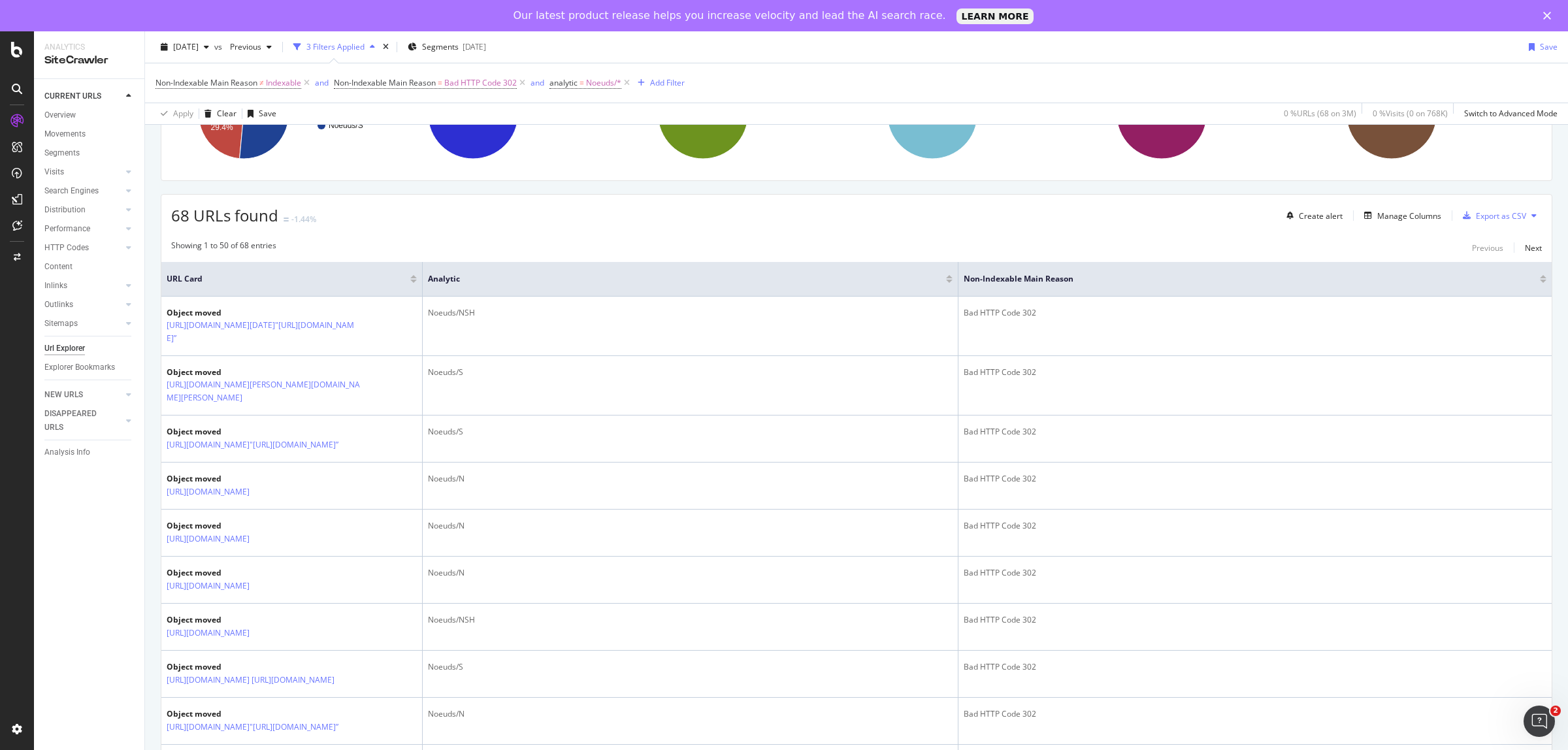
scroll to position [164, 0]
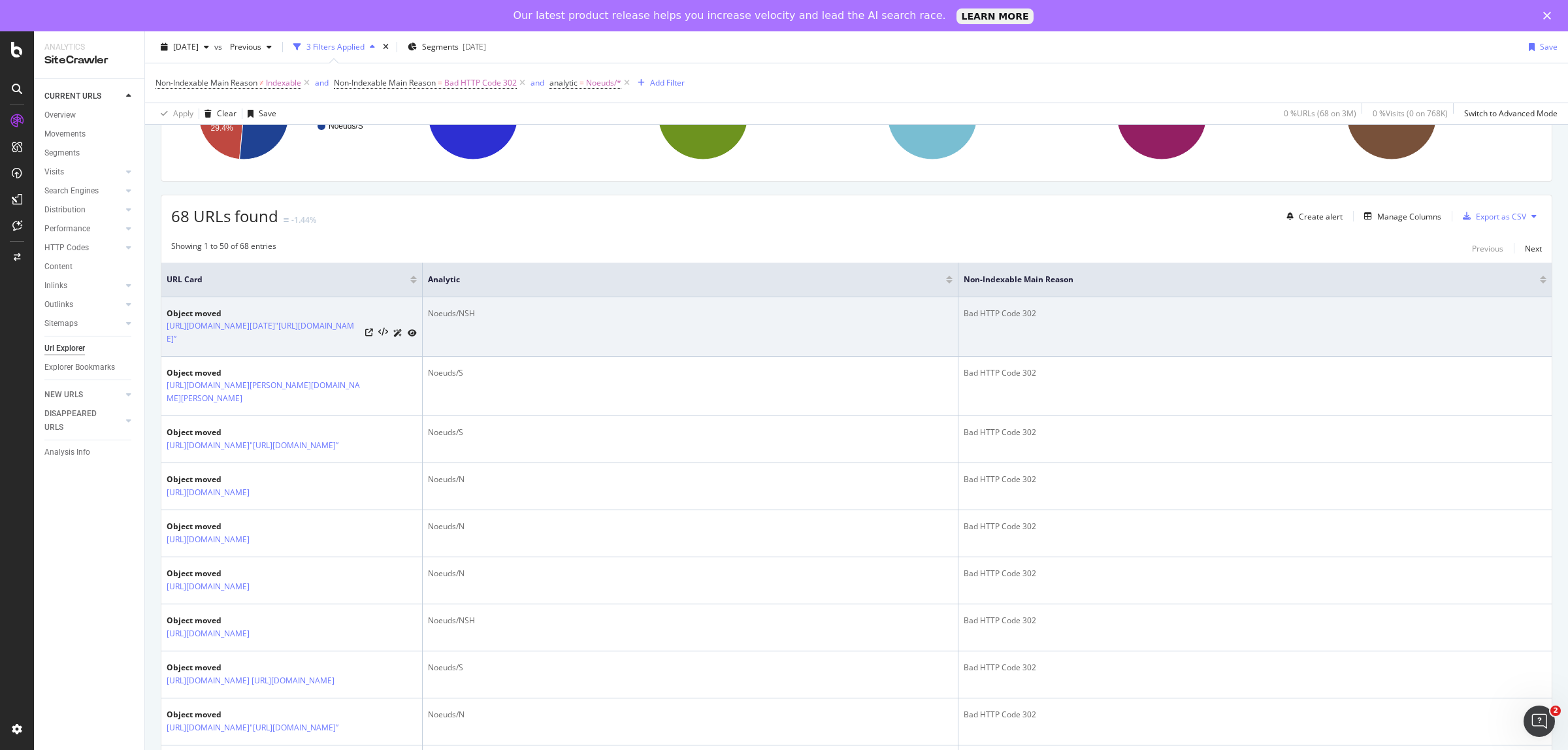
click at [400, 336] on icon at bounding box center [398, 333] width 9 height 8
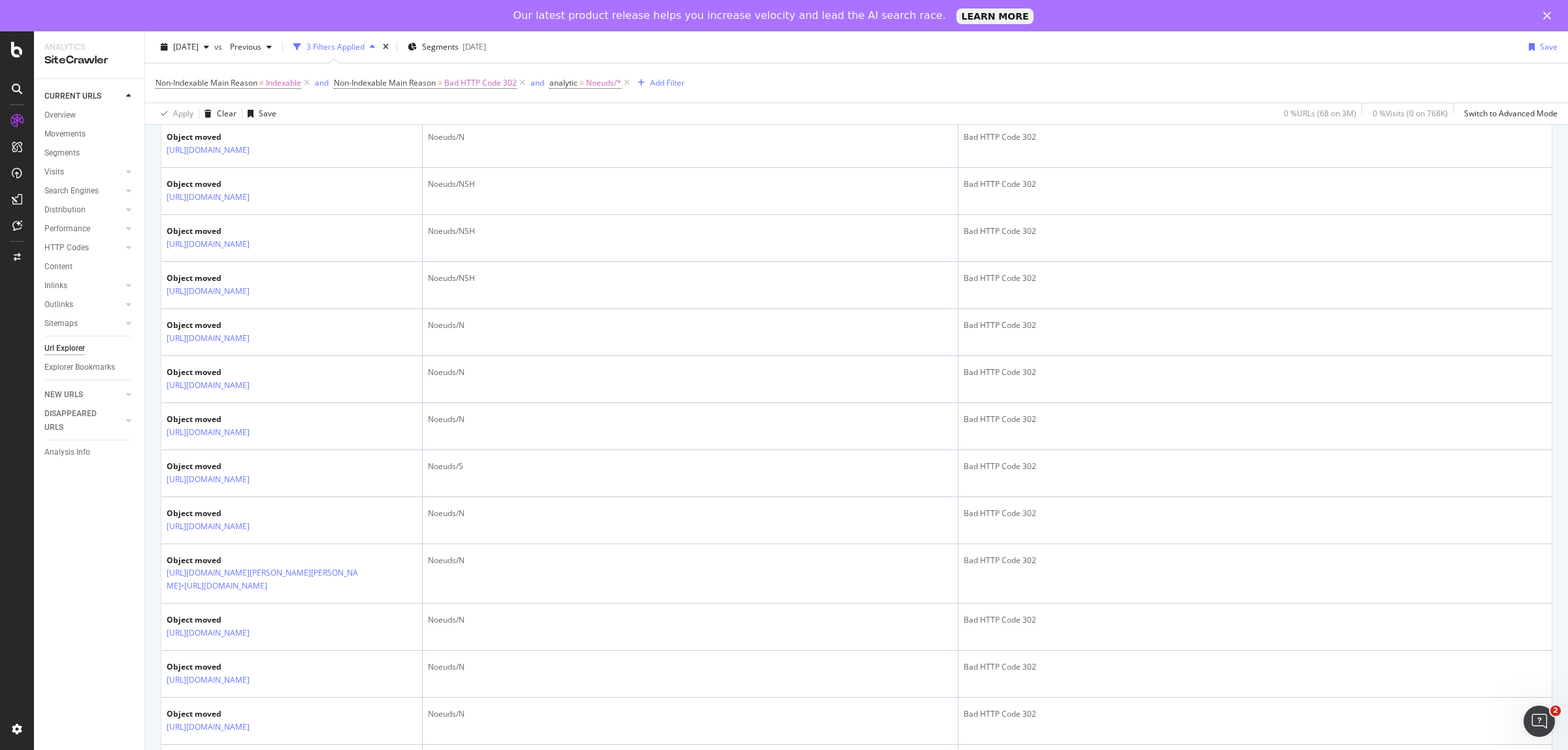
scroll to position [1878, 0]
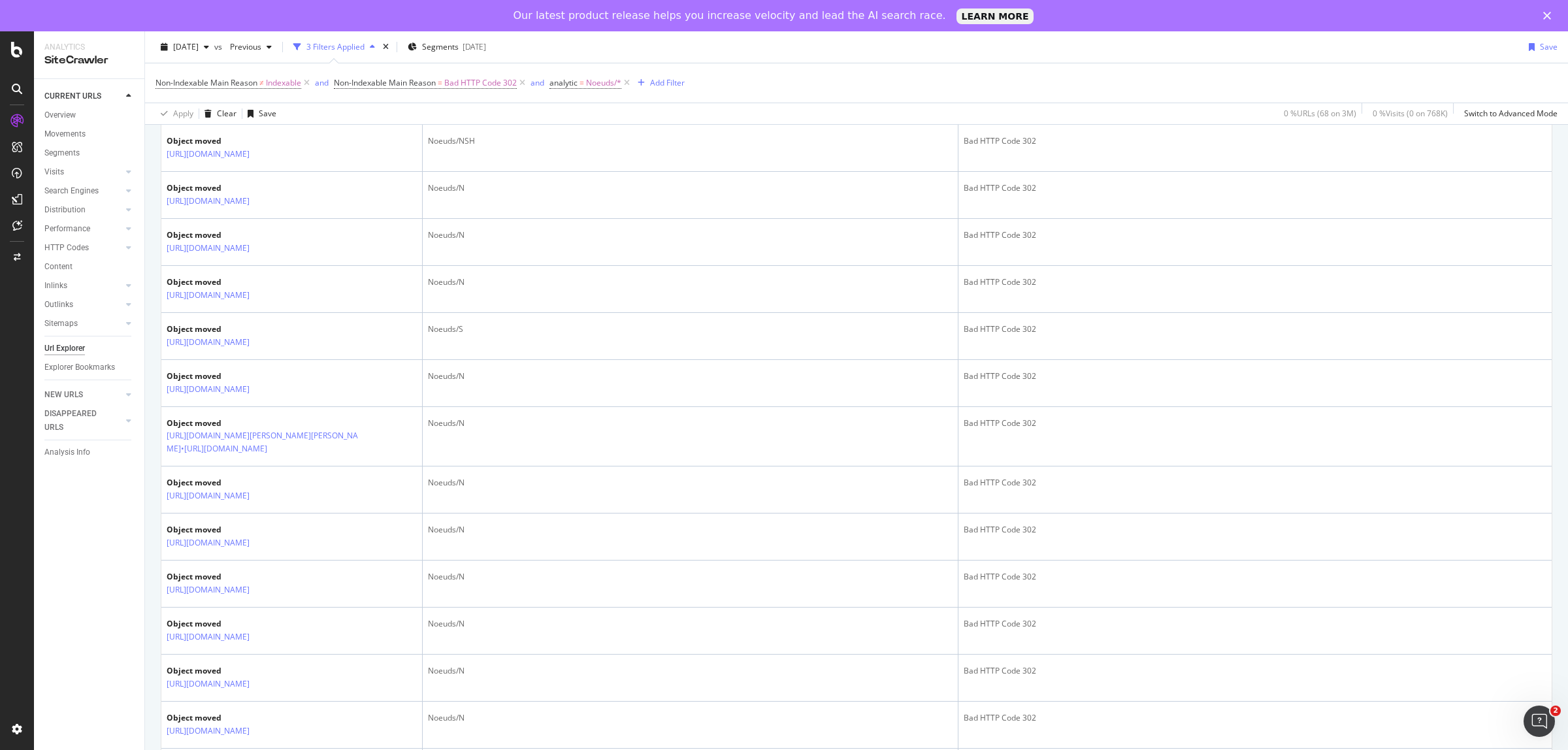
click at [292, 64] on icon at bounding box center [287, 60] width 9 height 8
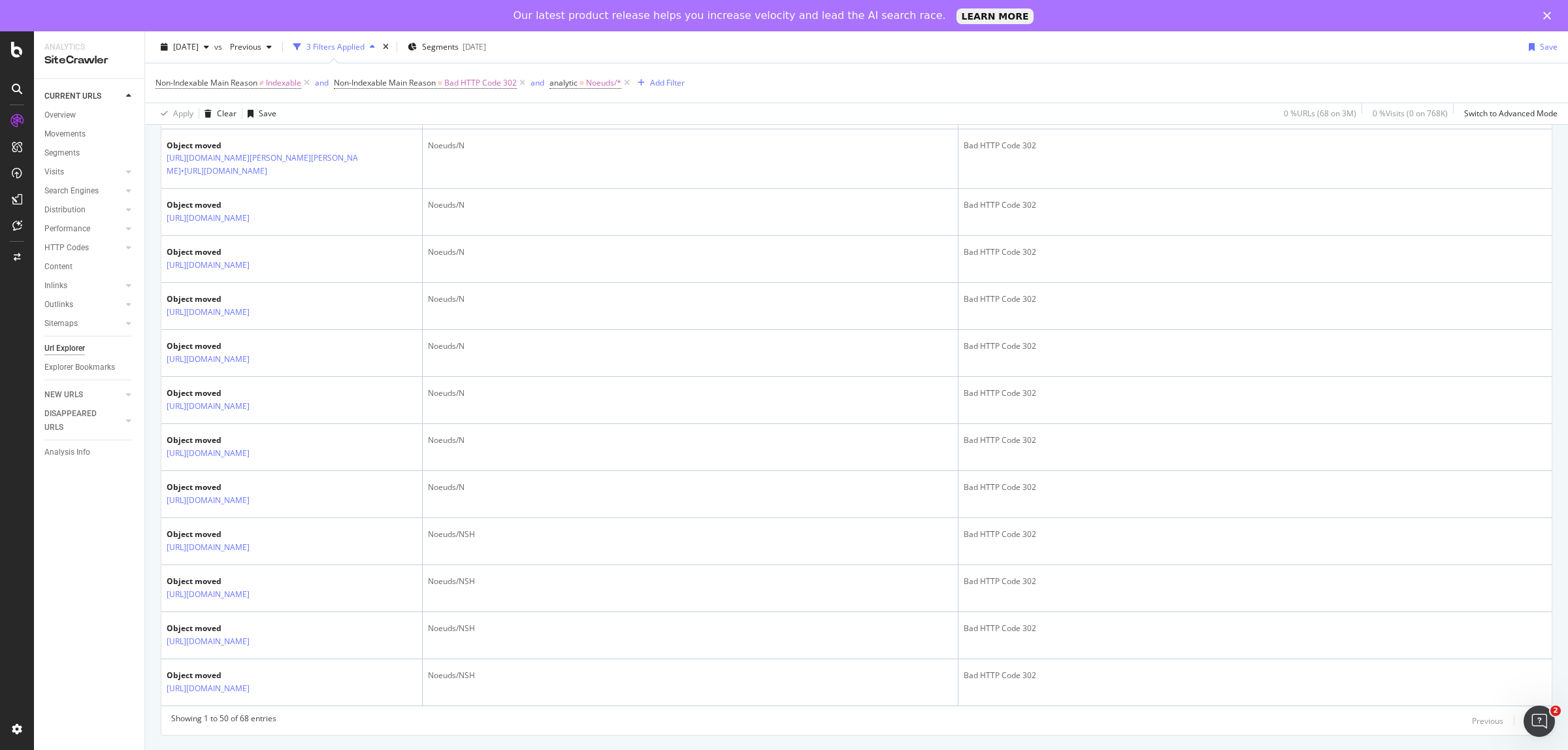
scroll to position [2745, 0]
click at [1254, 574] on div "Next" at bounding box center [1533, 721] width 17 height 11
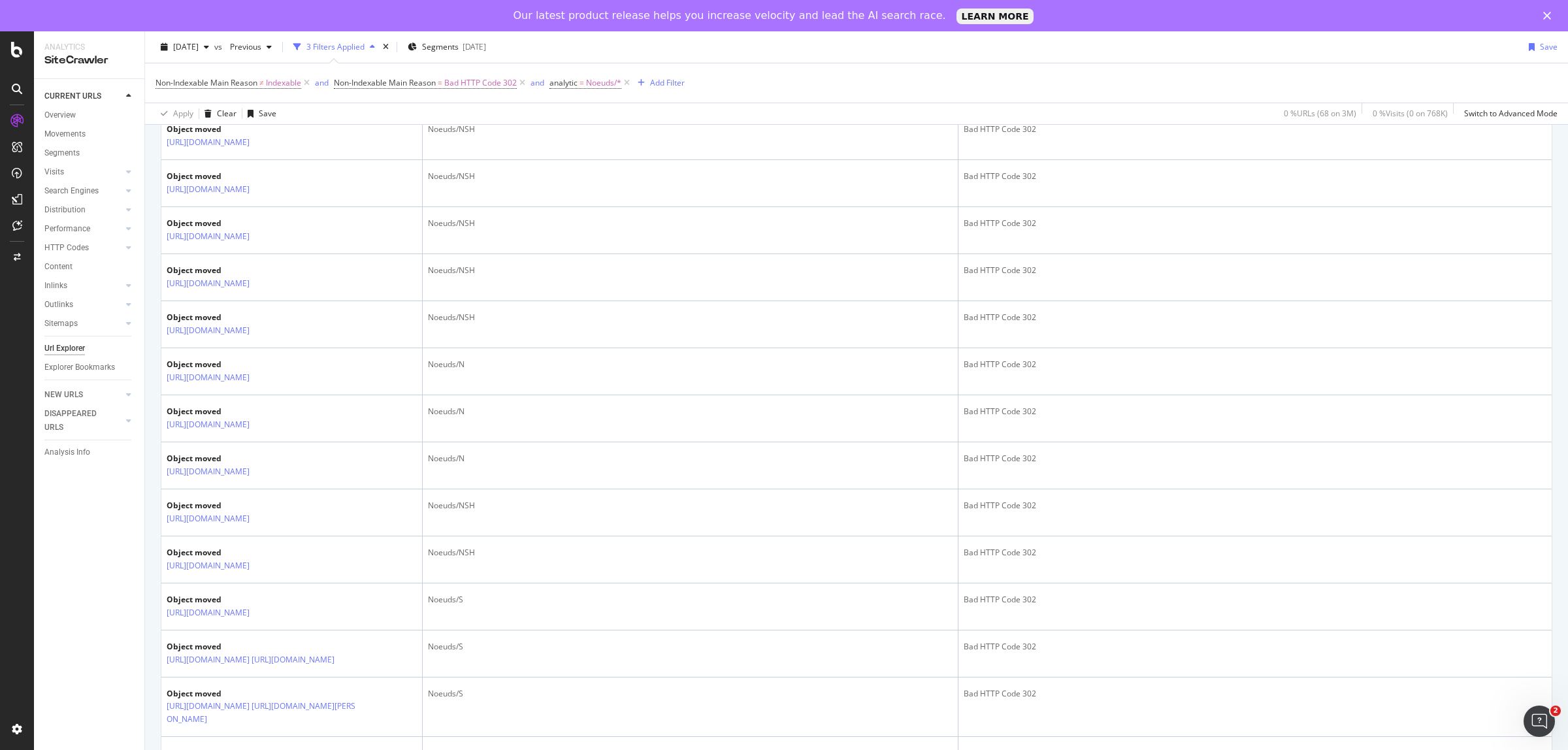
scroll to position [490, 0]
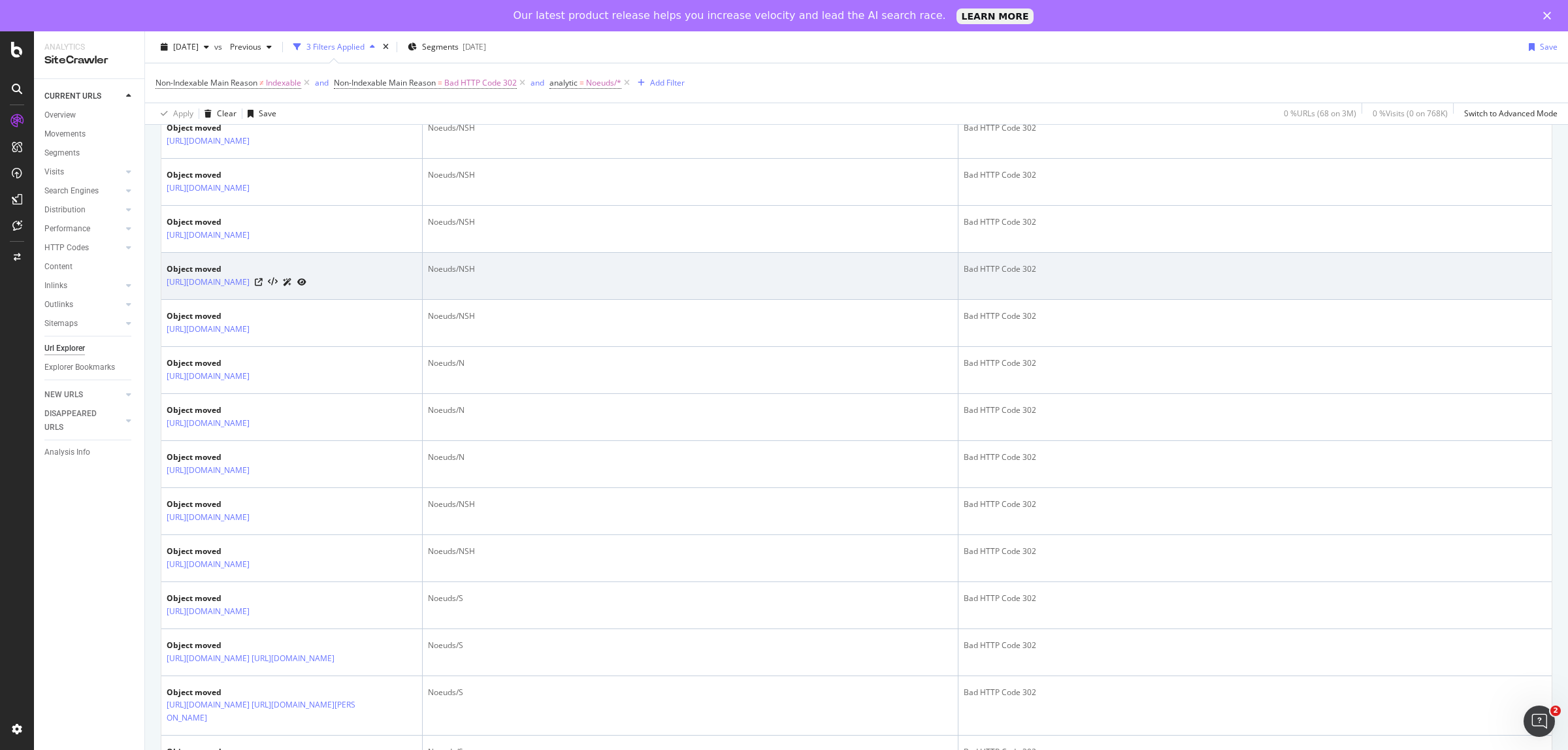
click at [292, 286] on icon at bounding box center [287, 282] width 9 height 8
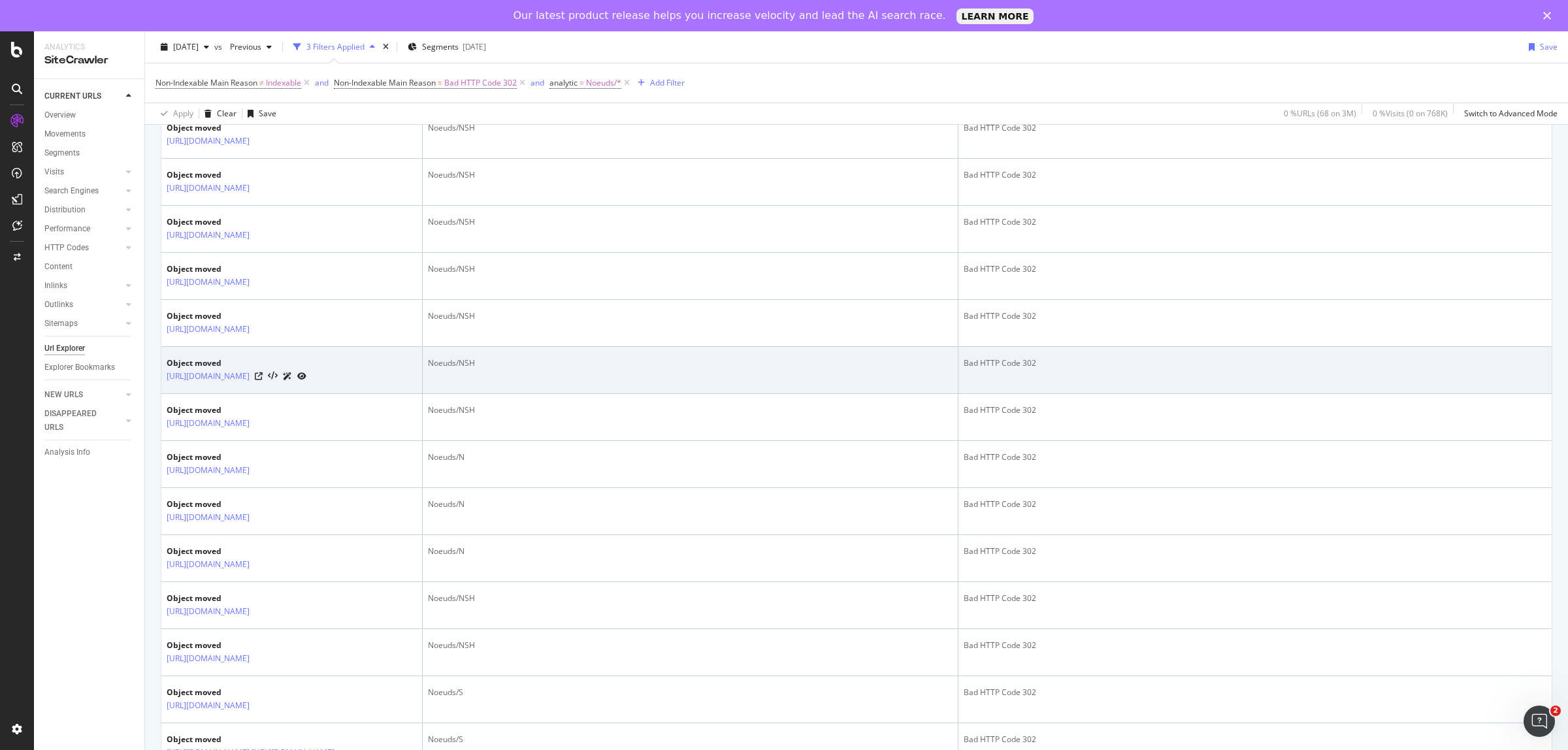
scroll to position [0, 0]
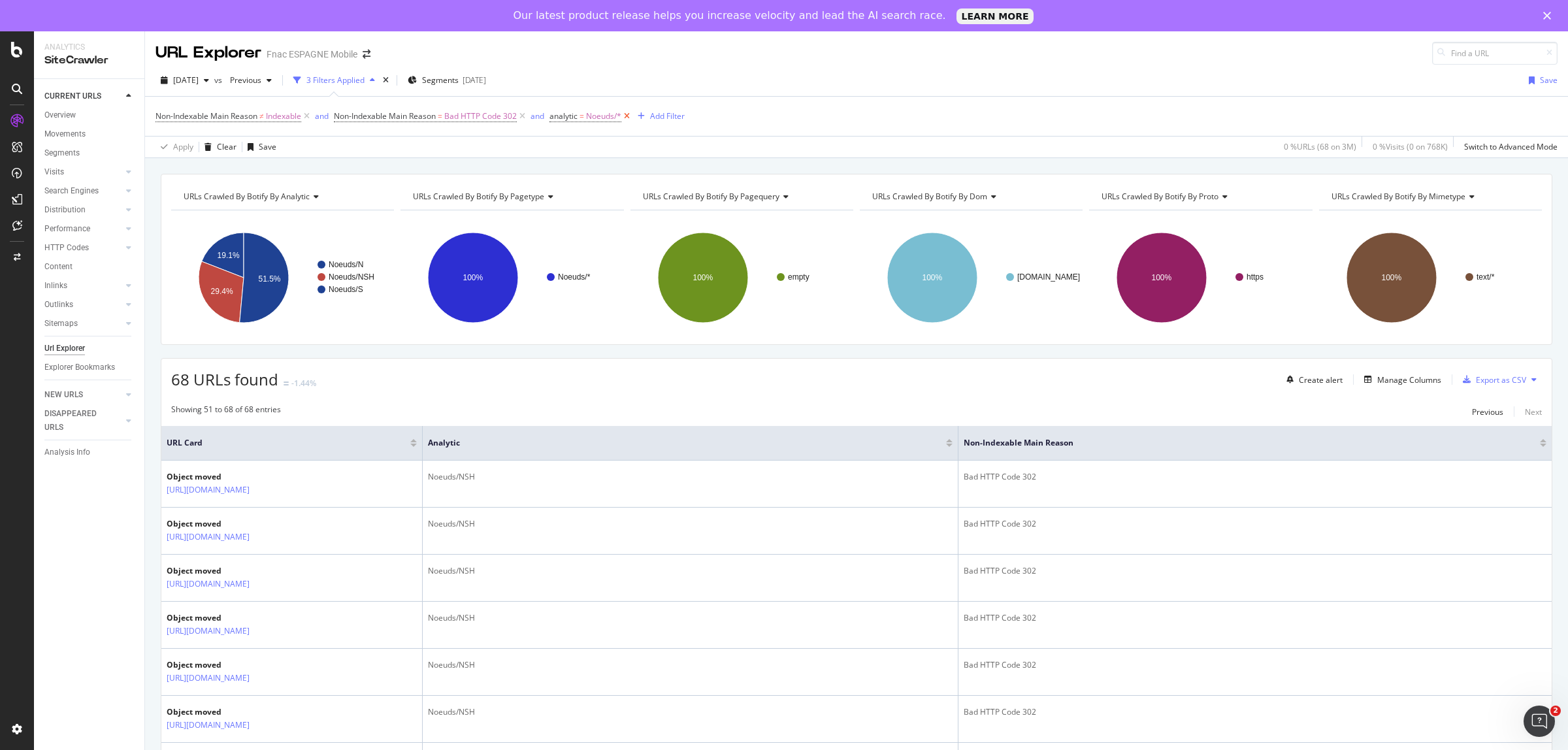
click at [630, 116] on icon at bounding box center [627, 116] width 11 height 13
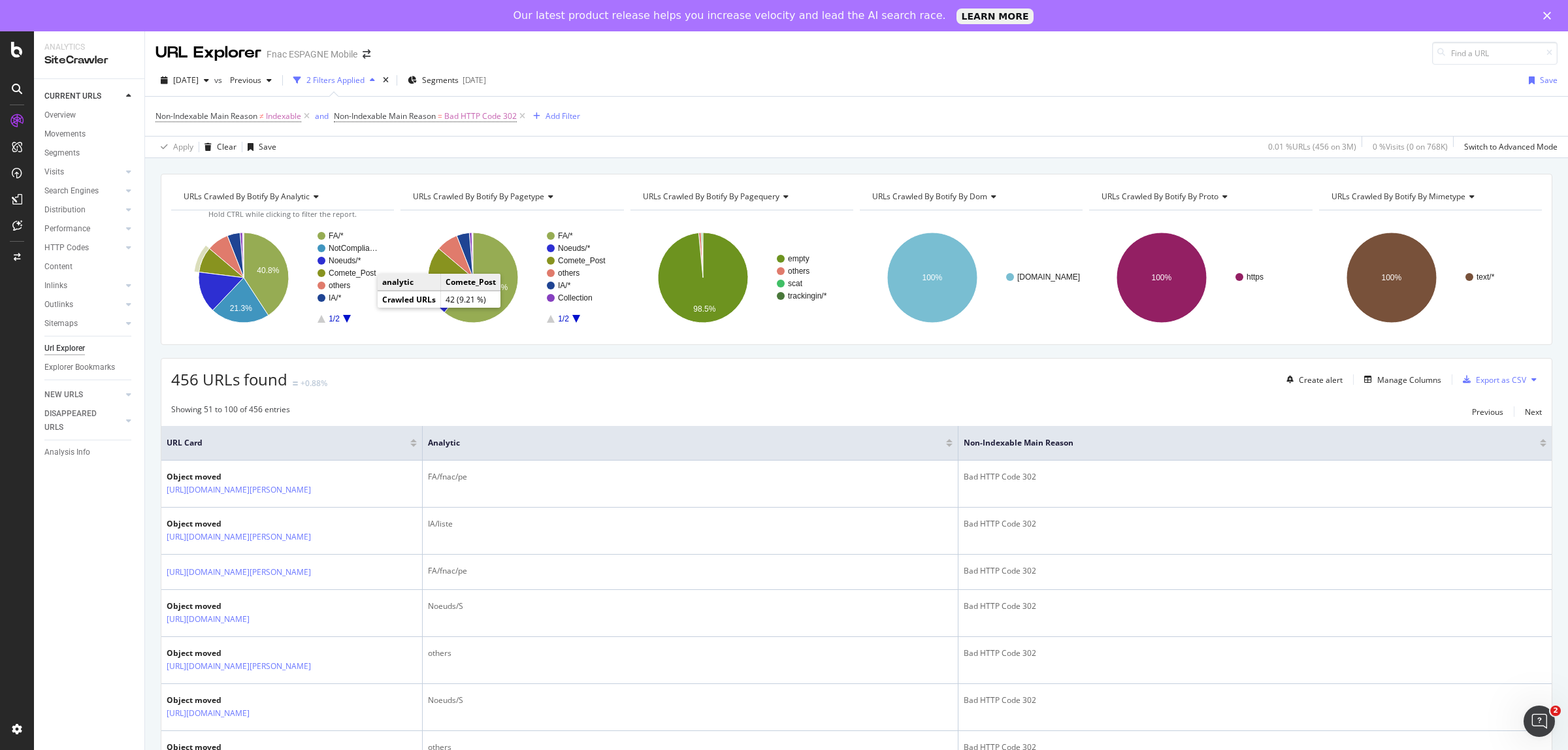
click at [361, 273] on text "Comete_Post" at bounding box center [353, 273] width 48 height 9
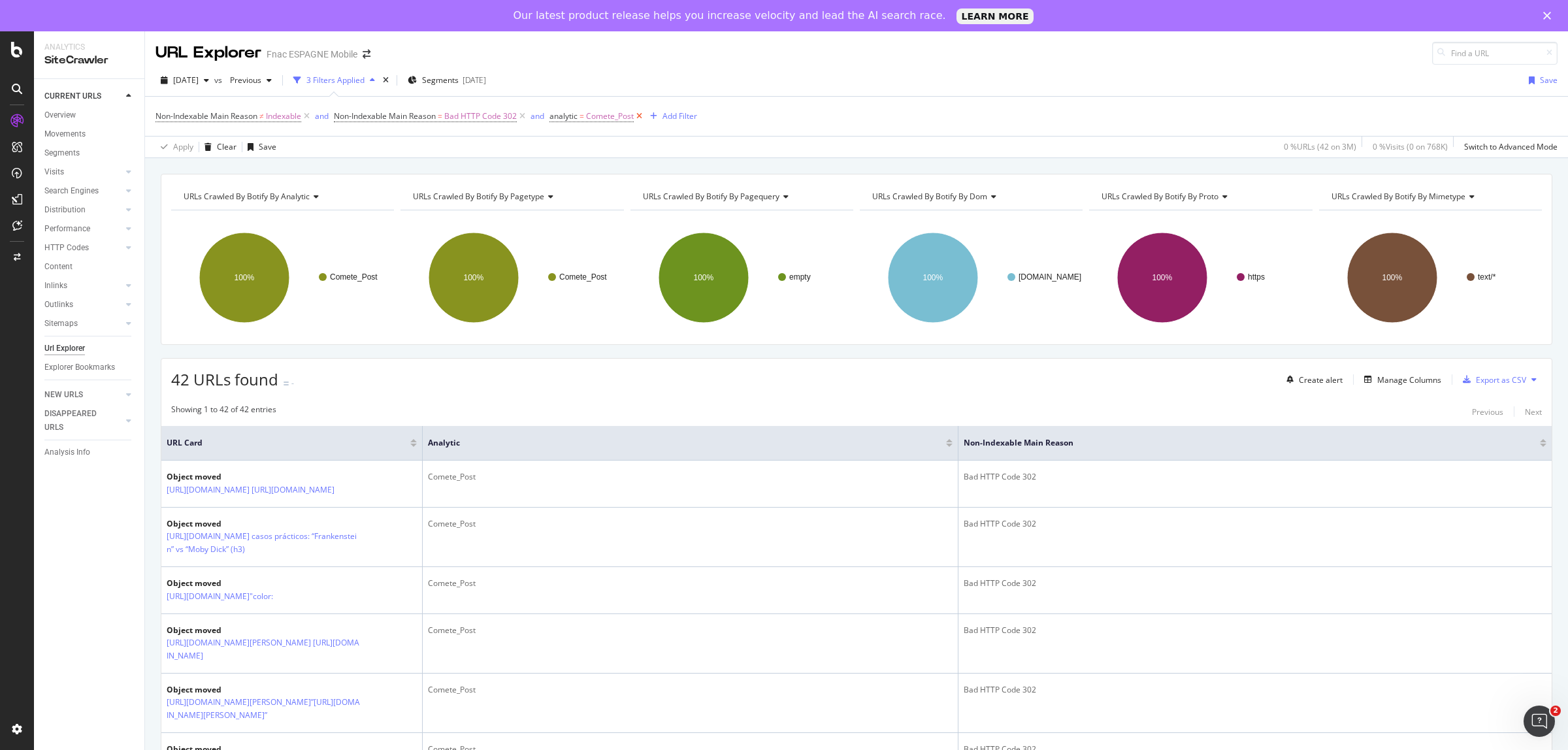
drag, startPoint x: 644, startPoint y: 114, endPoint x: 491, endPoint y: 128, distance: 153.6
click at [644, 113] on icon at bounding box center [639, 116] width 11 height 13
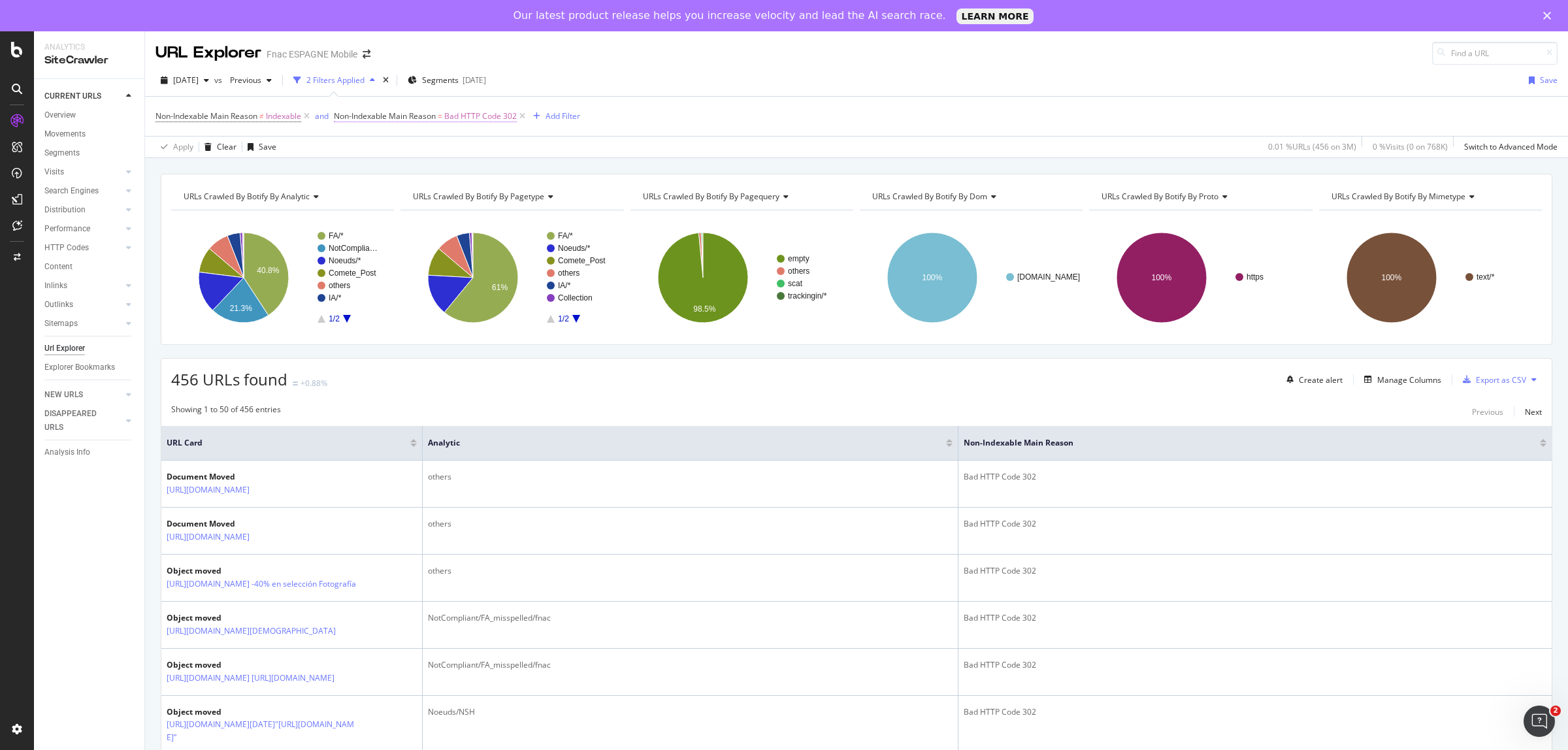
click at [490, 115] on span "Bad HTTP Code 302" at bounding box center [480, 116] width 73 height 18
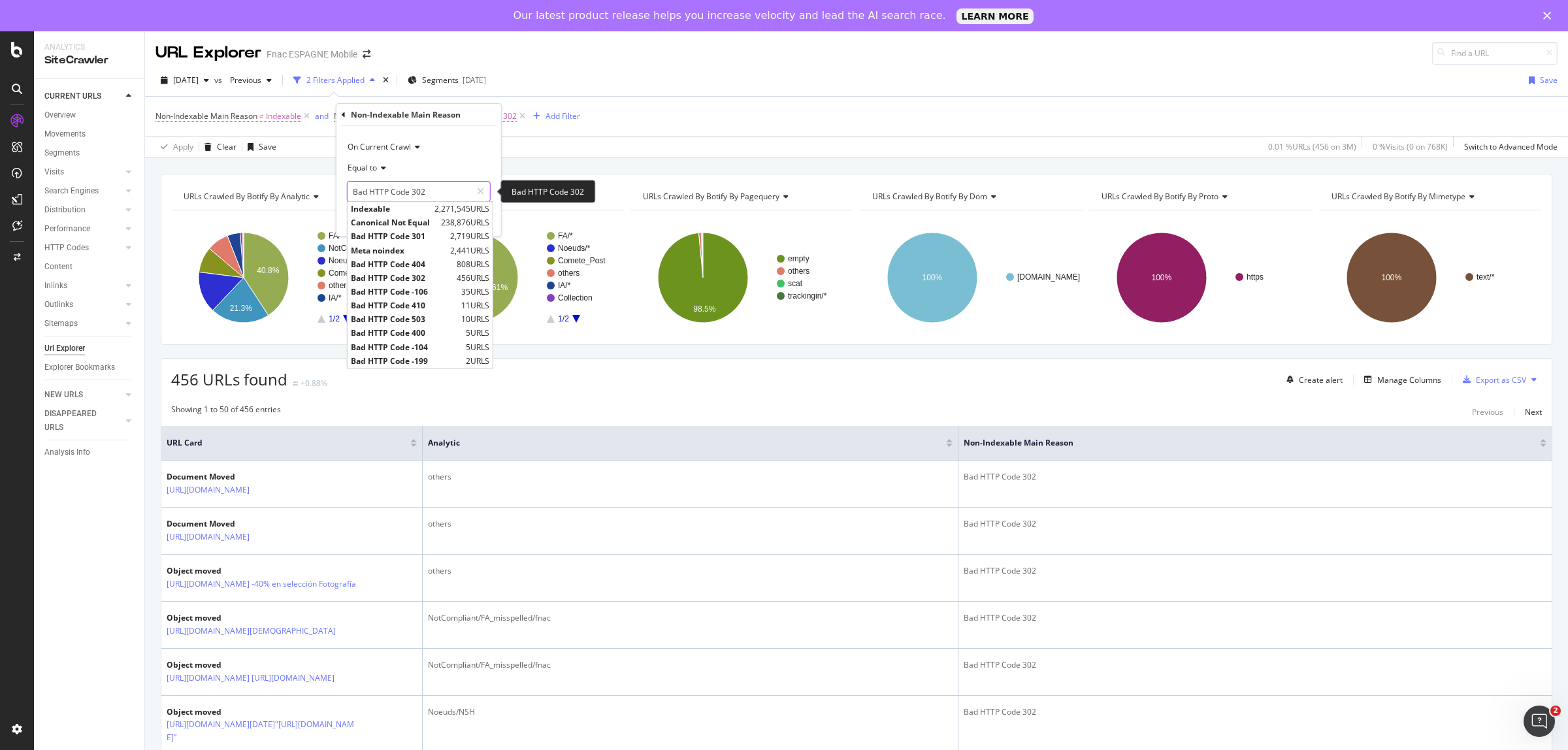
click at [434, 190] on input "Bad HTTP Code 302" at bounding box center [409, 192] width 123 height 21
click at [410, 259] on div "Bad HTTP Code 404 808 URLS" at bounding box center [420, 264] width 145 height 13
type input "Bad HTTP Code 404"
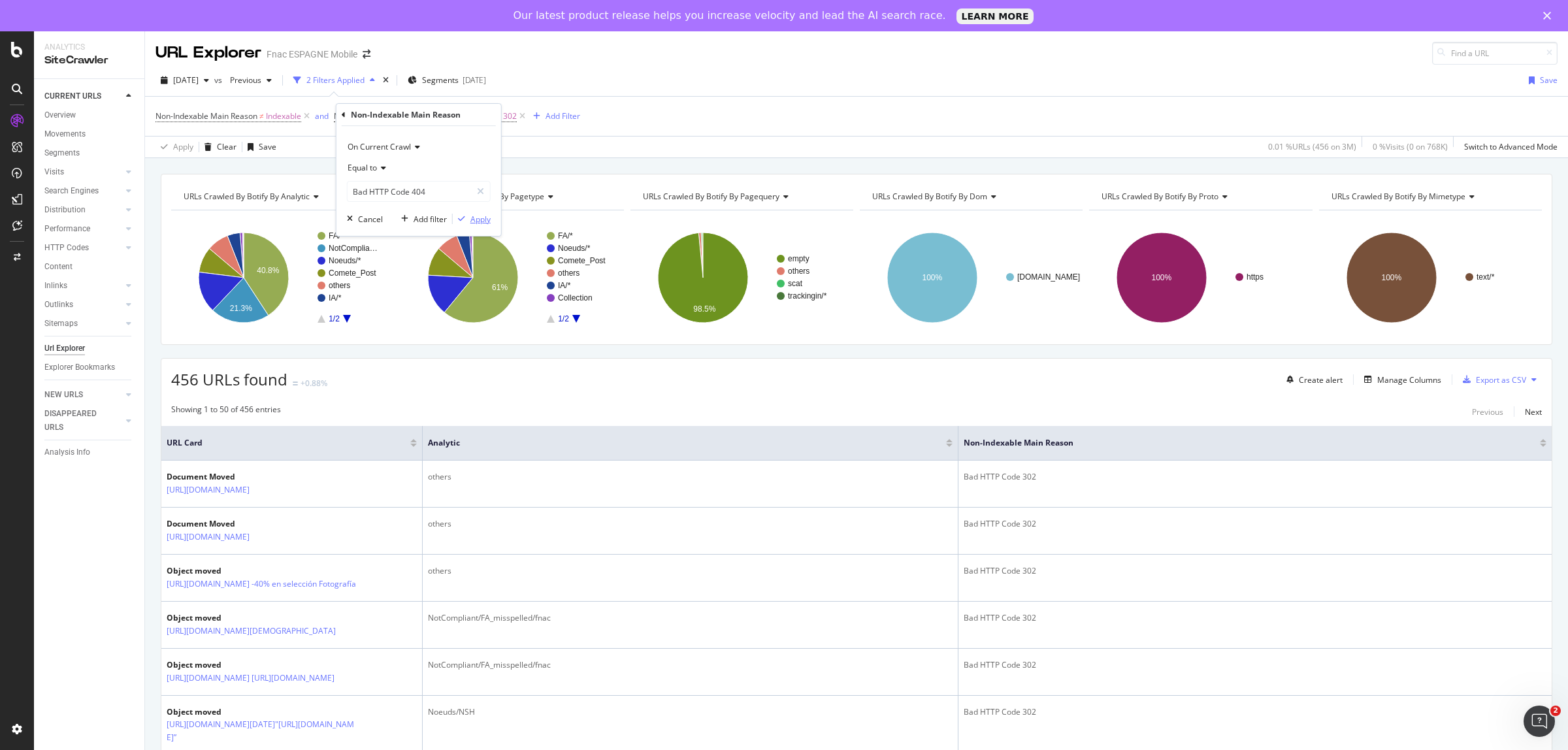
click at [474, 216] on div "Apply" at bounding box center [480, 219] width 20 height 11
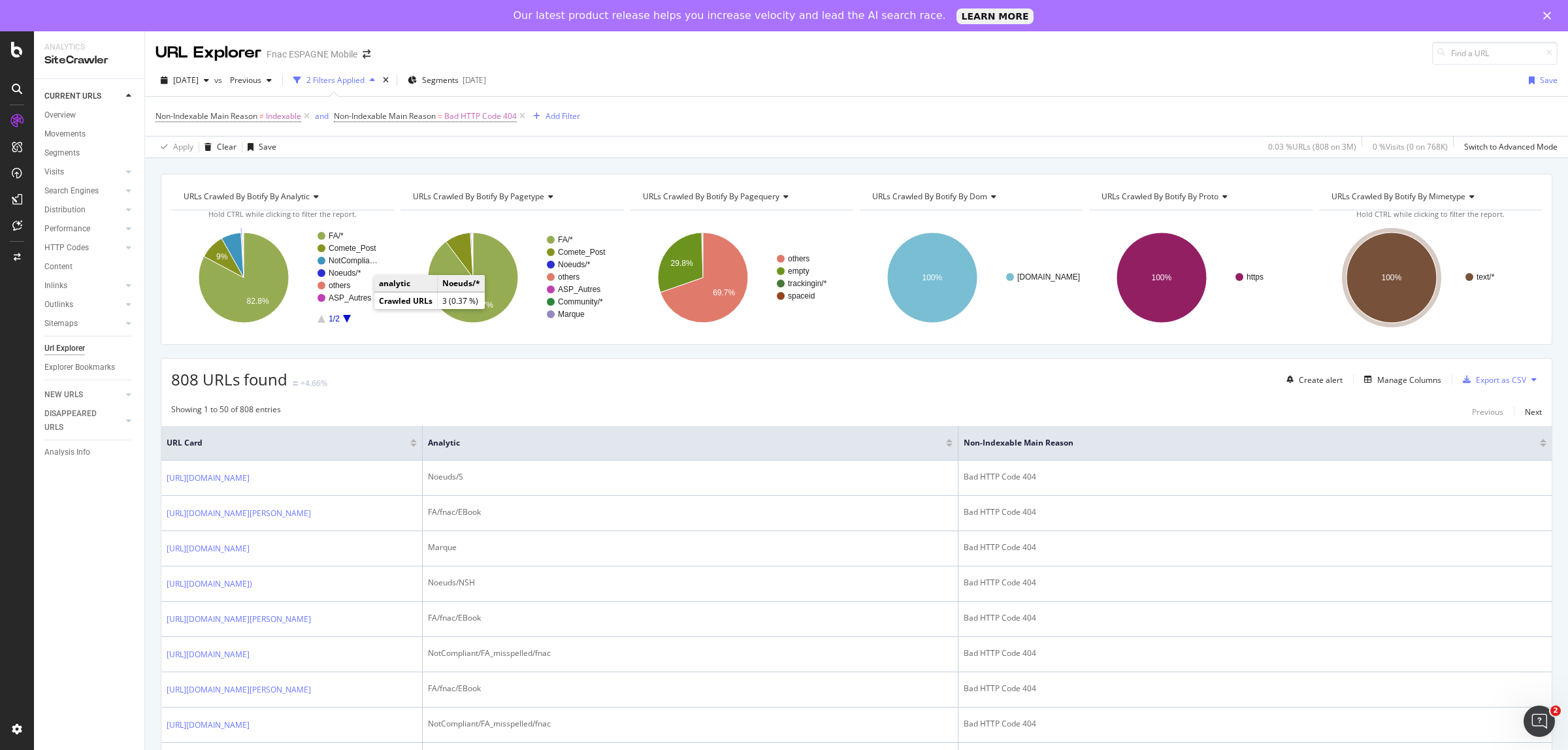
click at [350, 275] on text "Noeuds/*" at bounding box center [345, 273] width 32 height 9
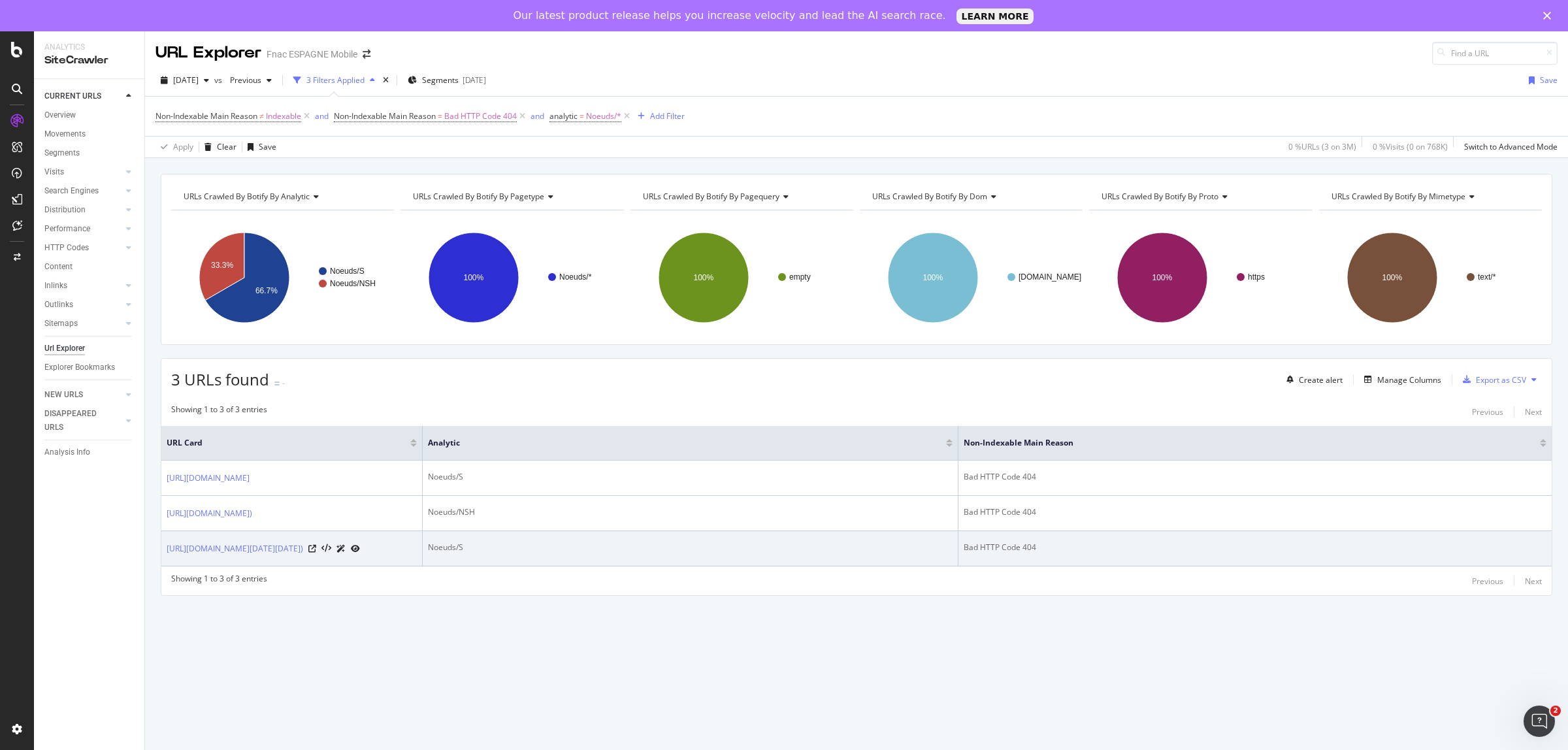
click at [345, 553] on icon at bounding box center [341, 548] width 9 height 8
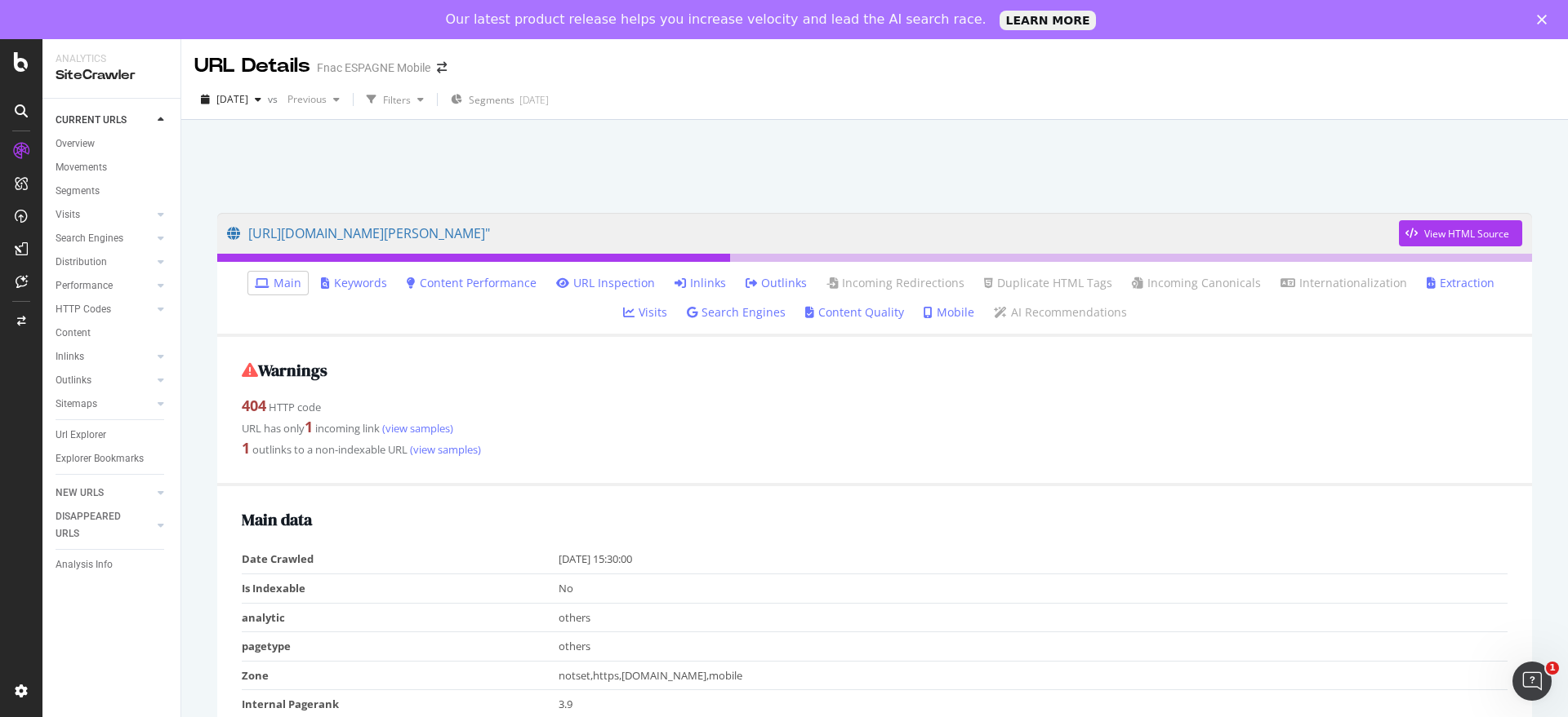
click at [680, 276] on link "Inlinks" at bounding box center [700, 283] width 51 height 17
click at [674, 283] on link "Inlinks" at bounding box center [700, 283] width 51 height 17
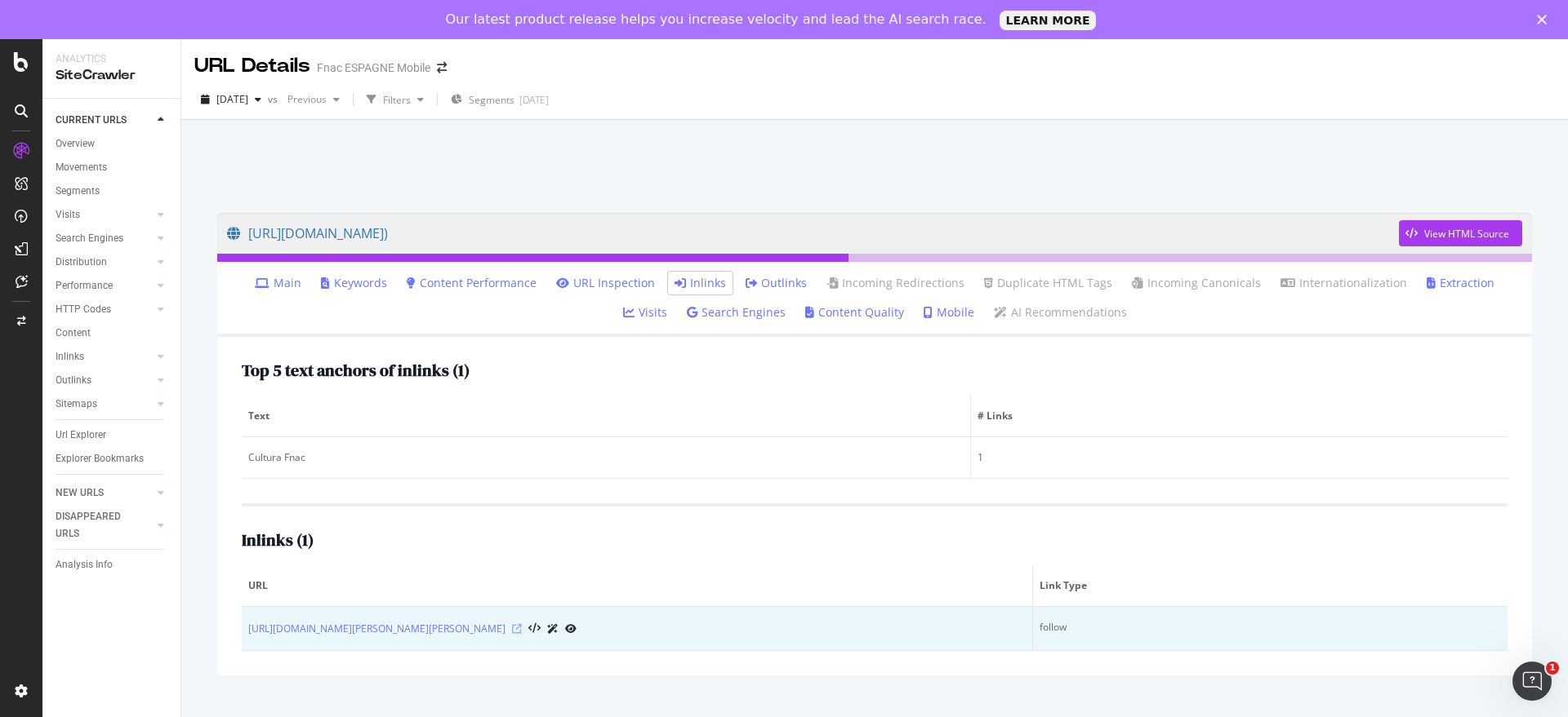
click at [522, 631] on icon at bounding box center [516, 629] width 10 height 10
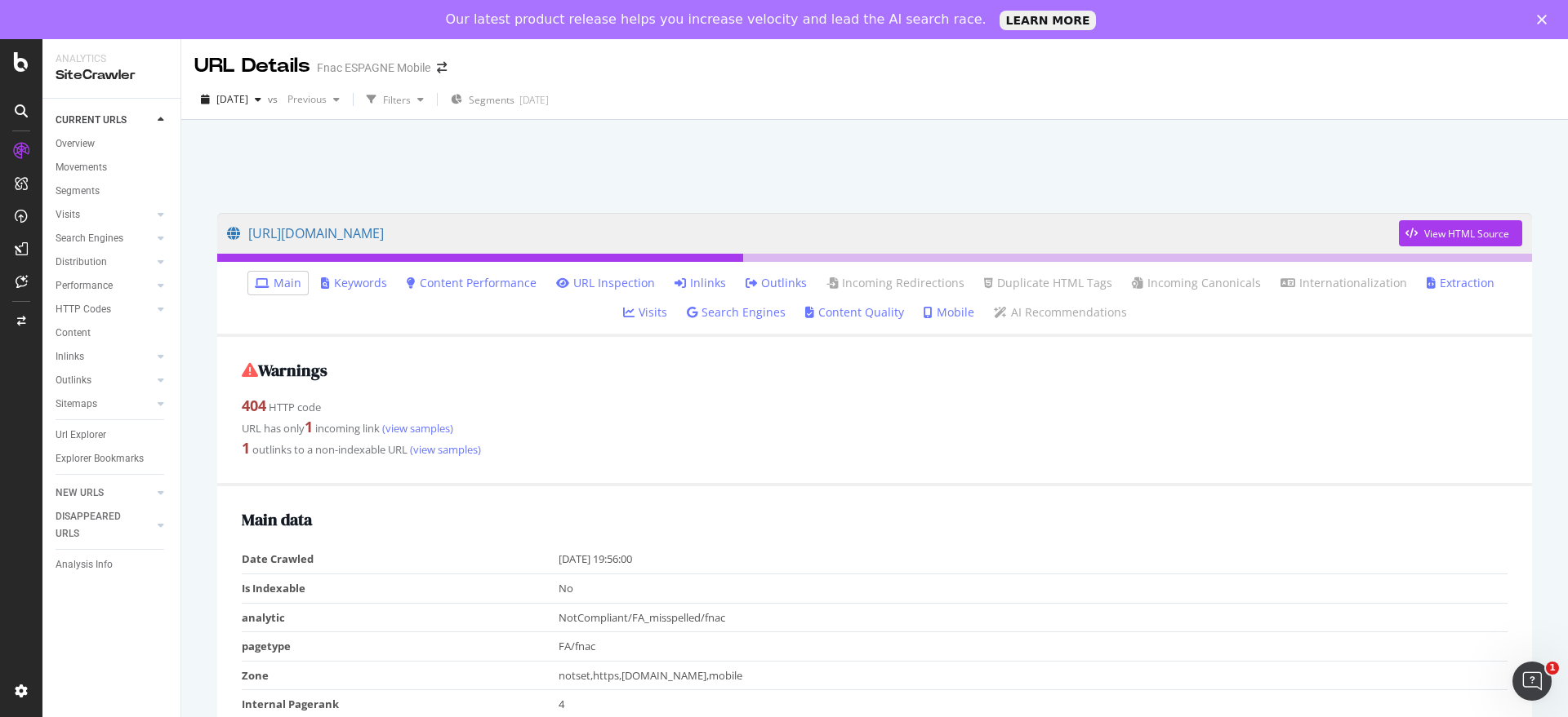
click at [674, 284] on link "Inlinks" at bounding box center [700, 283] width 51 height 17
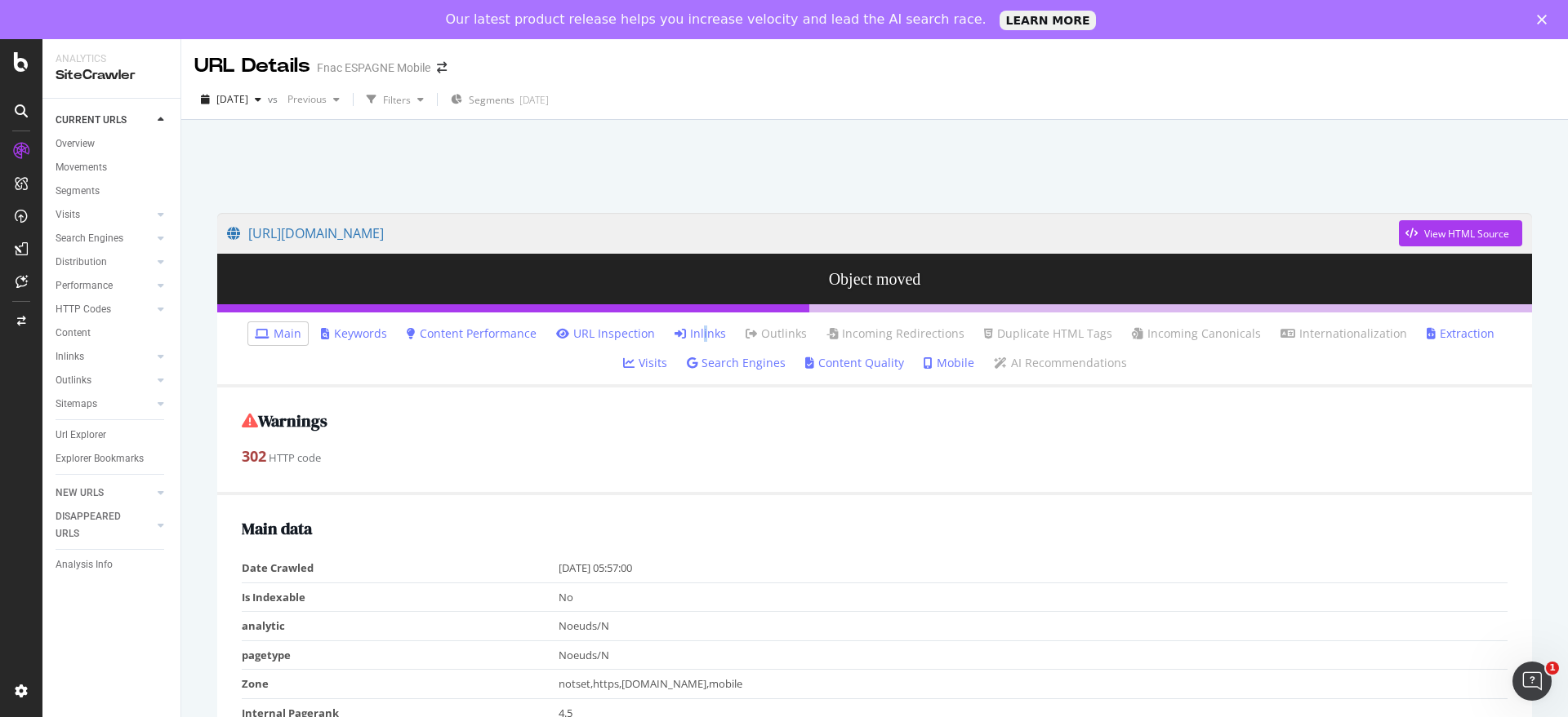
click at [674, 330] on link "Inlinks" at bounding box center [700, 334] width 51 height 17
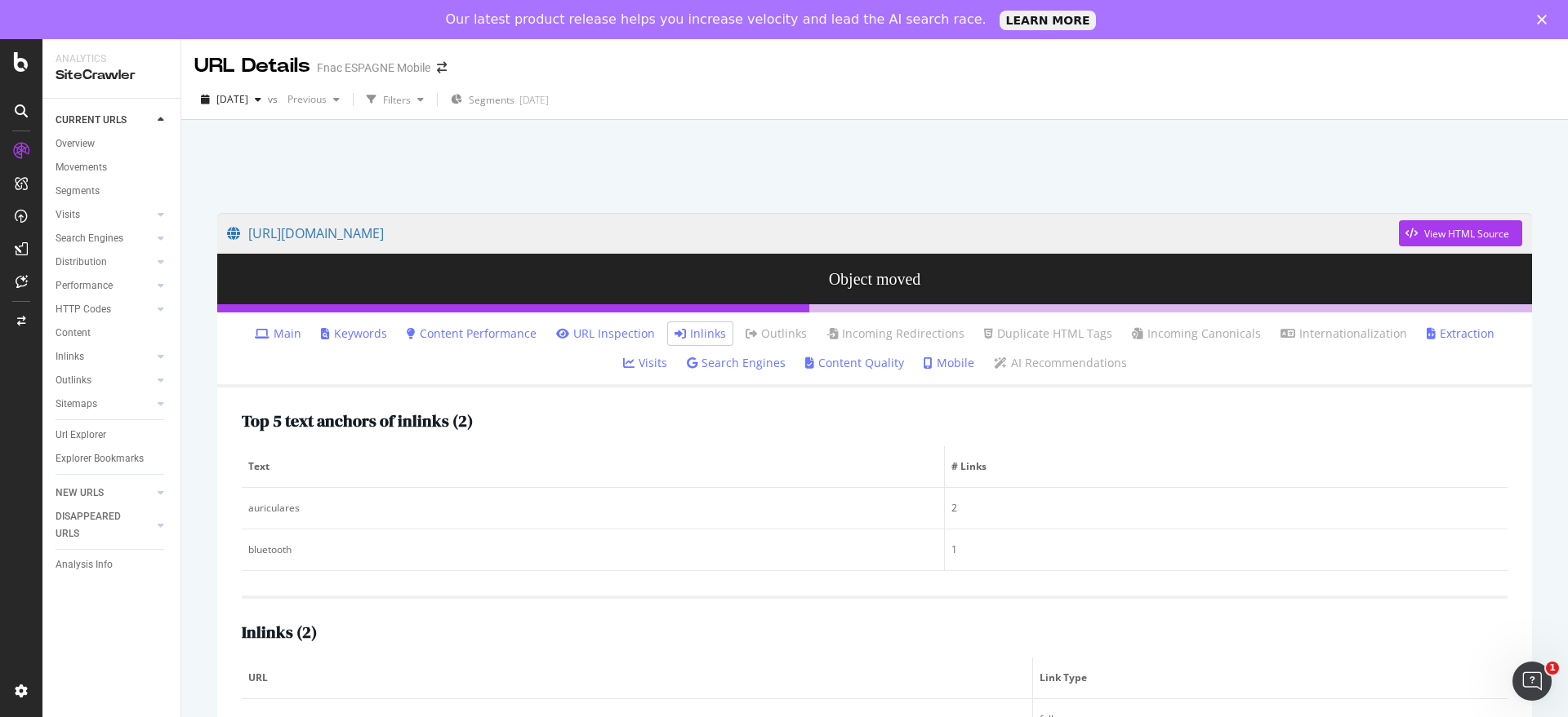
scroll to position [81, 0]
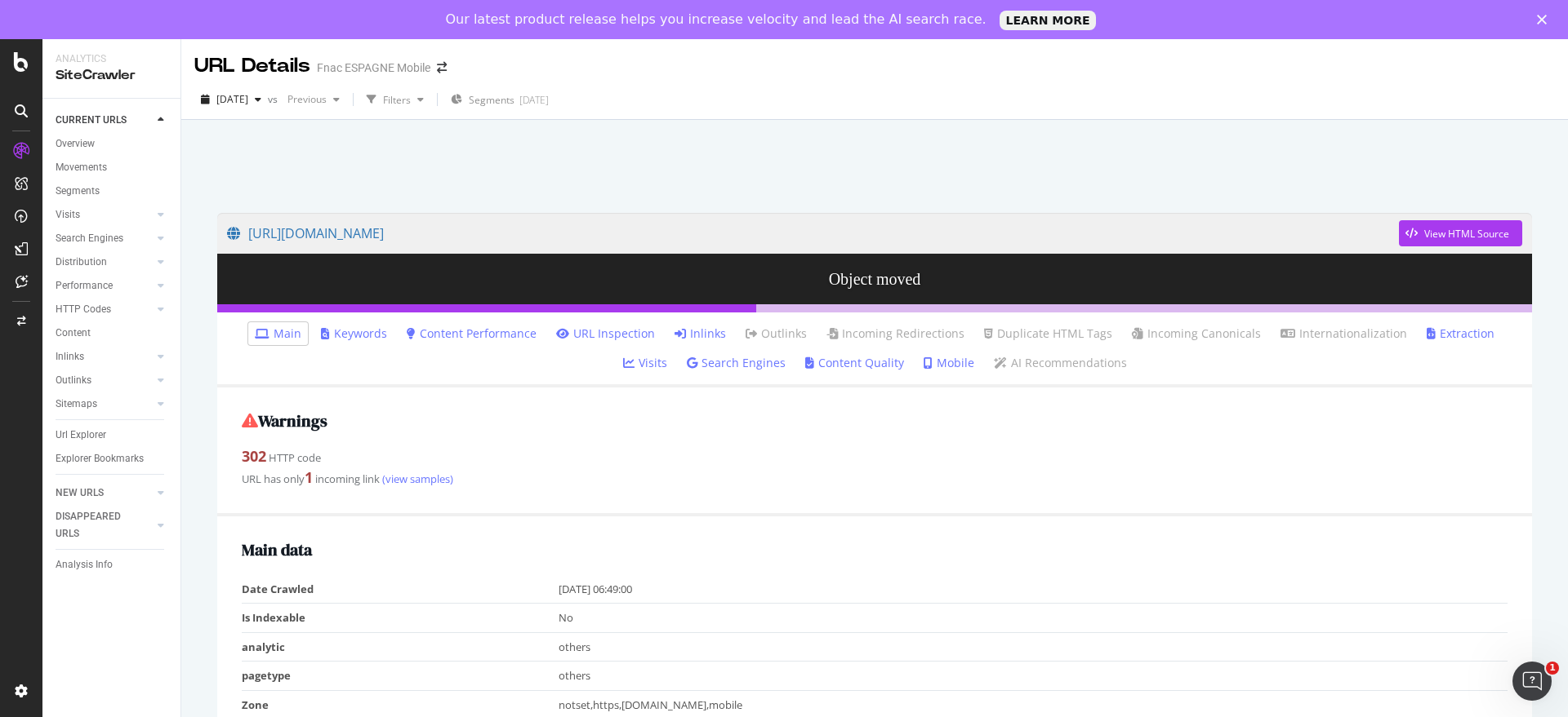
click at [674, 336] on link "Inlinks" at bounding box center [700, 334] width 51 height 17
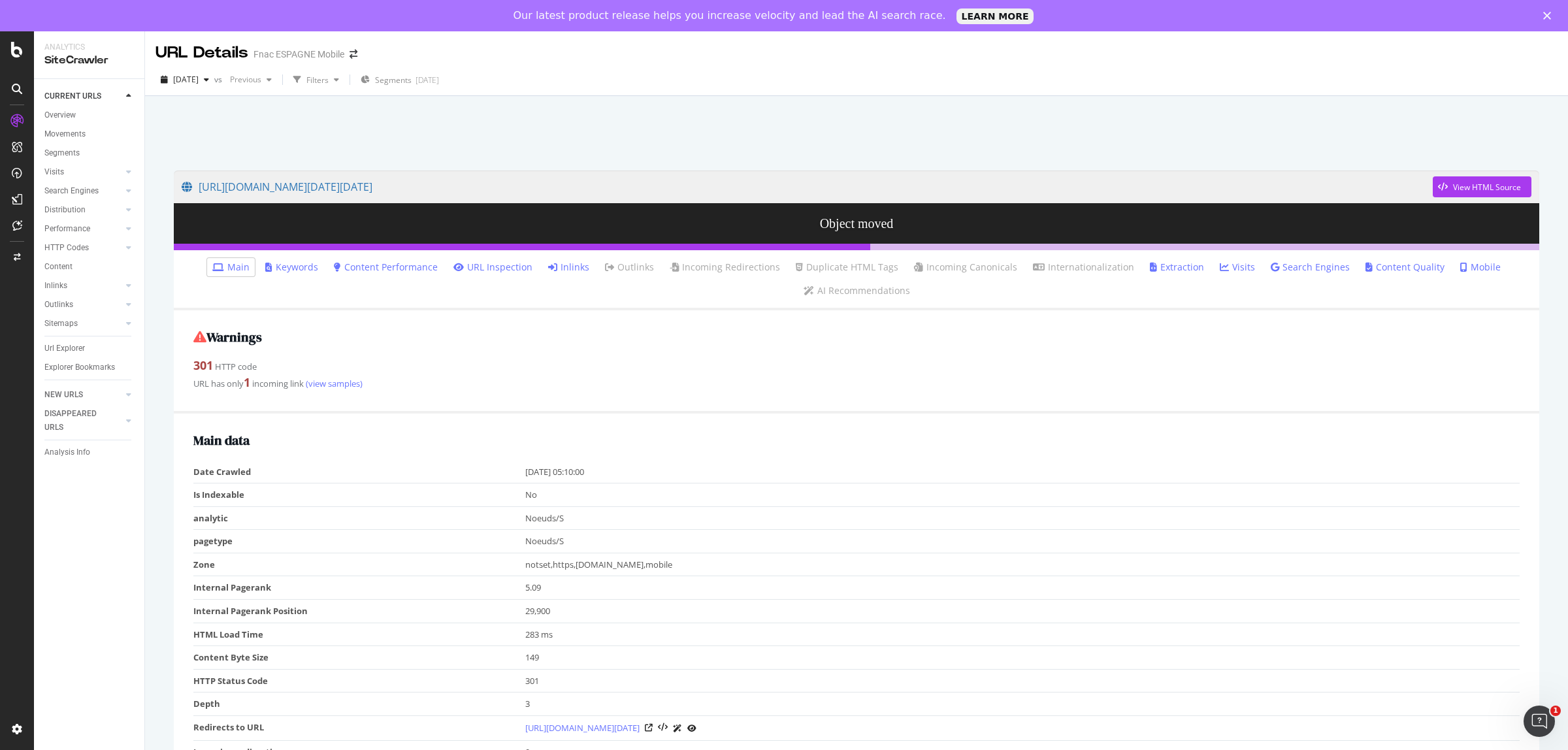
click at [584, 263] on link "Inlinks" at bounding box center [568, 267] width 41 height 13
click at [566, 266] on link "Inlinks" at bounding box center [568, 267] width 41 height 13
click at [557, 265] on icon at bounding box center [552, 266] width 9 height 9
click at [584, 268] on link "Inlinks" at bounding box center [568, 267] width 41 height 13
click at [585, 264] on link "Inlinks" at bounding box center [568, 267] width 41 height 13
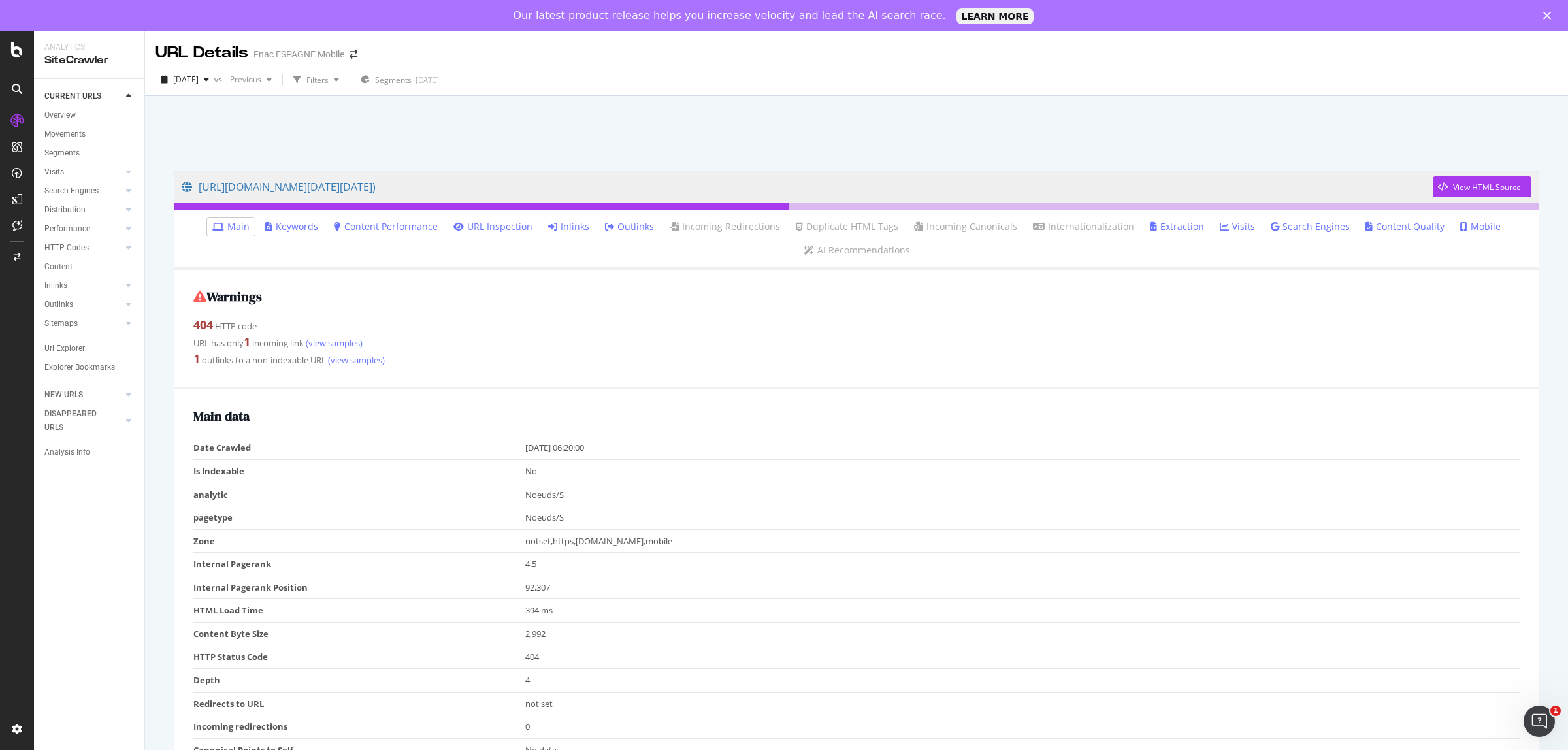
click at [564, 227] on link "Inlinks" at bounding box center [568, 226] width 41 height 13
